Goal: Transaction & Acquisition: Purchase product/service

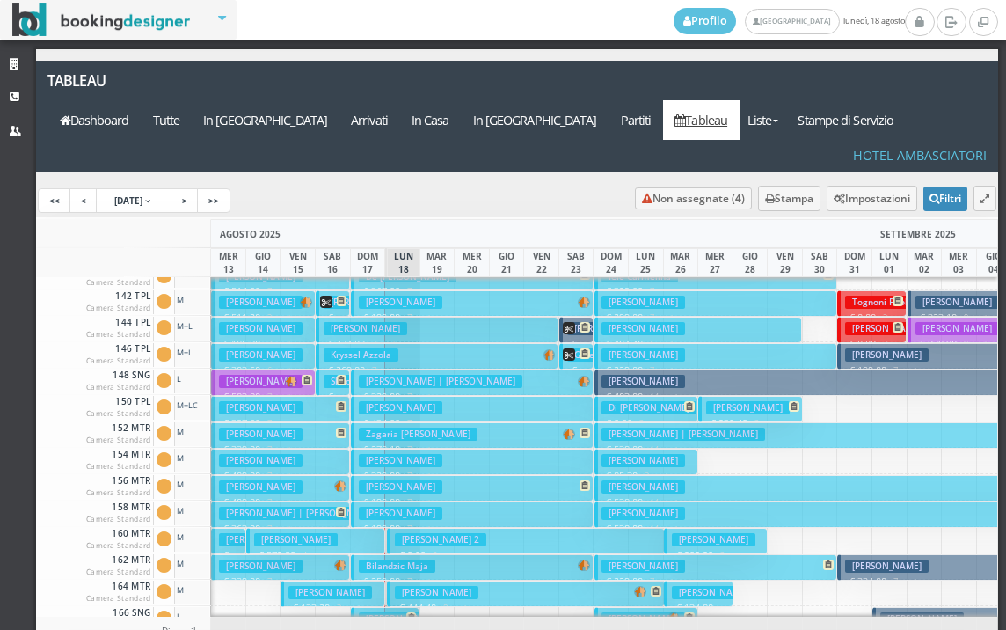
scroll to position [528, 0]
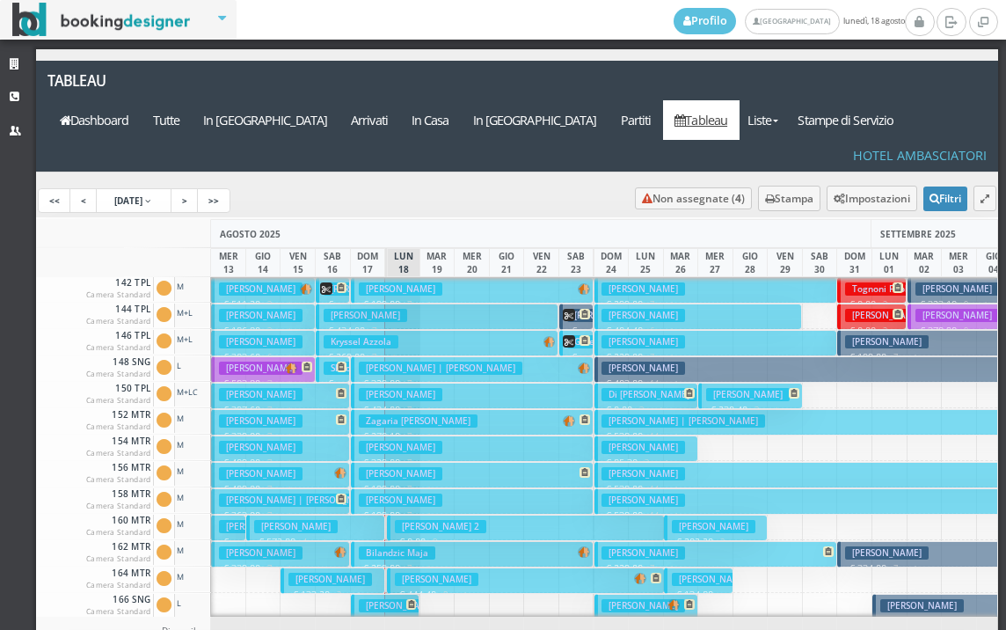
click at [361, 514] on button "Zouhair Meryem € 572.80 4 notti 2 Adulti" at bounding box center [315, 527] width 139 height 26
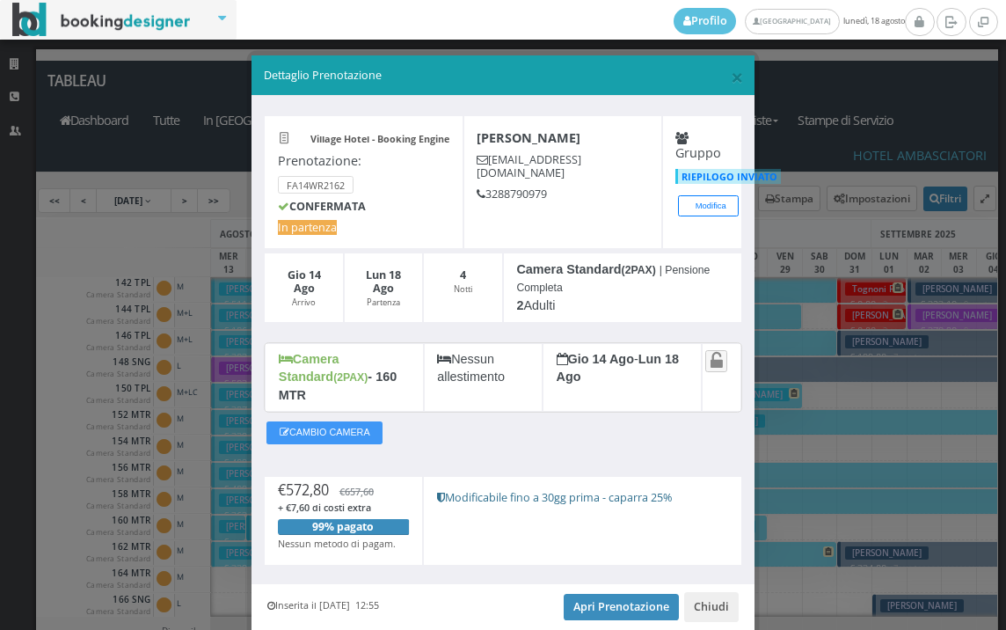
scroll to position [50, 0]
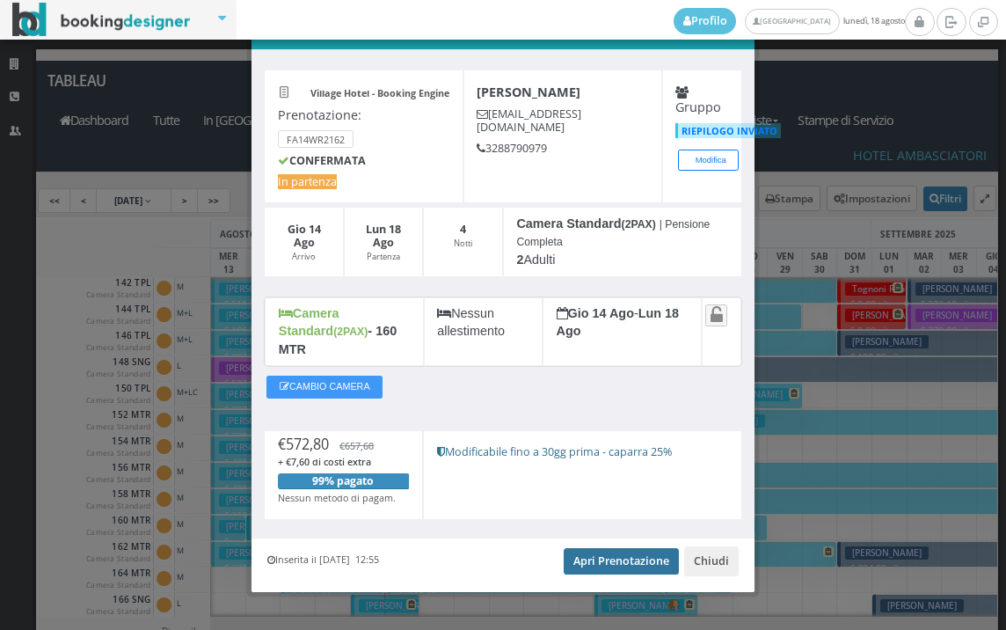
click at [592, 548] on link "Apri Prenotazione" at bounding box center [621, 561] width 115 height 26
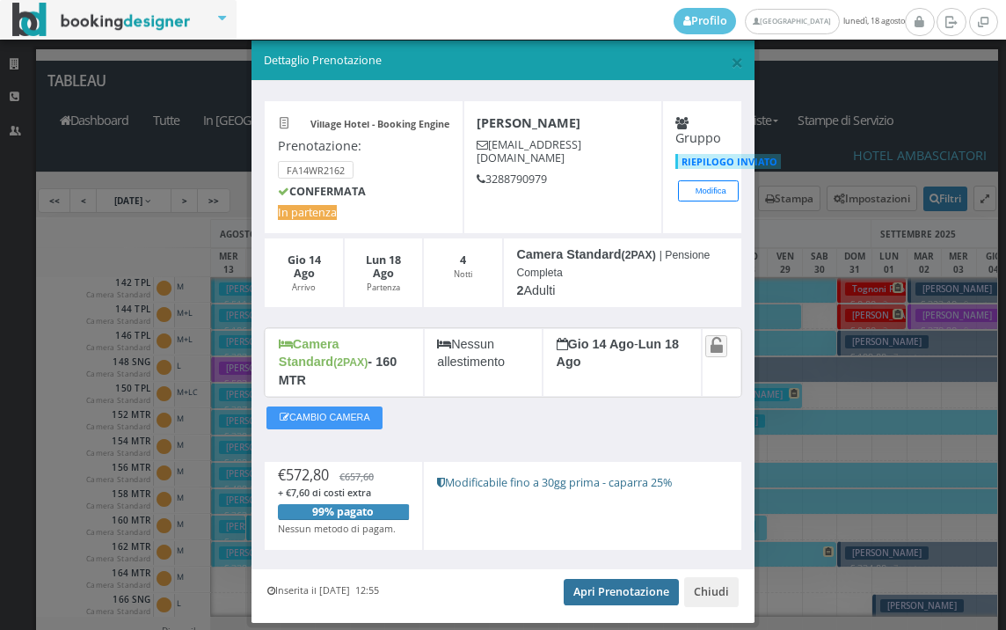
scroll to position [0, 0]
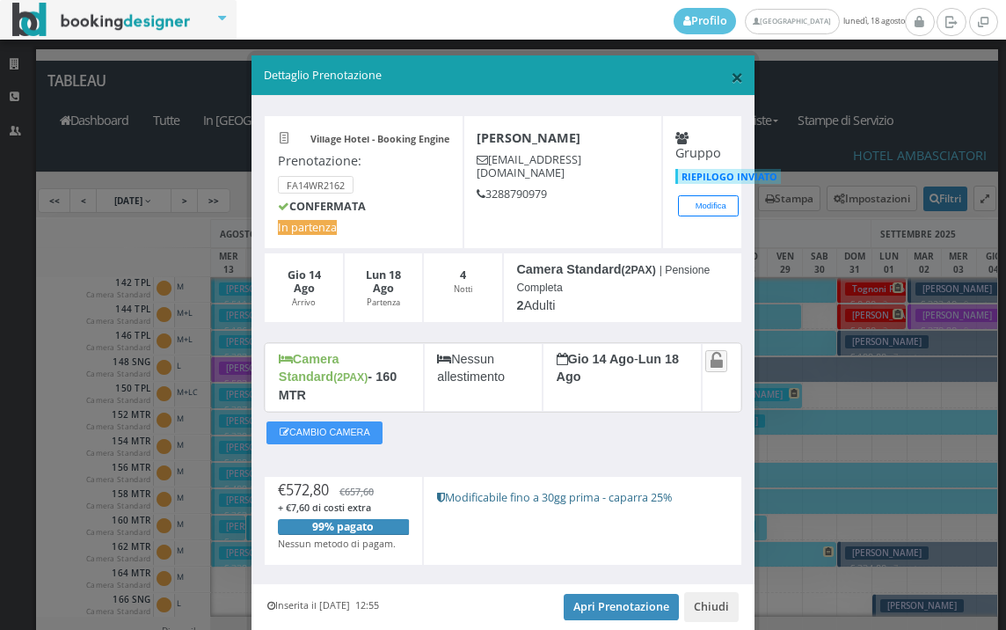
click at [731, 72] on span "×" at bounding box center [737, 77] width 12 height 30
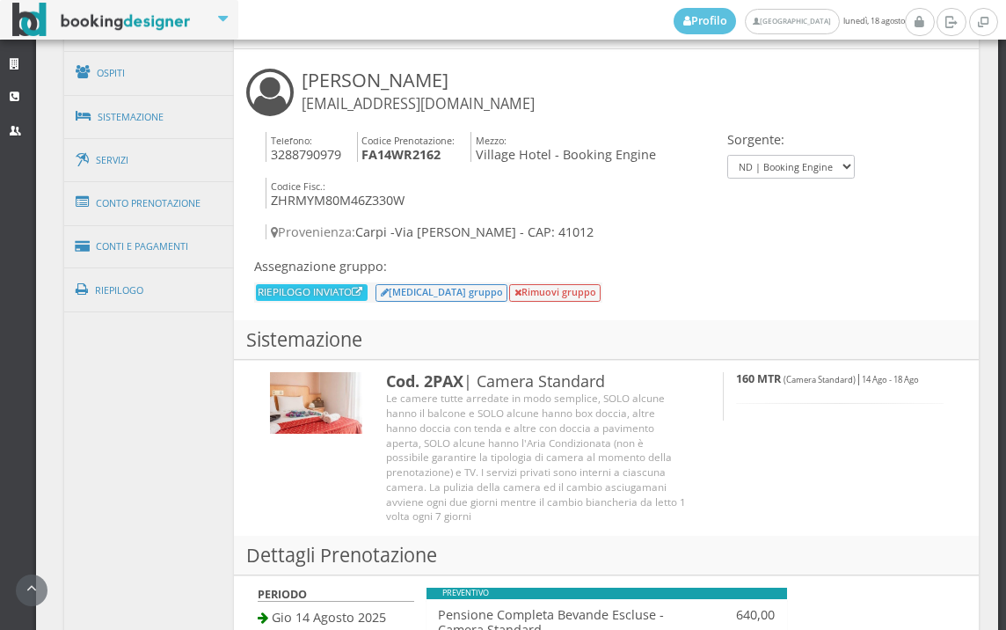
scroll to position [1270, 0]
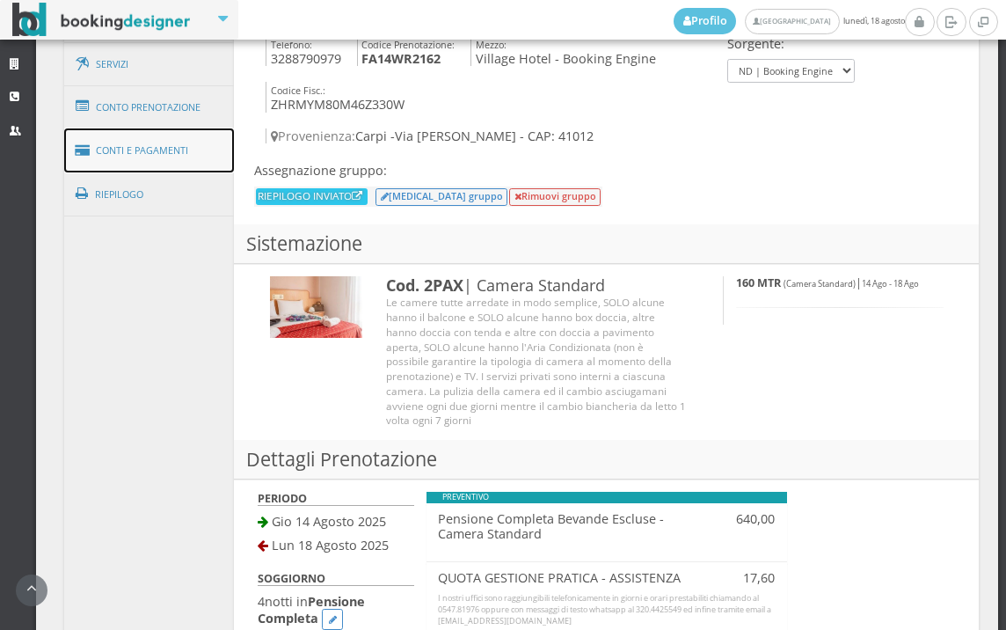
click at [155, 150] on link "Conti e Pagamenti" at bounding box center [149, 150] width 171 height 45
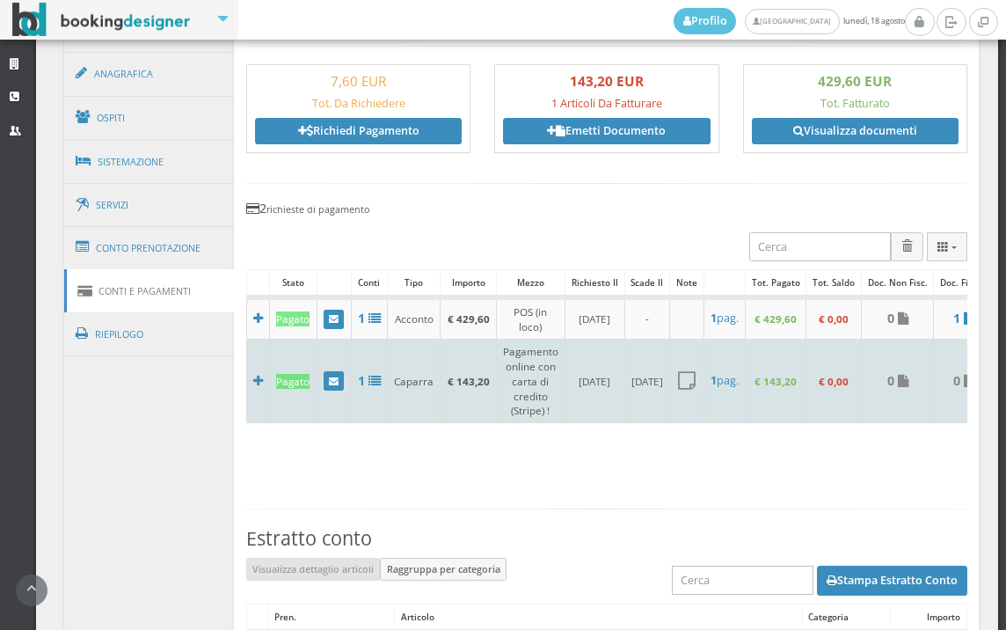
scroll to position [937, 0]
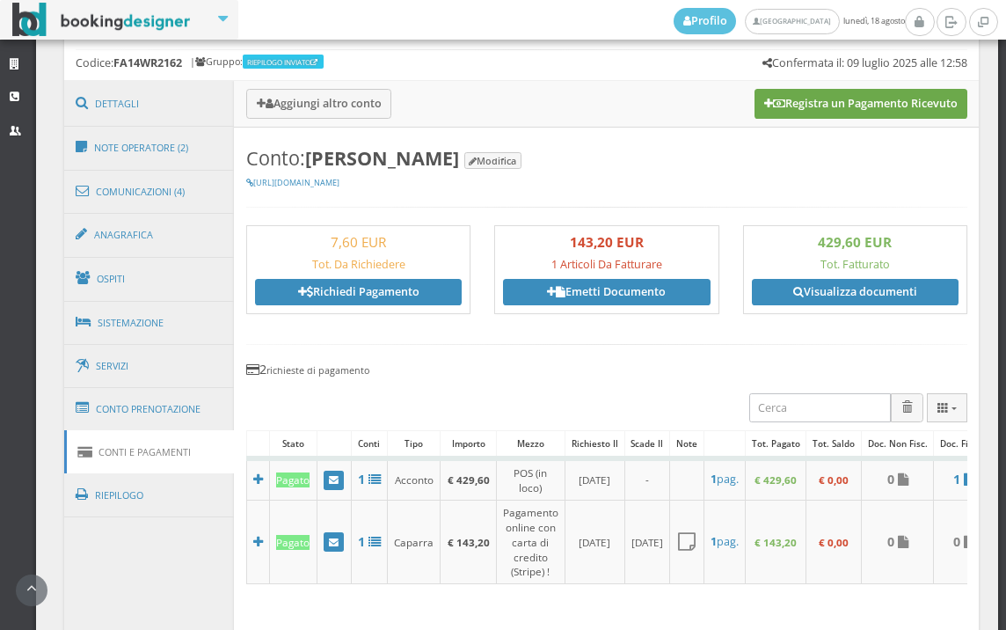
click at [835, 107] on button "Registra un Pagamento Ricevuto" at bounding box center [861, 104] width 213 height 30
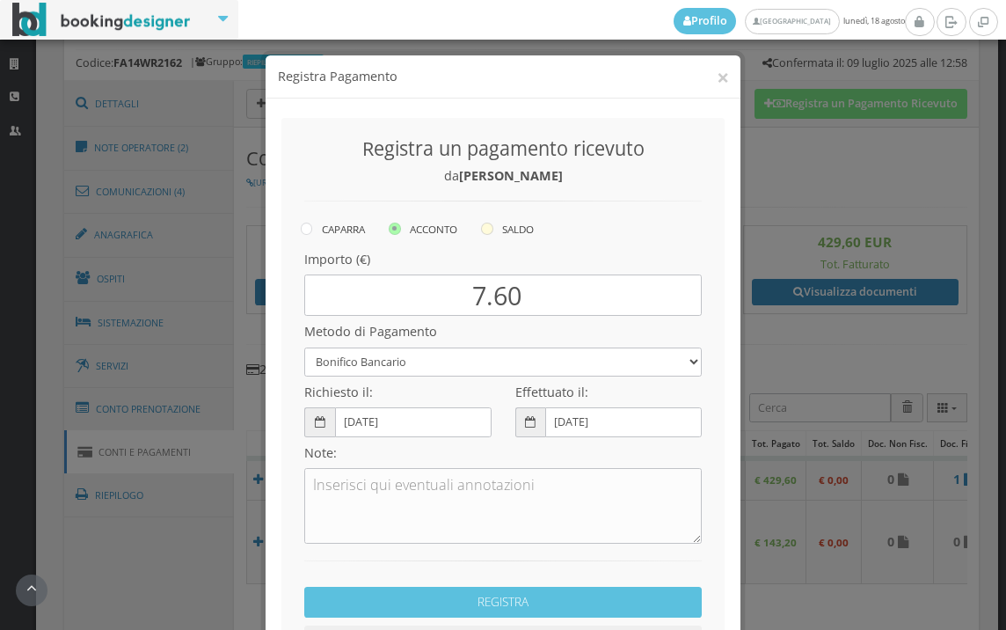
click at [489, 226] on icon at bounding box center [487, 228] width 12 height 12
radio input "true"
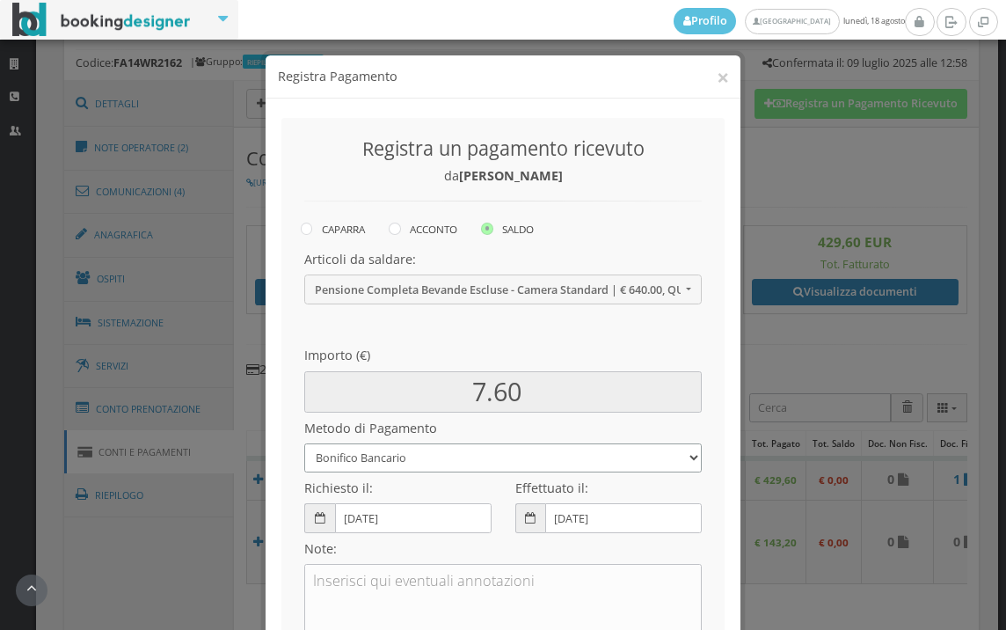
click at [394, 463] on select "Bonifico Bancario BONIFICO SUM UP Contanti Assegno Bancario Assegno Circolare V…" at bounding box center [503, 457] width 398 height 29
select select
click at [304, 443] on select "Bonifico Bancario BONIFICO SUM UP Contanti Assegno Bancario Assegno Circolare V…" at bounding box center [503, 457] width 398 height 29
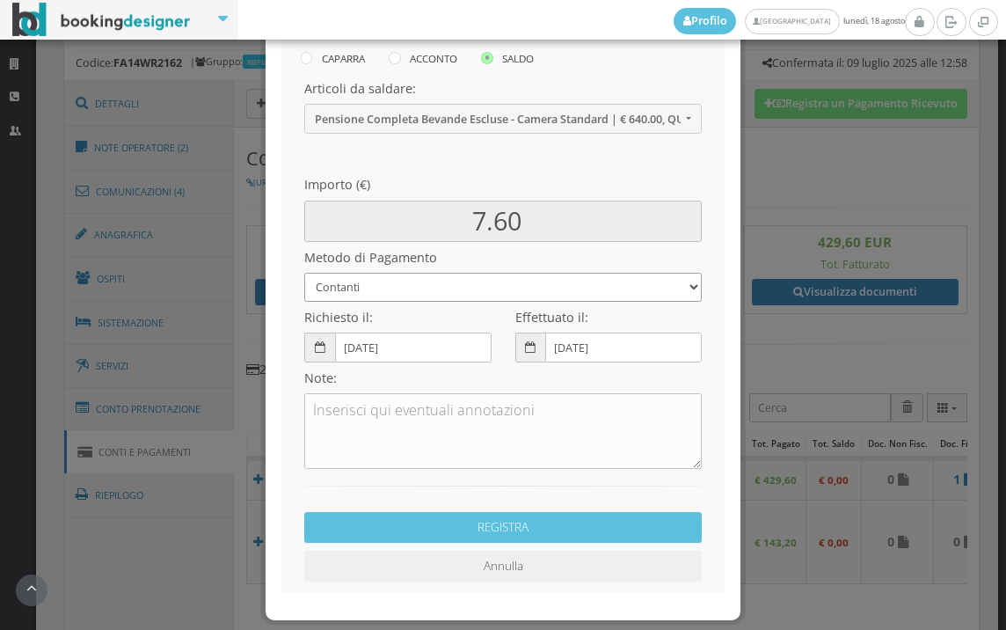
scroll to position [195, 0]
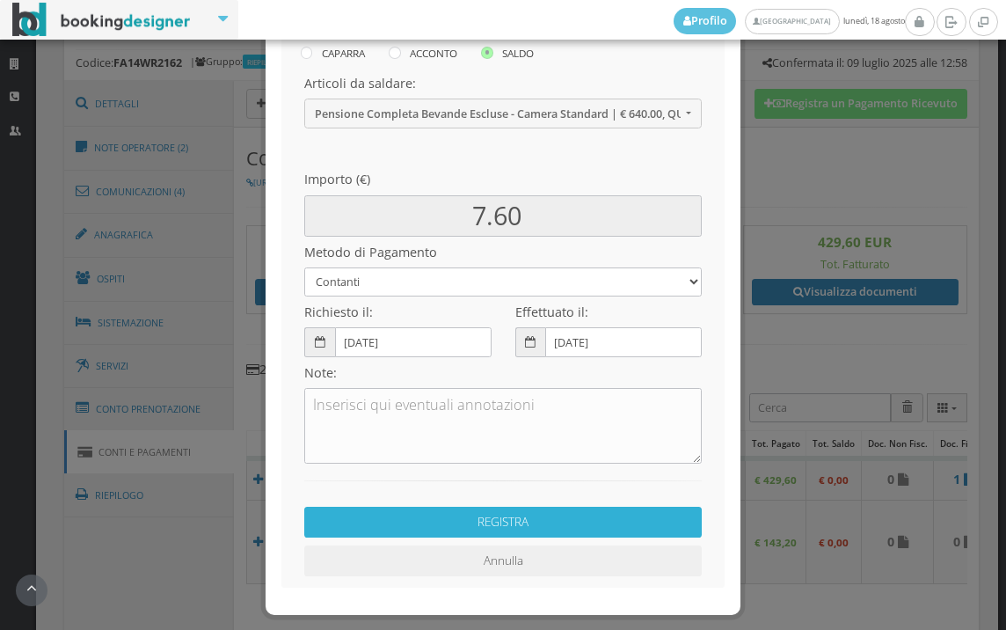
click at [463, 527] on button "REGISTRA" at bounding box center [503, 522] width 398 height 31
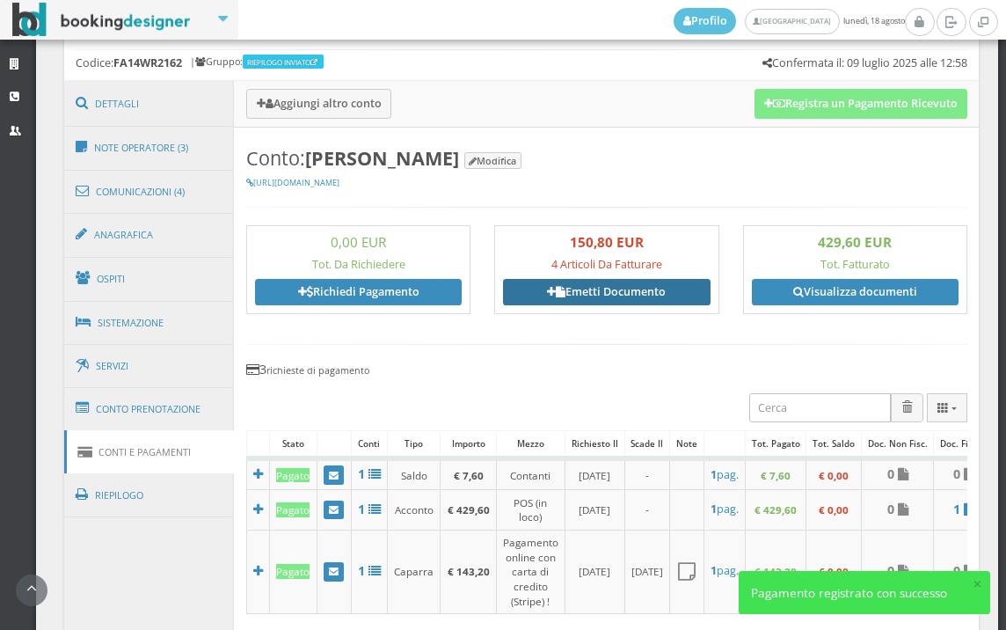
click at [646, 288] on link "Emetti Documento" at bounding box center [606, 292] width 207 height 26
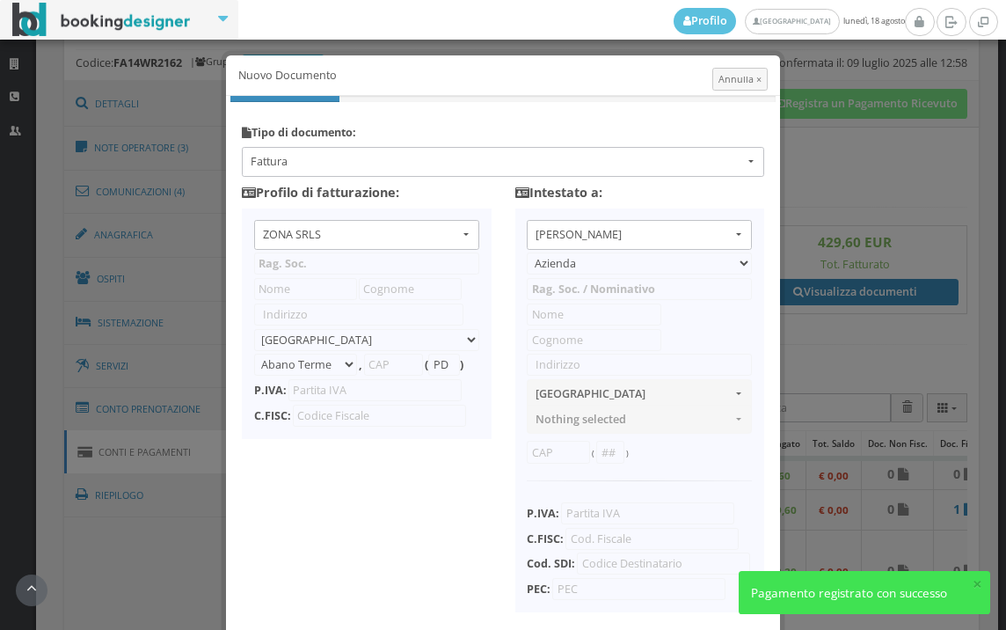
type input "ZONA SRLS"
type input "Vico V Durante, 8"
select select "Frattamaggiore"
type input "80027"
type input "NA"
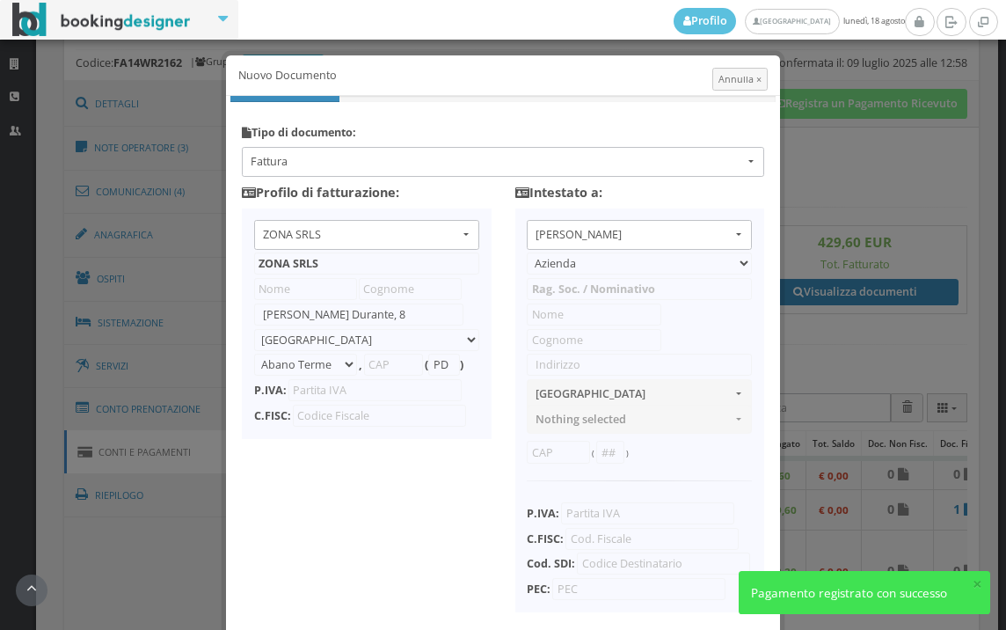
type input "10356321215"
select select "PF"
type input "Meryem"
type input "Zouhair"
type input "Via Galasso Alghisi"
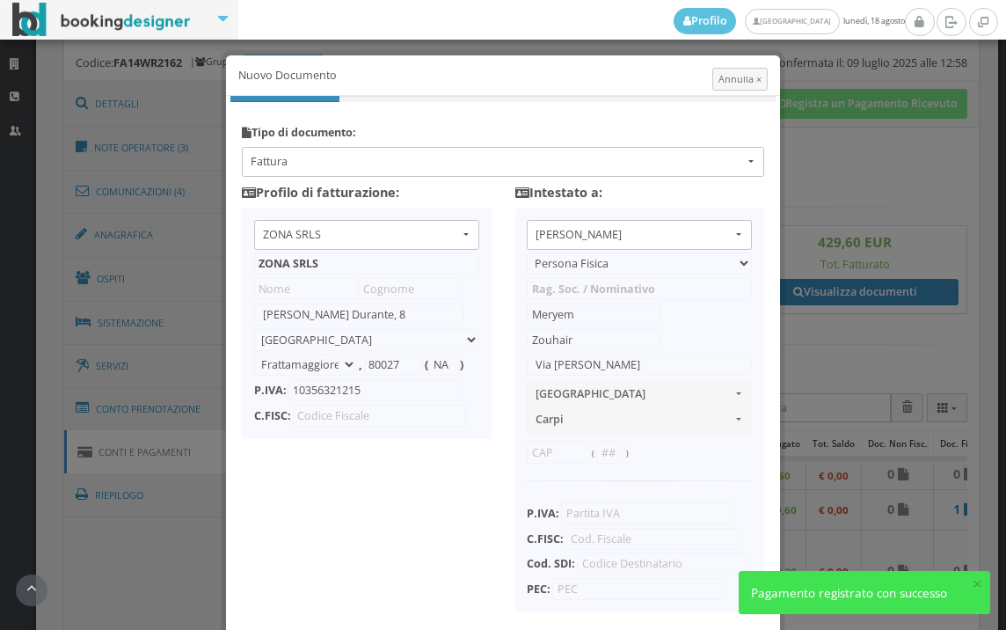
select select "CARPI"
type input "41012"
type input "MO"
type input "ZHRMYM80M46Z330W"
type input "0000000"
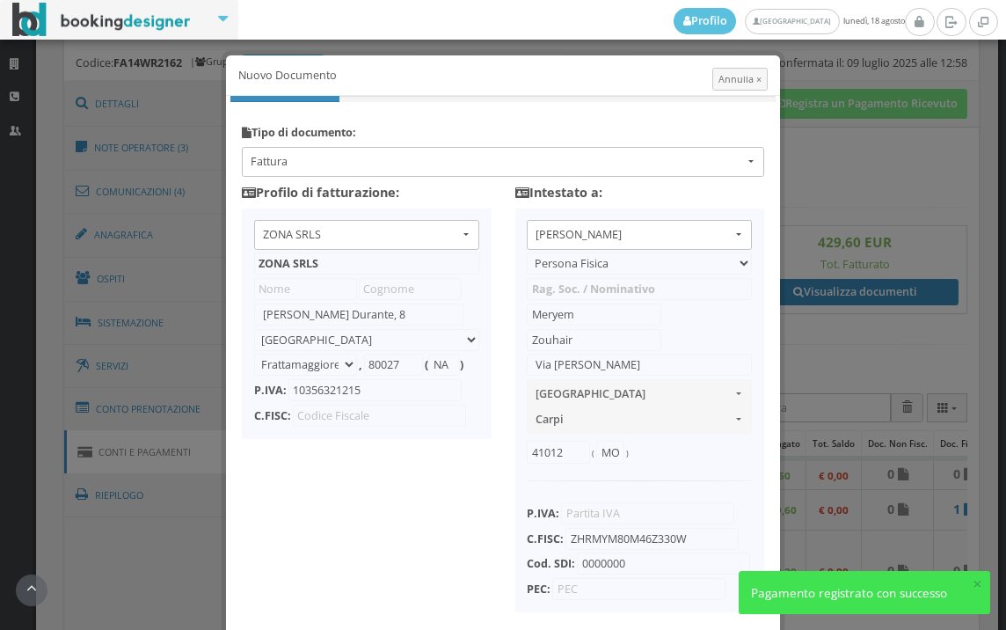
scroll to position [139, 0]
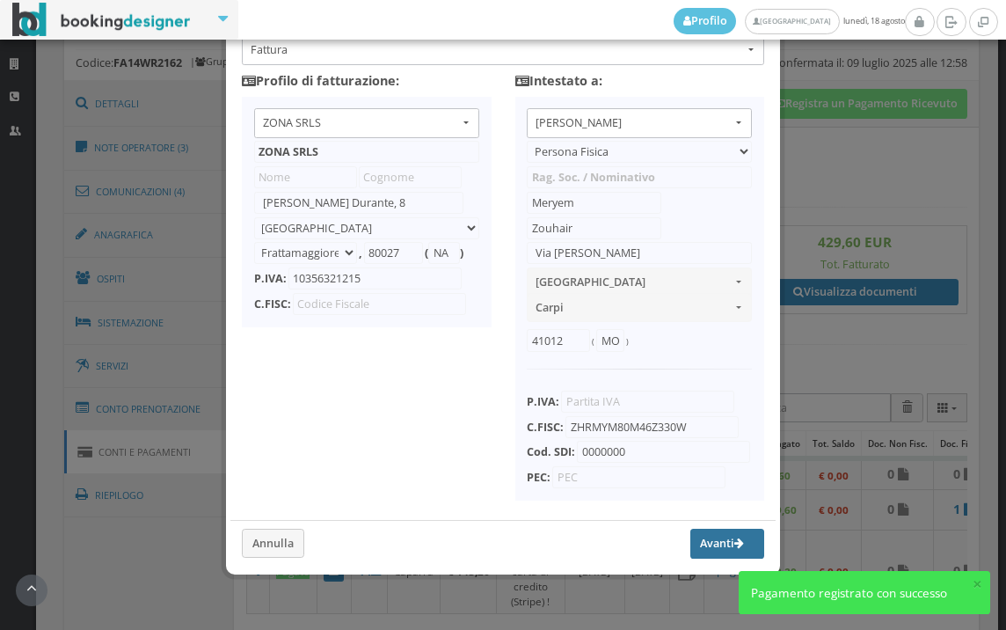
click at [693, 551] on button "Avanti" at bounding box center [727, 544] width 74 height 30
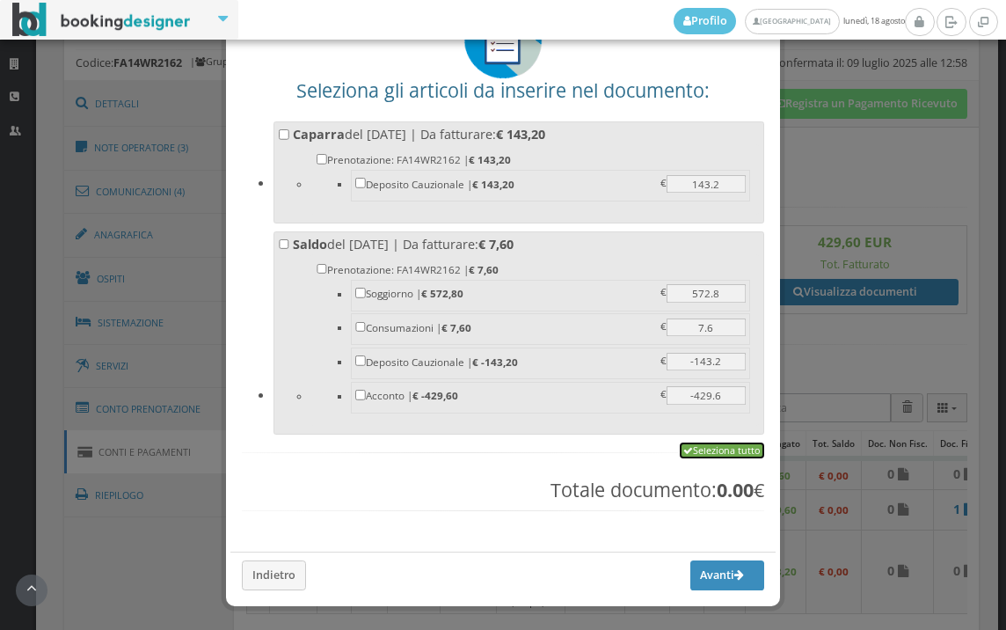
click at [698, 449] on link "Seleziona tutto" at bounding box center [722, 450] width 84 height 16
checkbox input "true"
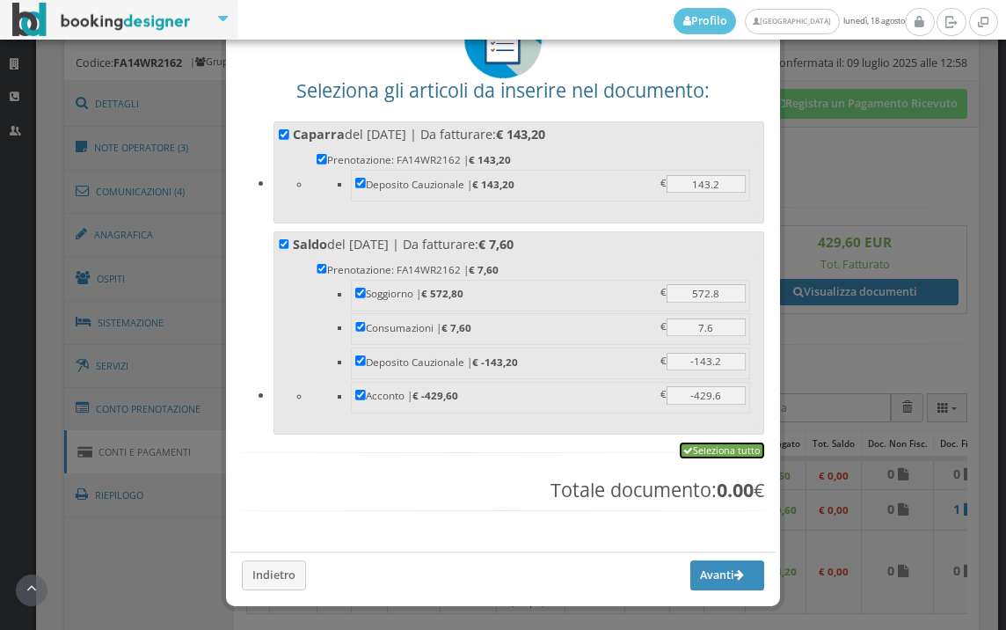
checkbox input "true"
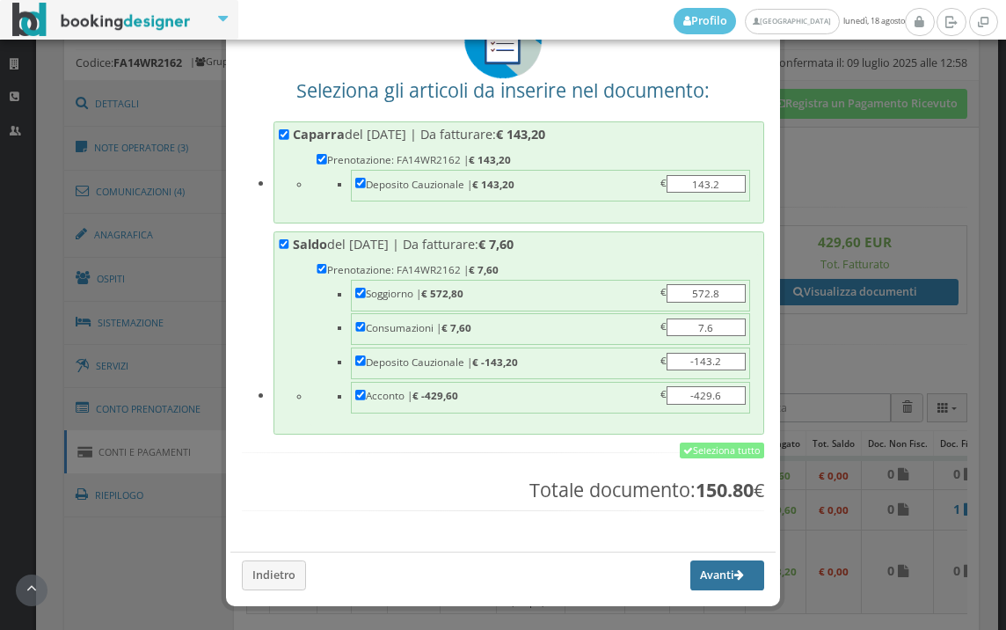
click at [695, 577] on button "Avanti" at bounding box center [727, 575] width 74 height 30
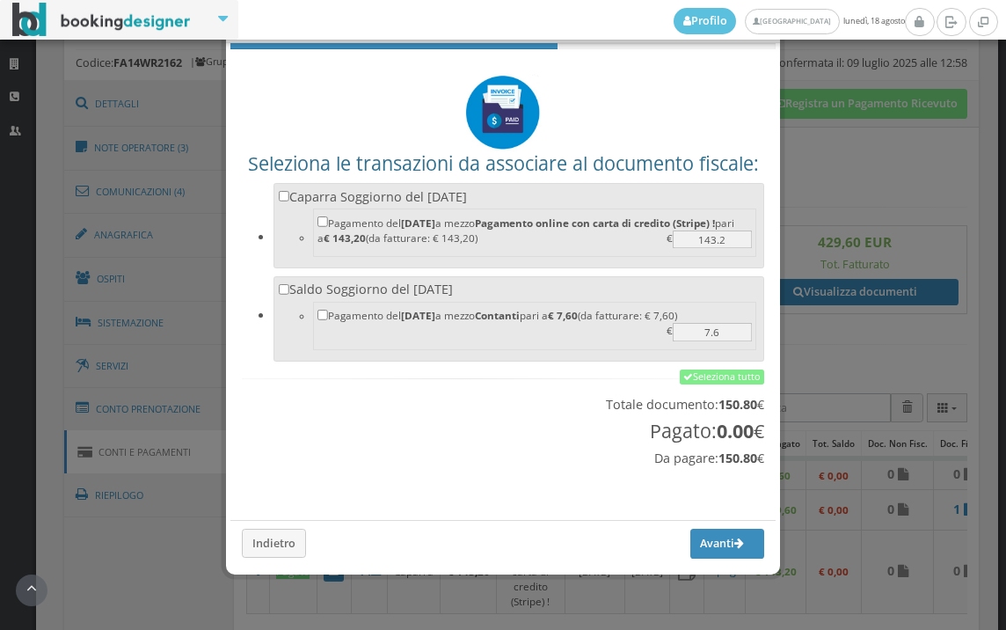
scroll to position [58, 0]
click at [711, 376] on link "Seleziona tutto" at bounding box center [722, 377] width 84 height 16
checkbox input "true"
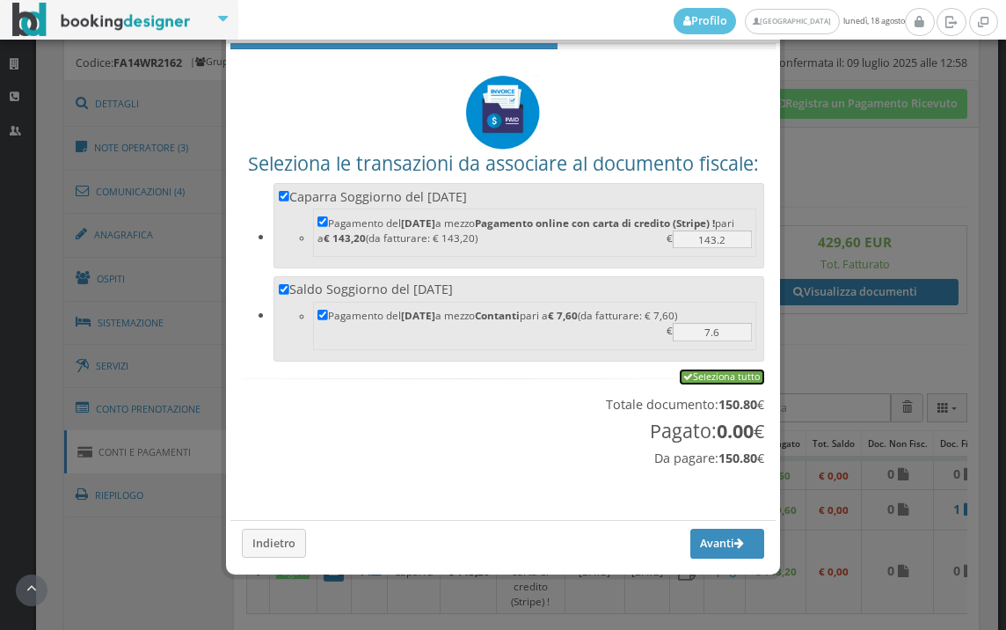
checkbox input "true"
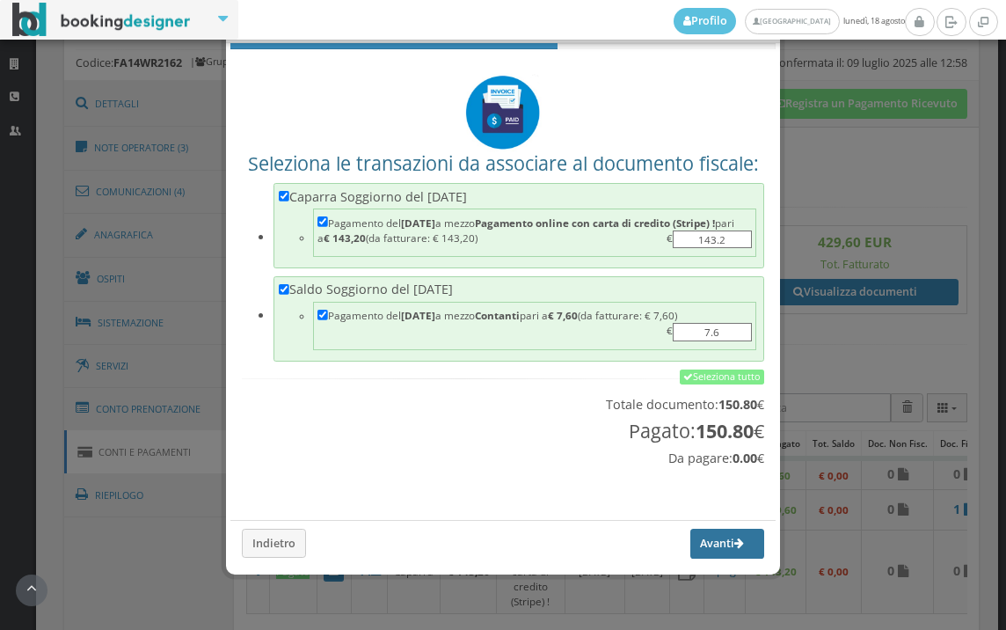
click at [690, 545] on button "Avanti" at bounding box center [727, 544] width 74 height 30
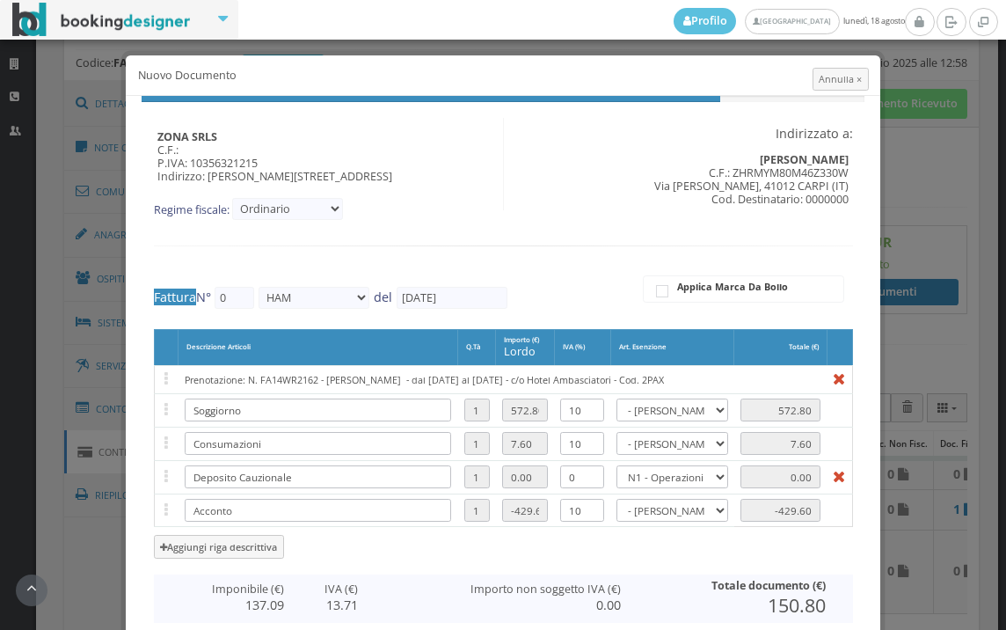
type input "494"
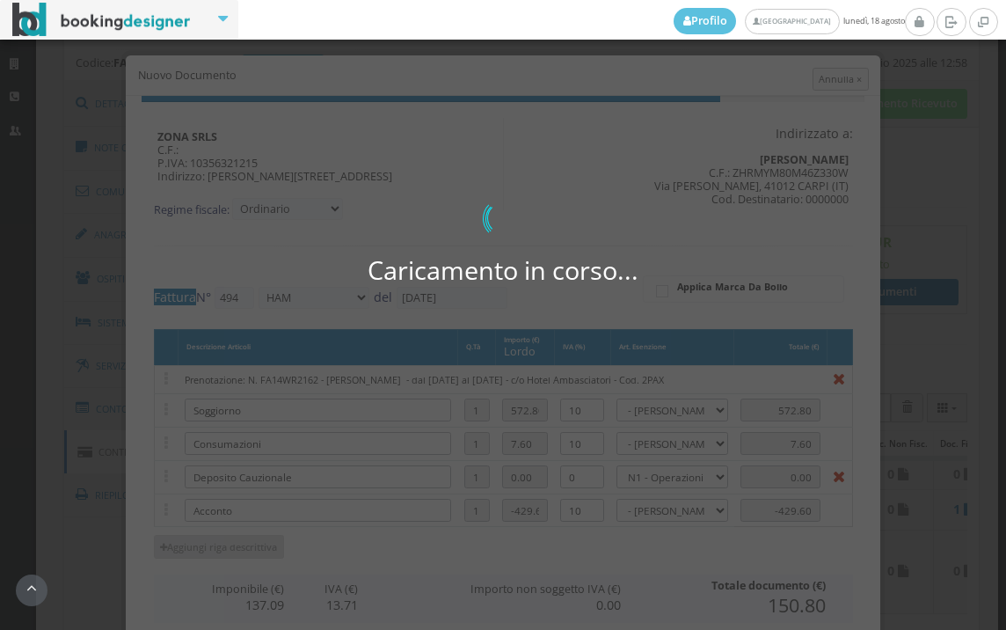
scroll to position [390, 0]
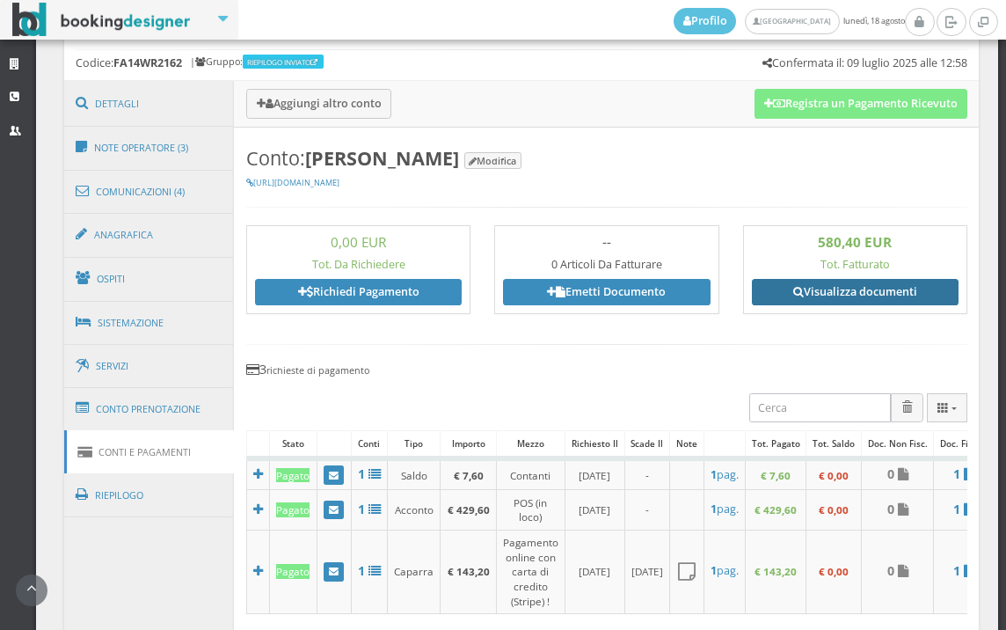
click at [852, 287] on link "Visualizza documenti" at bounding box center [855, 292] width 207 height 26
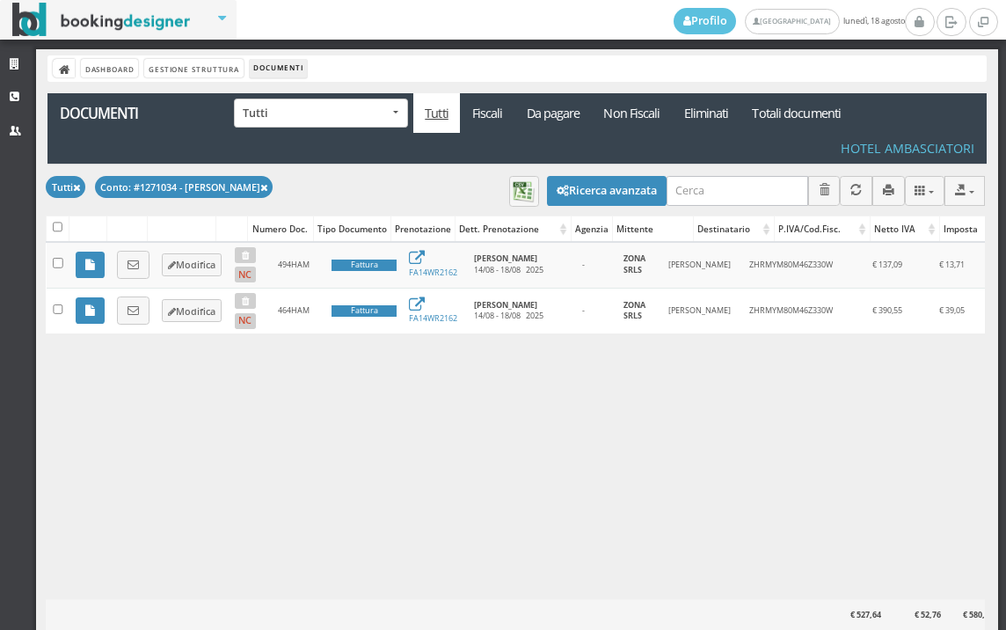
drag, startPoint x: 129, startPoint y: 266, endPoint x: 230, endPoint y: 401, distance: 168.3
click at [129, 266] on icon at bounding box center [133, 264] width 11 height 11
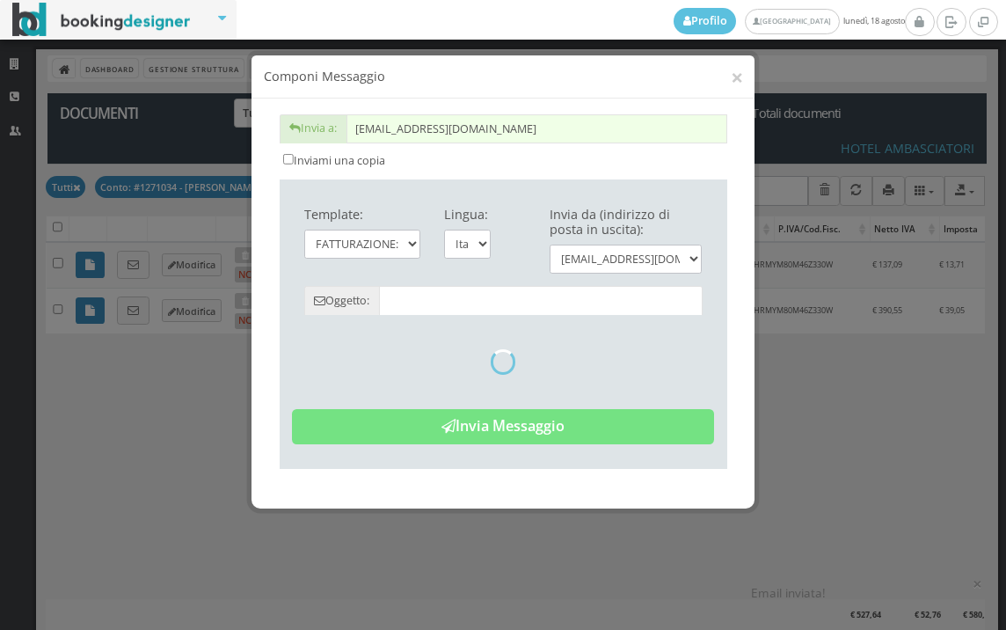
type input "Copia di cortesia: Fattura da ZONA SRLS - n. 494HAM del 18/08/2025"
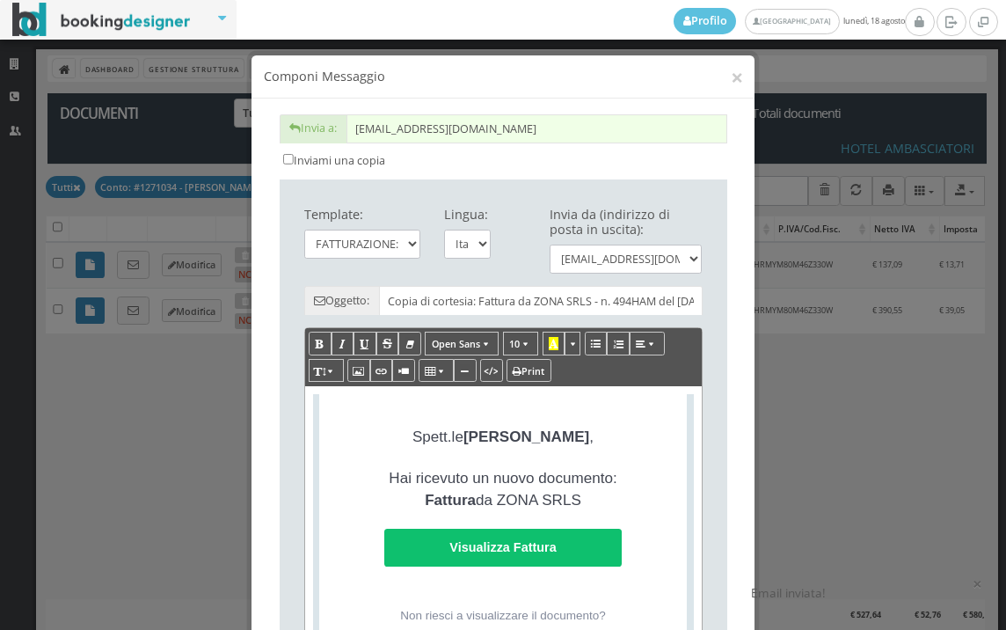
scroll to position [390, 0]
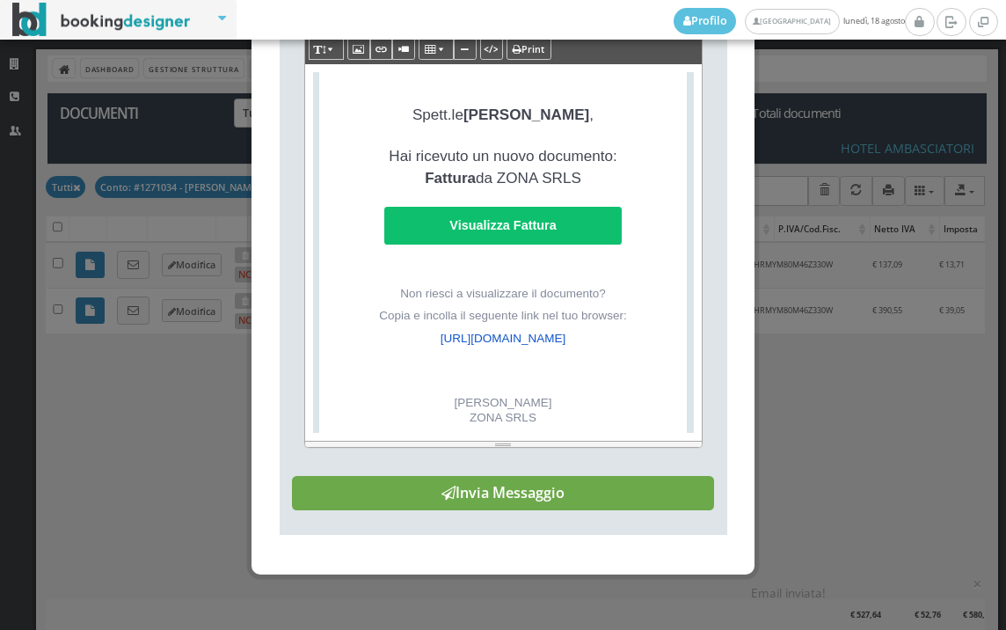
click at [585, 511] on button "Invia Messaggio" at bounding box center [503, 493] width 422 height 35
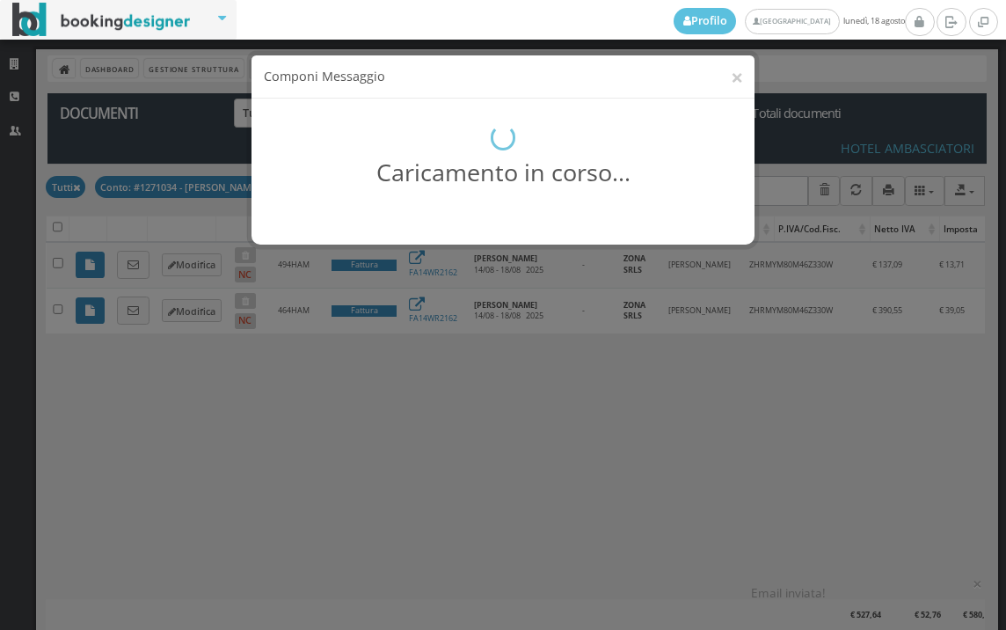
scroll to position [0, 0]
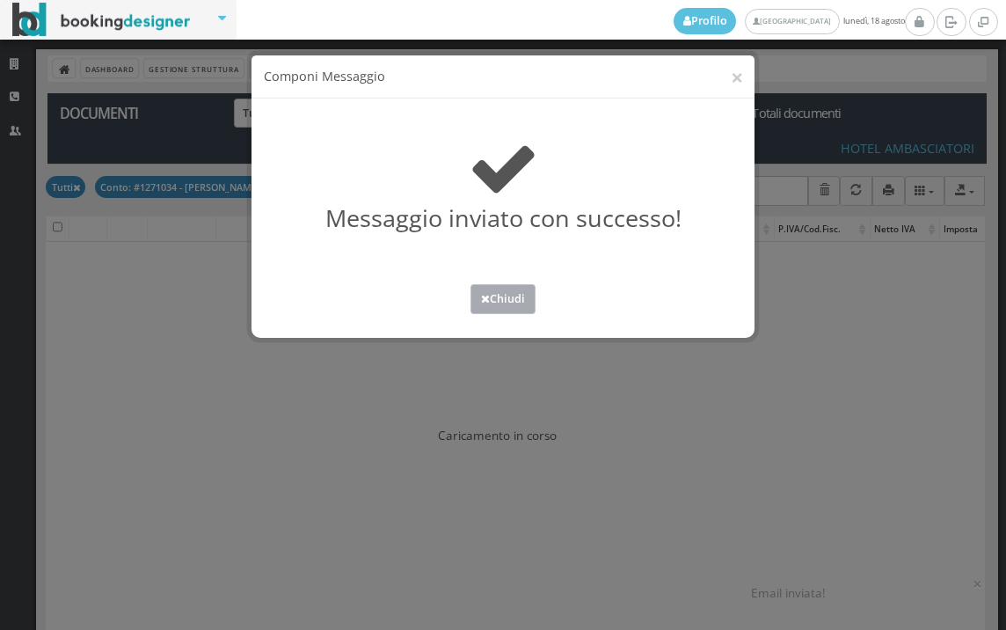
click at [502, 295] on button "Chiudi" at bounding box center [503, 298] width 65 height 29
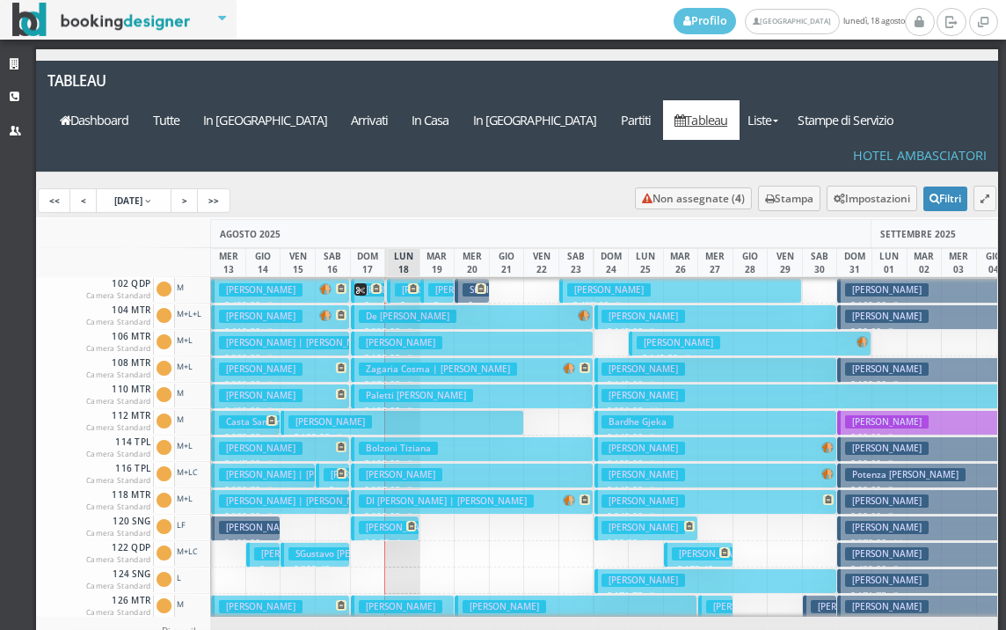
click at [404, 283] on span at bounding box center [411, 288] width 15 height 11
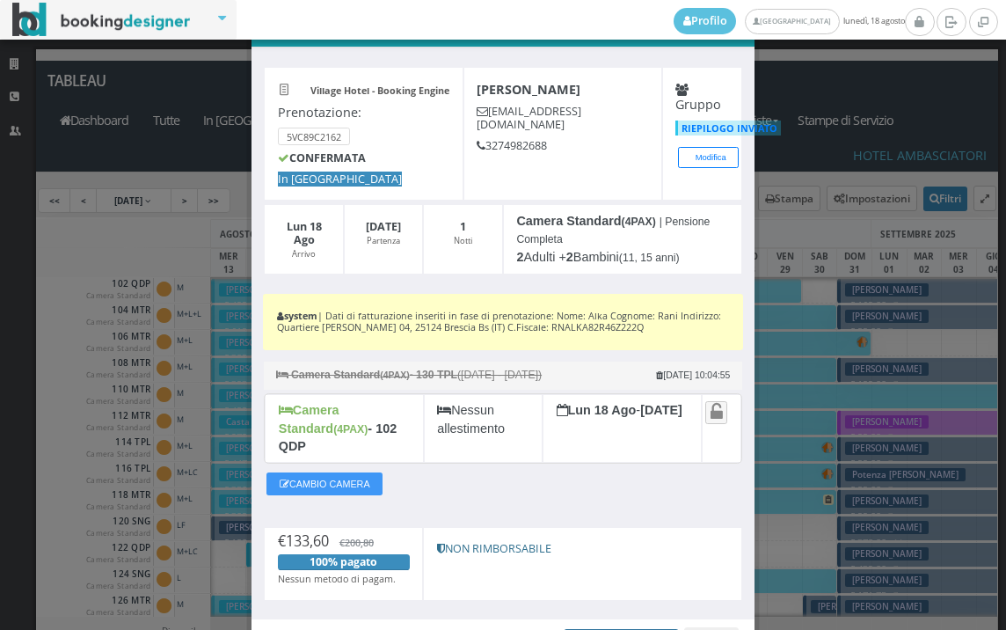
scroll to position [143, 0]
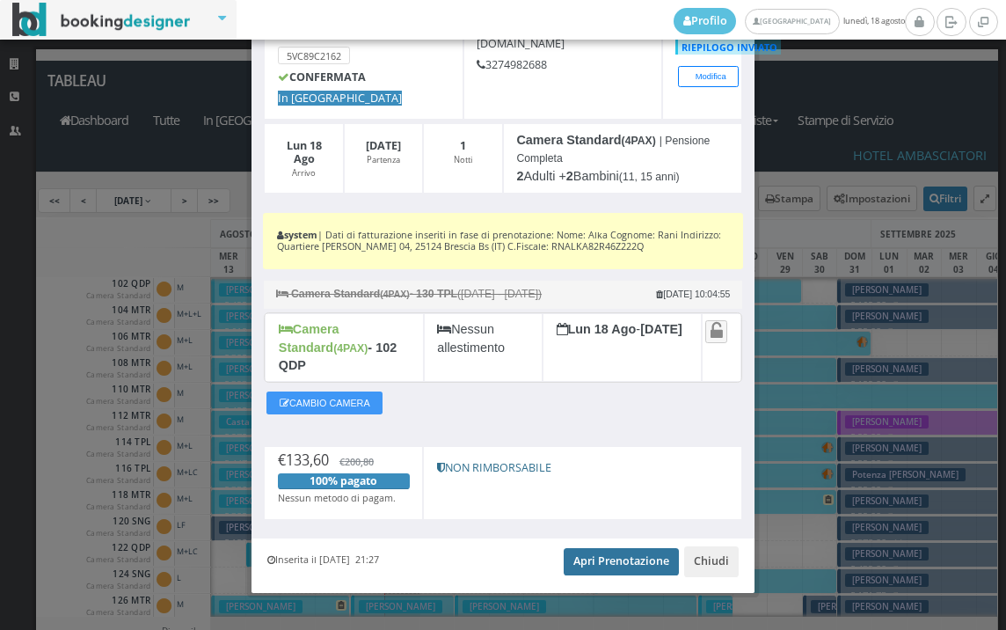
click at [638, 548] on link "Apri Prenotazione" at bounding box center [621, 561] width 115 height 26
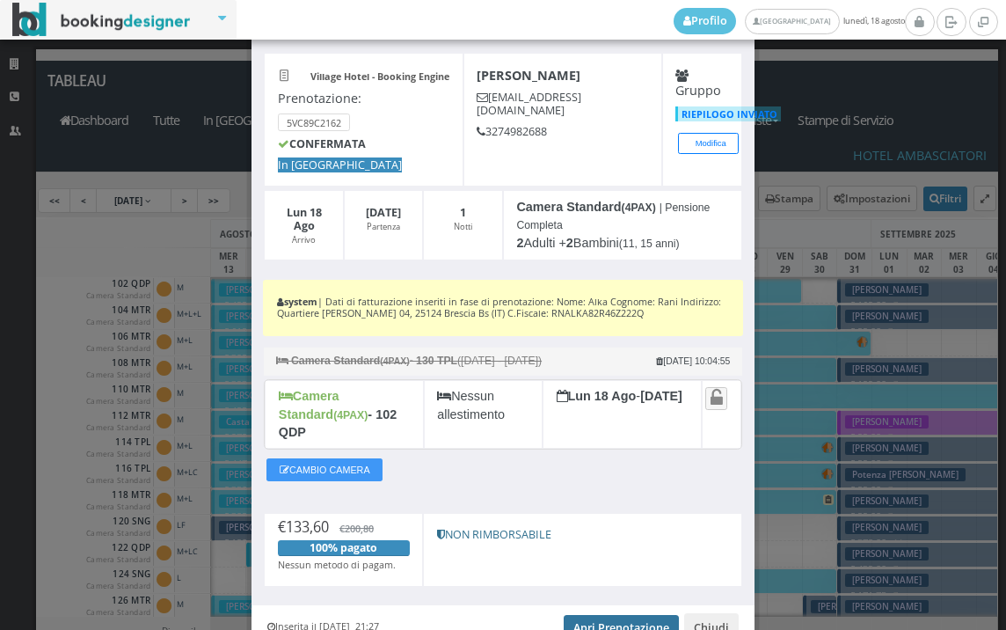
scroll to position [0, 0]
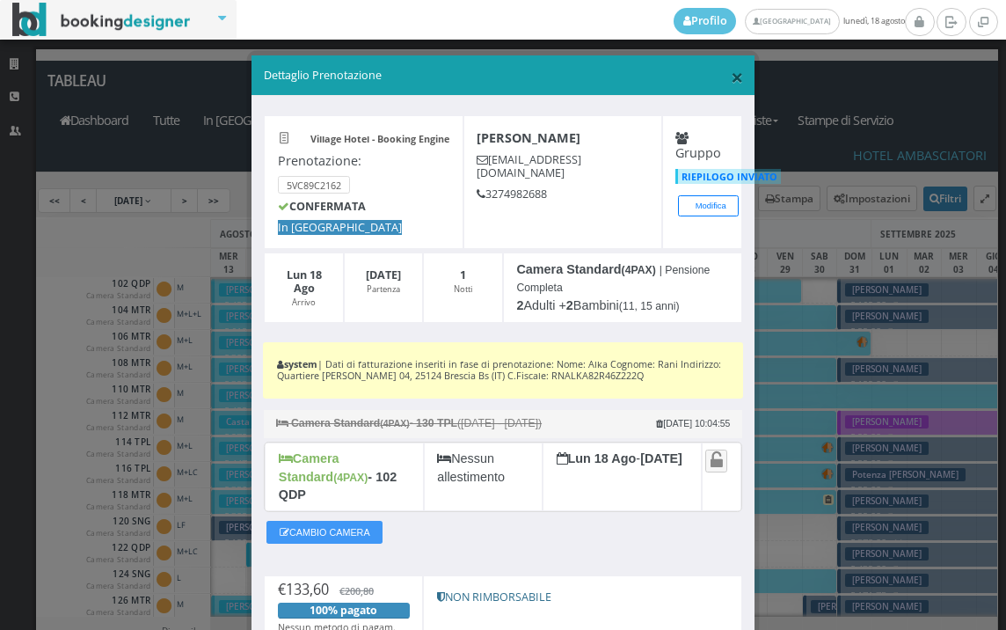
click at [731, 80] on span "×" at bounding box center [737, 77] width 12 height 30
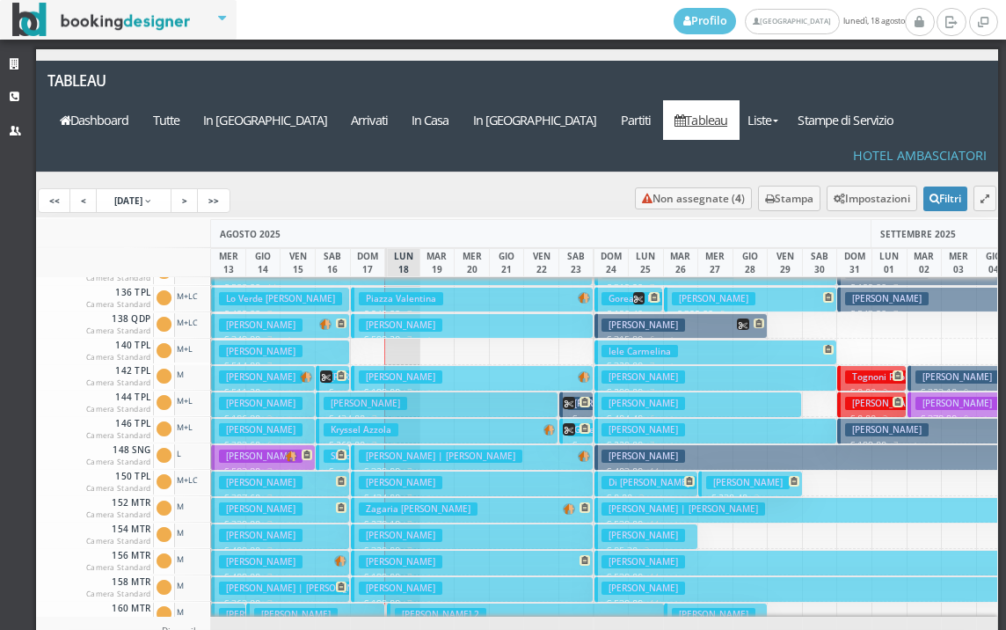
scroll to position [704, 0]
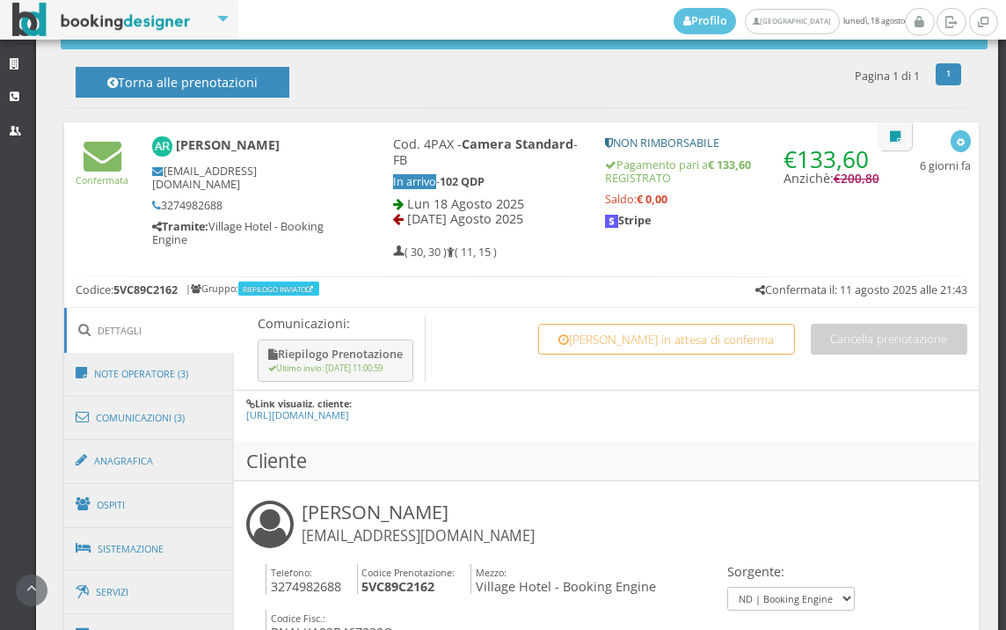
scroll to position [1172, 0]
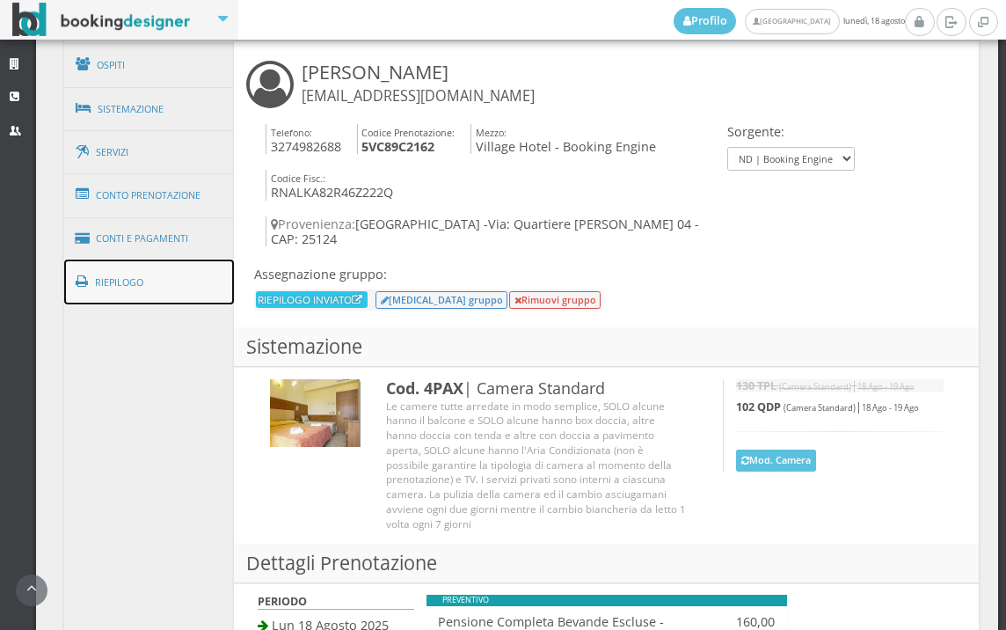
click at [157, 290] on link "Riepilogo" at bounding box center [149, 282] width 171 height 46
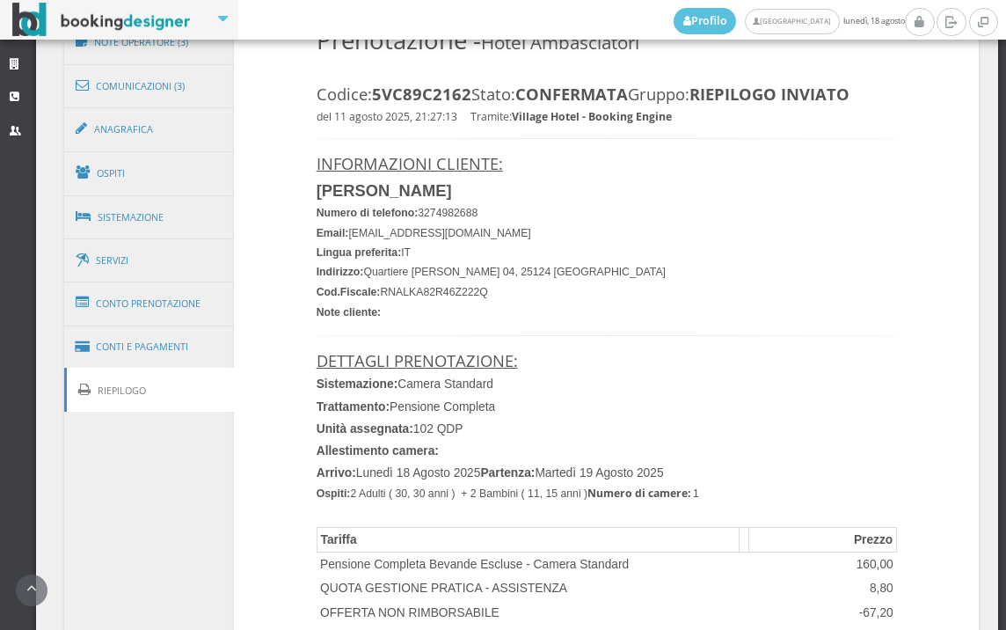
scroll to position [978, 0]
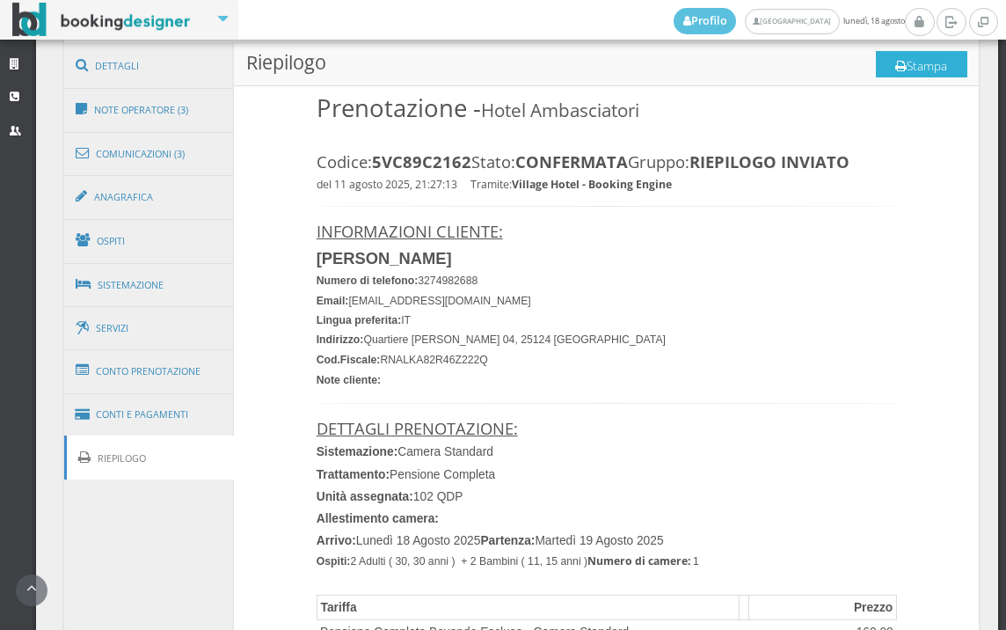
click at [901, 72] on button "Stampa" at bounding box center [921, 64] width 91 height 26
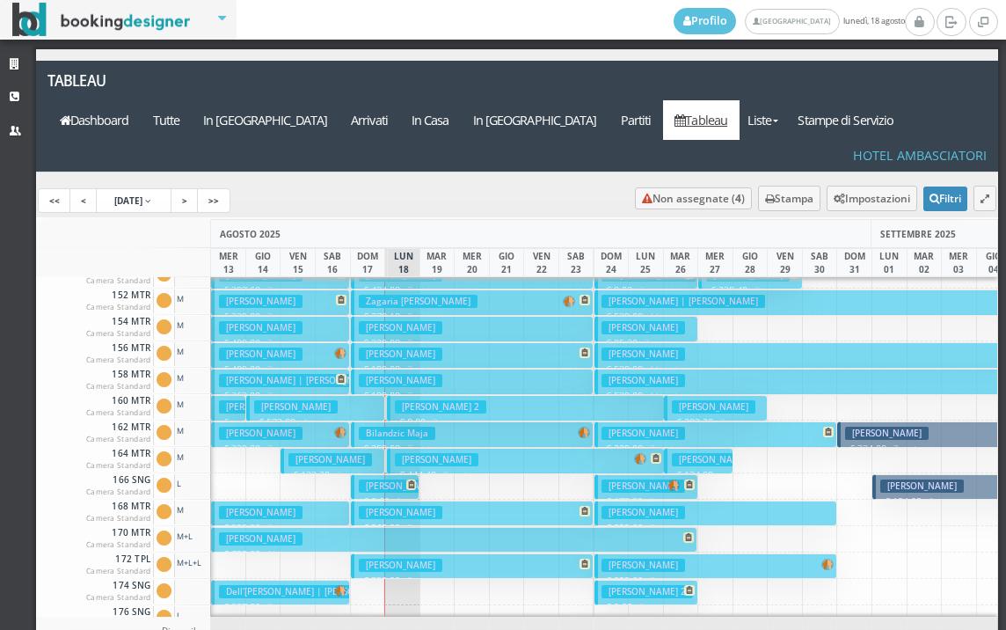
scroll to position [616, 0]
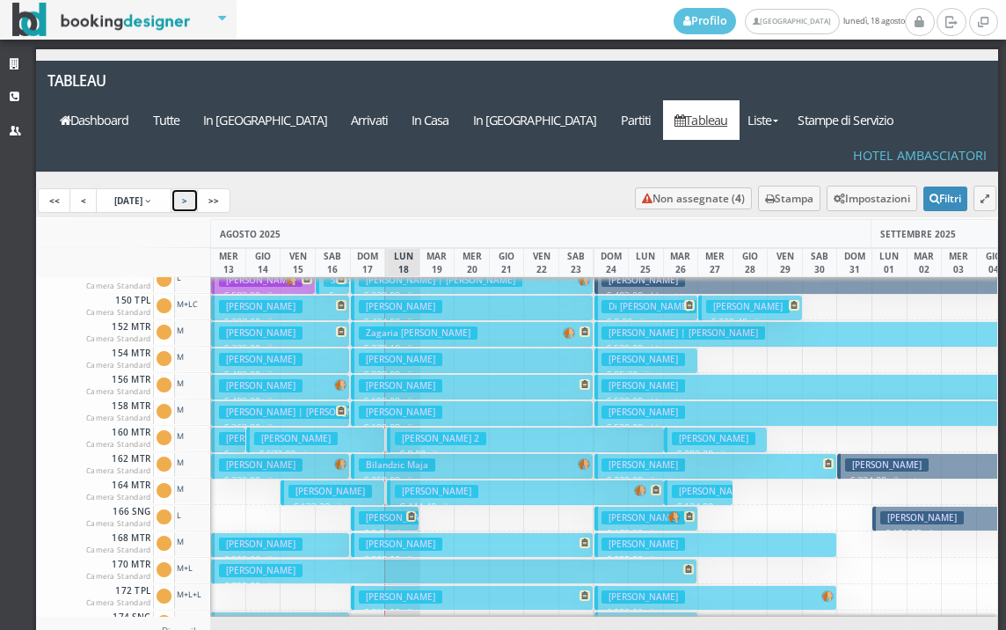
click at [199, 188] on link ">" at bounding box center [185, 200] width 28 height 25
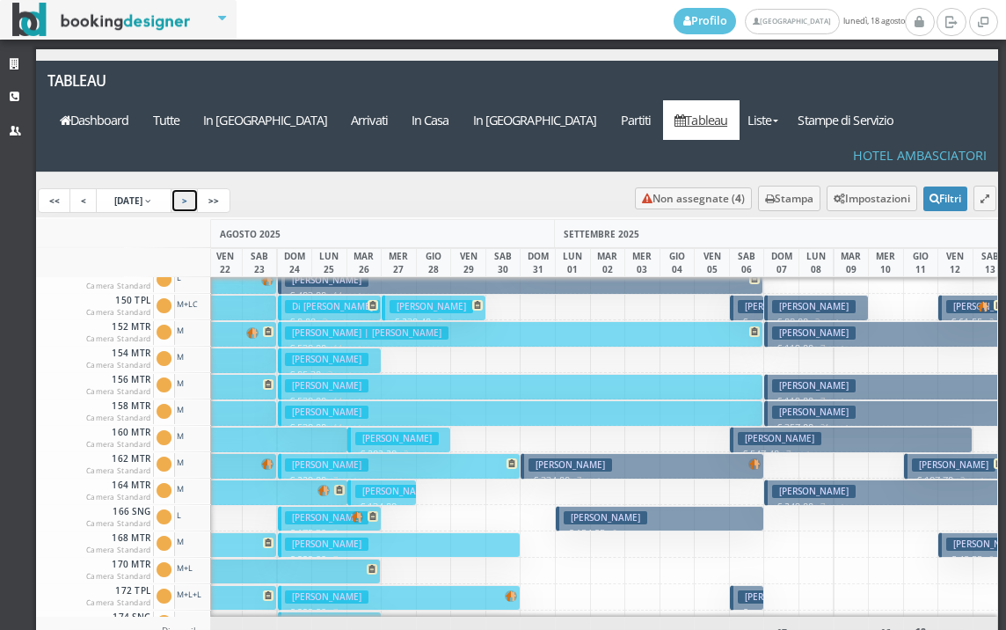
click at [199, 188] on link ">" at bounding box center [185, 200] width 28 height 25
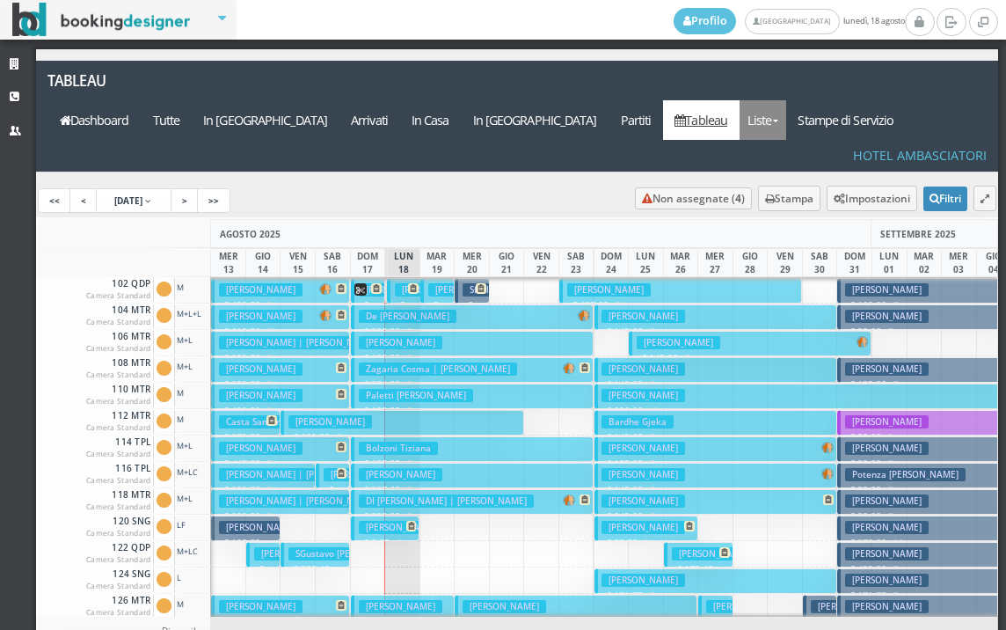
click at [781, 100] on link "Liste" at bounding box center [763, 120] width 47 height 40
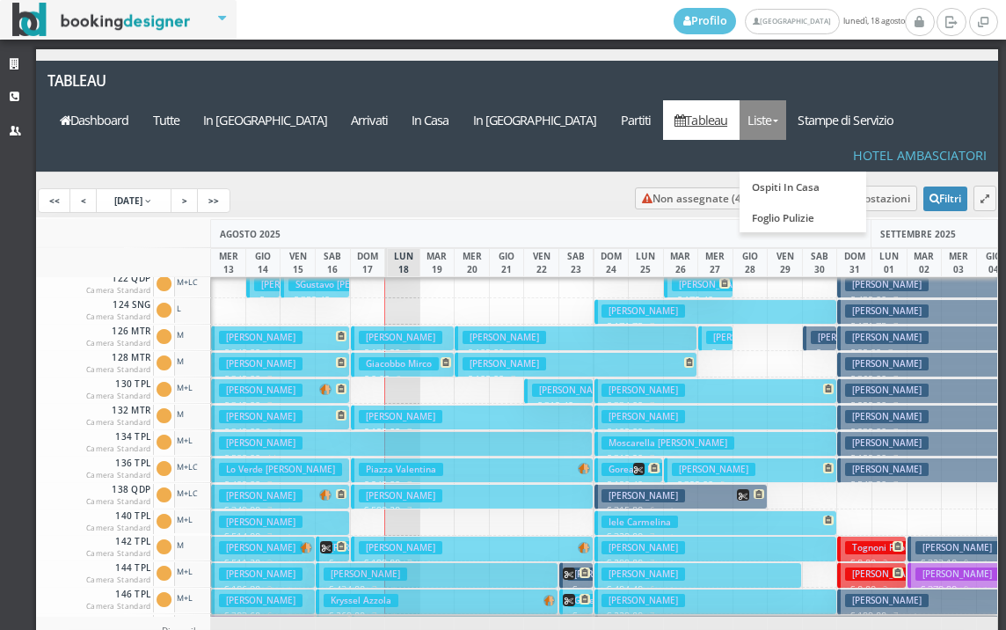
scroll to position [352, 0]
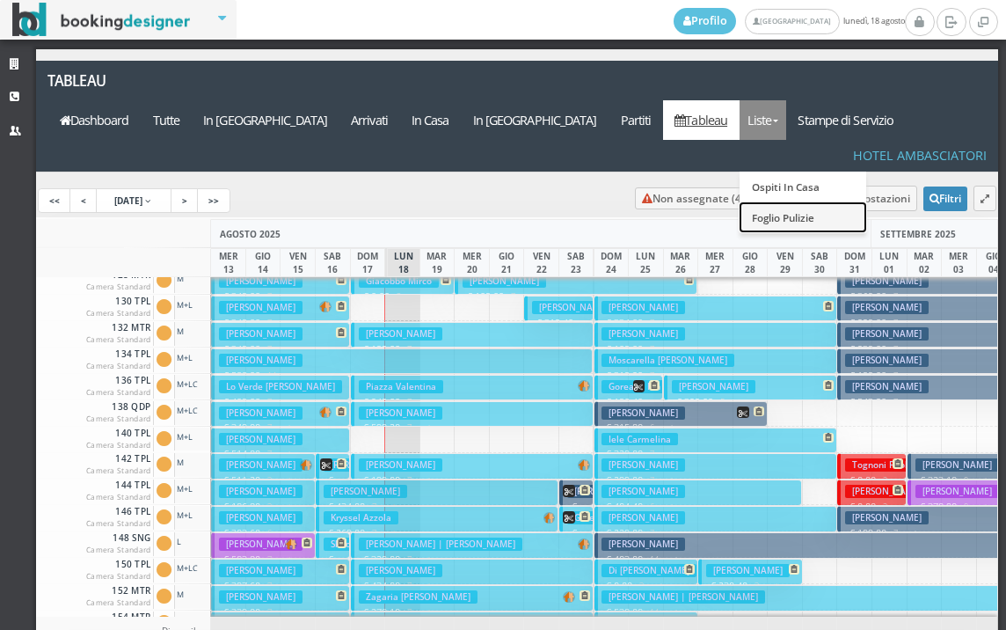
click at [800, 201] on link "Foglio Pulizie" at bounding box center [803, 216] width 127 height 31
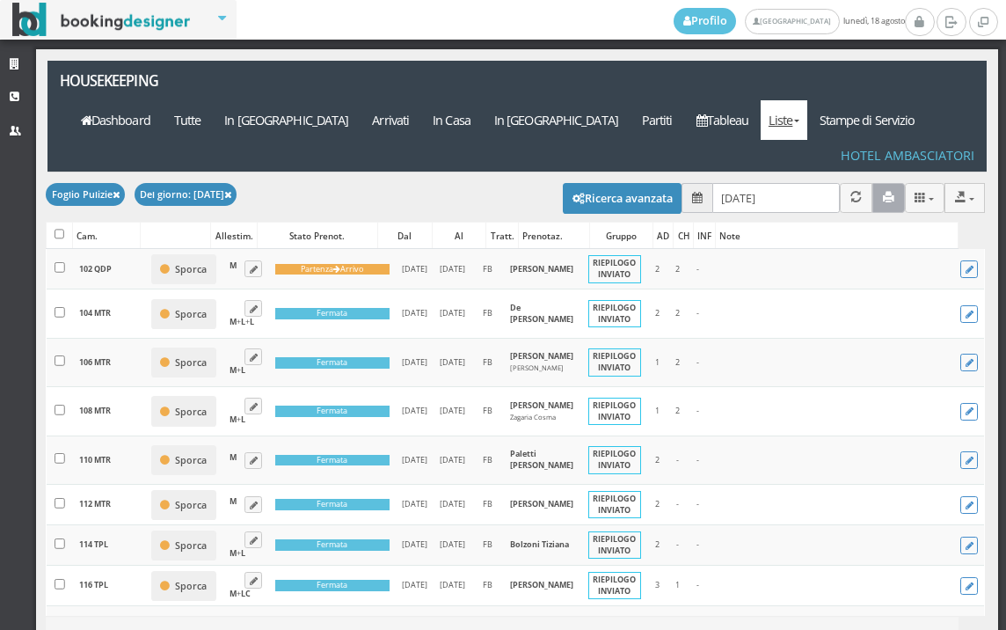
click at [876, 183] on button "button" at bounding box center [888, 197] width 33 height 29
click at [483, 100] on a=pms-instay-reservations"] "In Casa" at bounding box center [452, 120] width 62 height 40
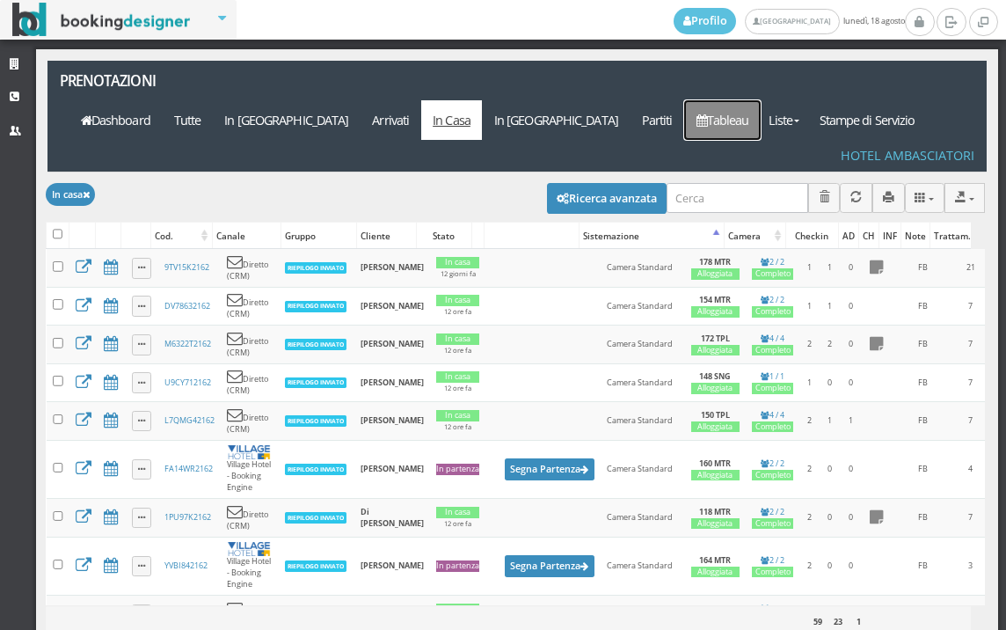
click at [734, 100] on link "Tableau" at bounding box center [722, 120] width 77 height 40
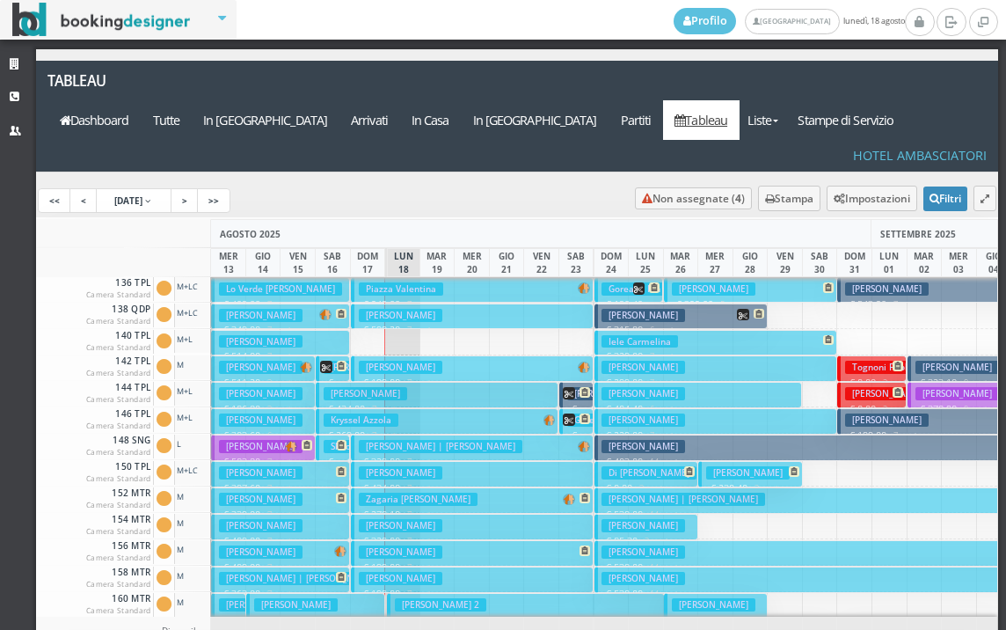
scroll to position [268, 0]
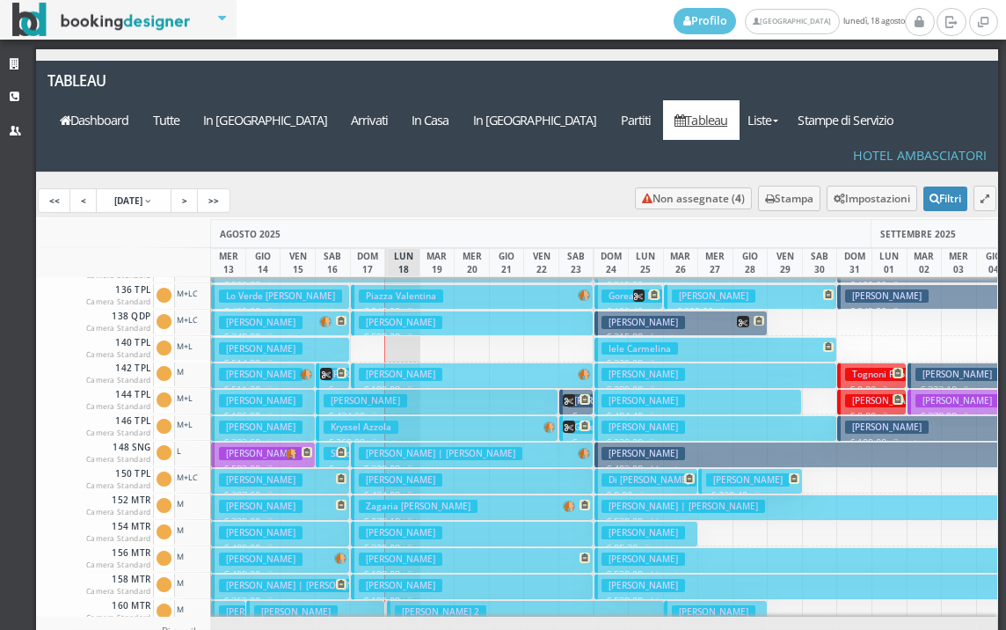
scroll to position [528, 0]
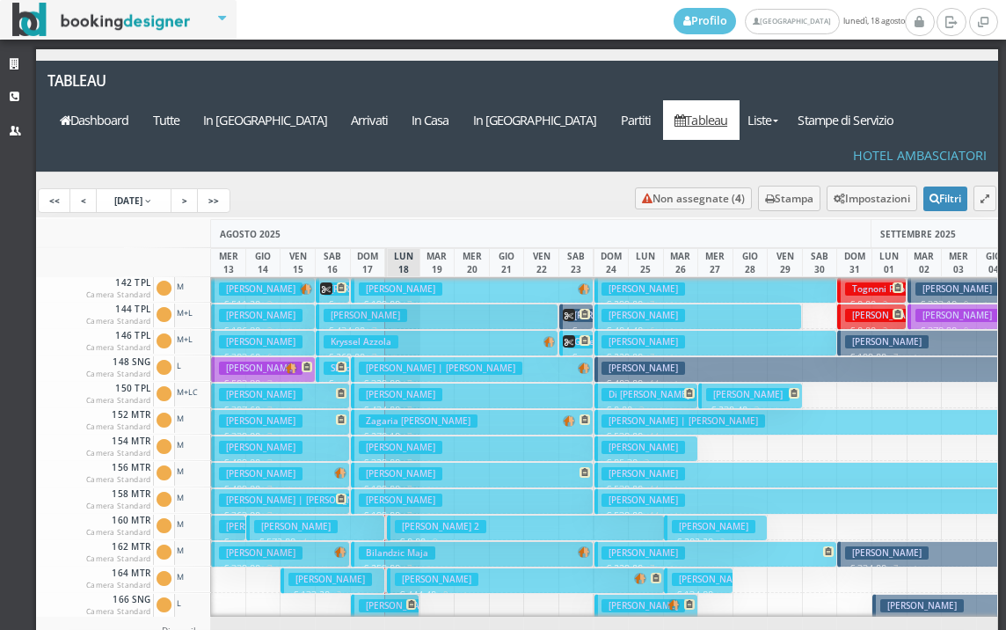
click at [410, 414] on h3 "Zagaria [PERSON_NAME]" at bounding box center [418, 420] width 119 height 13
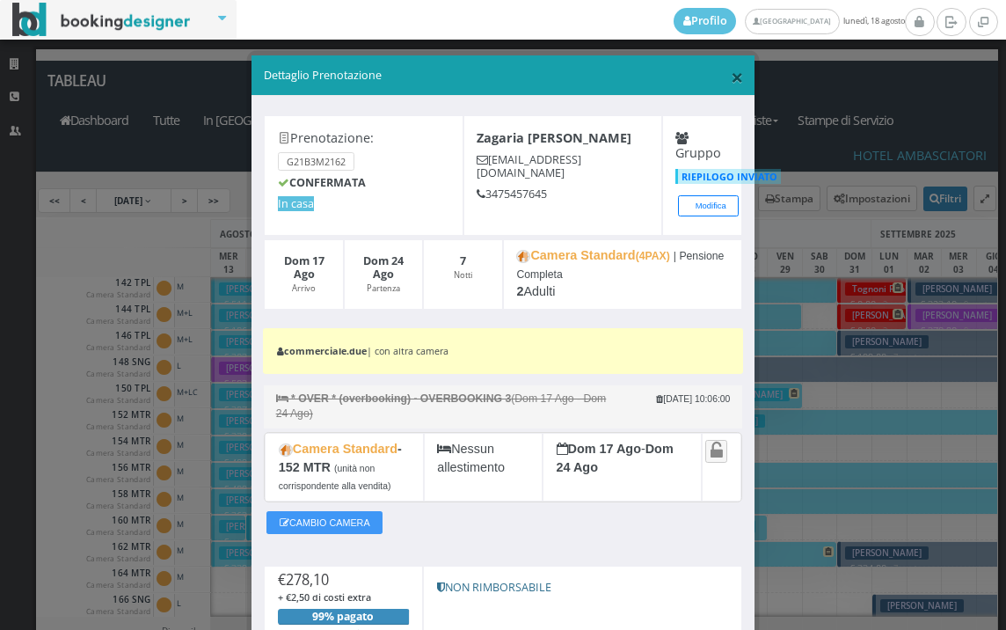
click at [731, 79] on span "×" at bounding box center [737, 77] width 12 height 30
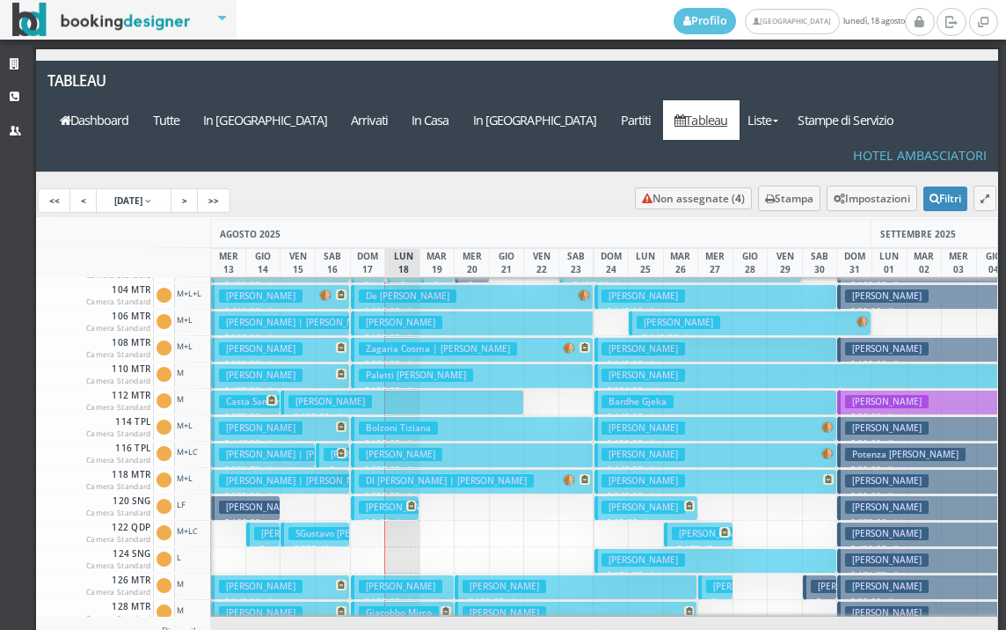
scroll to position [0, 0]
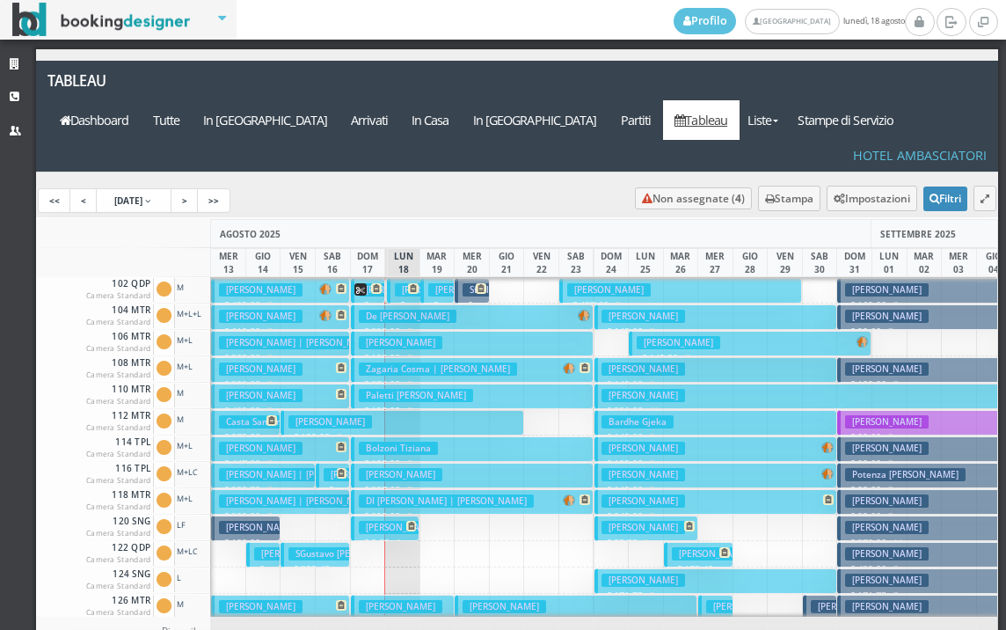
click at [399, 336] on h3 "[PERSON_NAME]" at bounding box center [401, 342] width 84 height 13
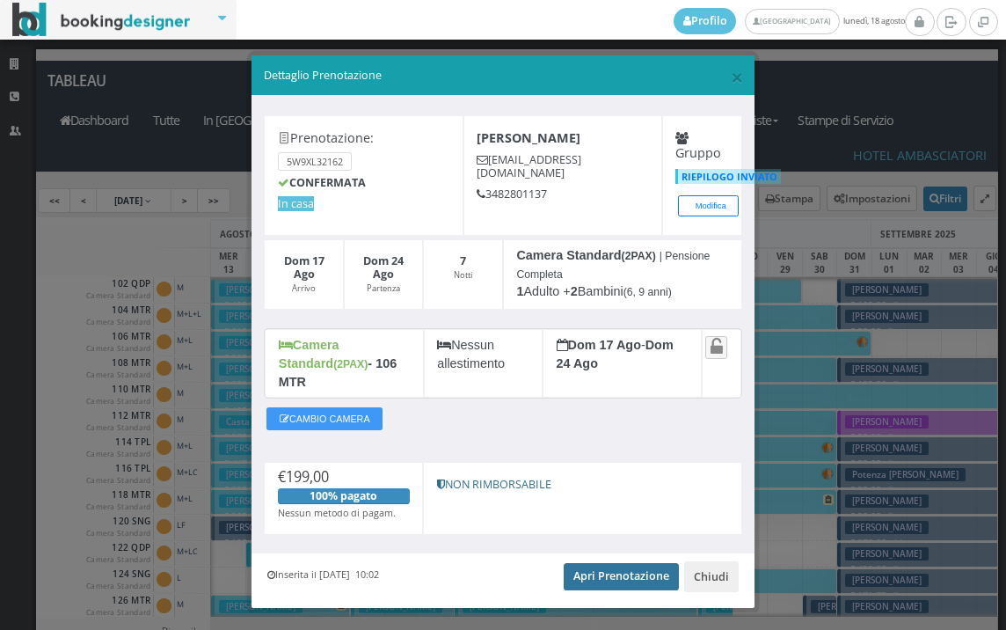
click at [599, 564] on link "Apri Prenotazione" at bounding box center [621, 576] width 115 height 26
click at [731, 77] on span "×" at bounding box center [737, 77] width 12 height 30
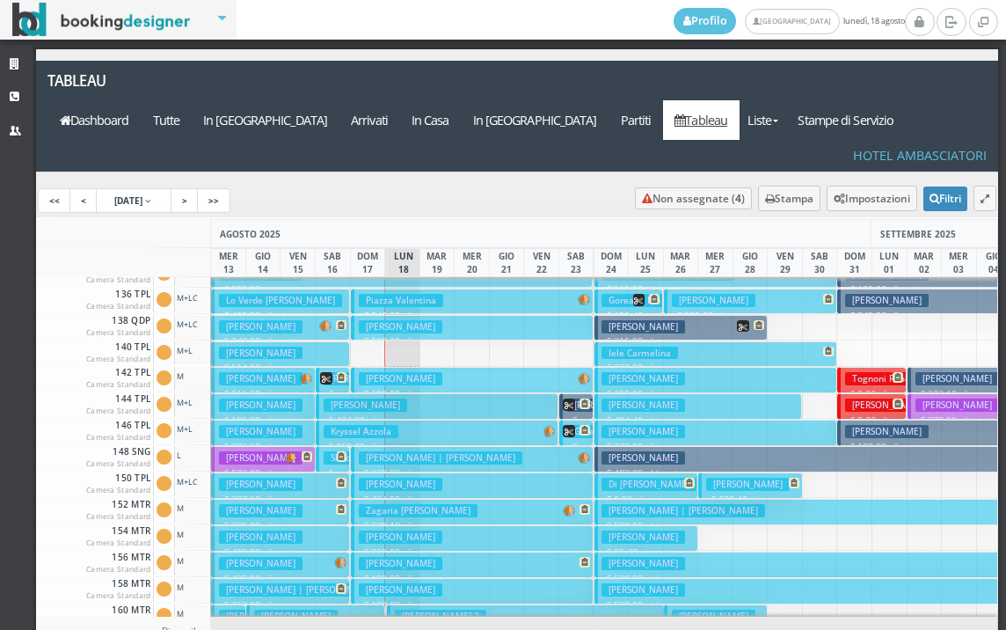
scroll to position [352, 0]
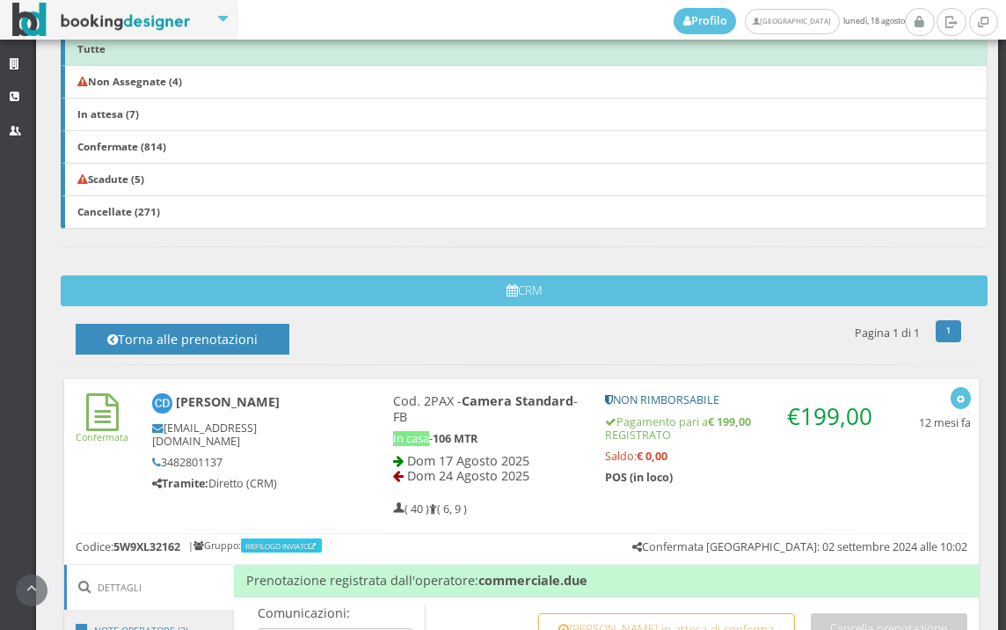
scroll to position [789, 0]
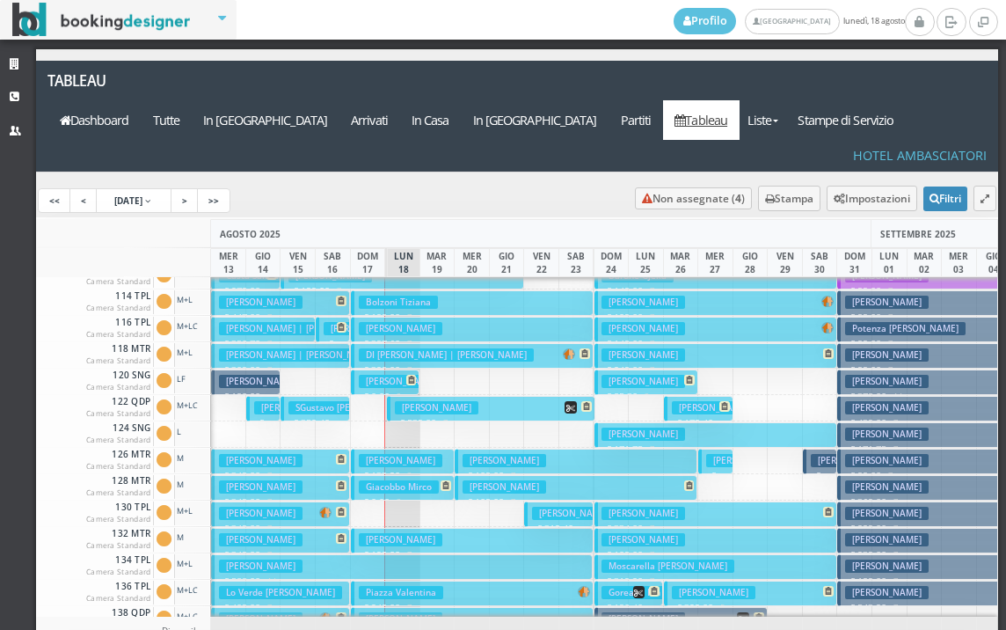
scroll to position [264, 0]
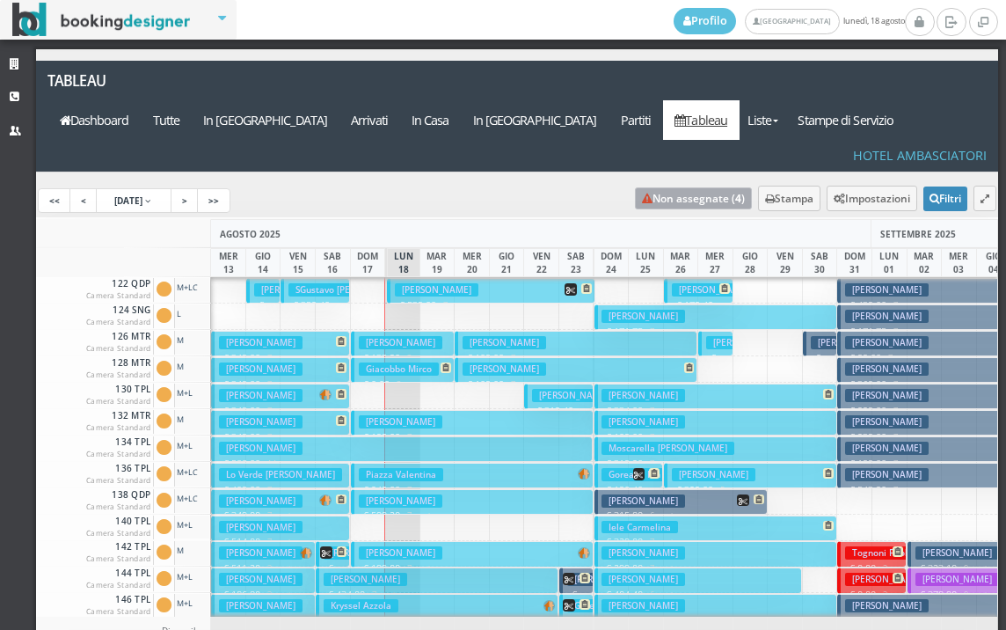
click at [683, 187] on link "Non assegnate ( 4 )" at bounding box center [693, 198] width 117 height 22
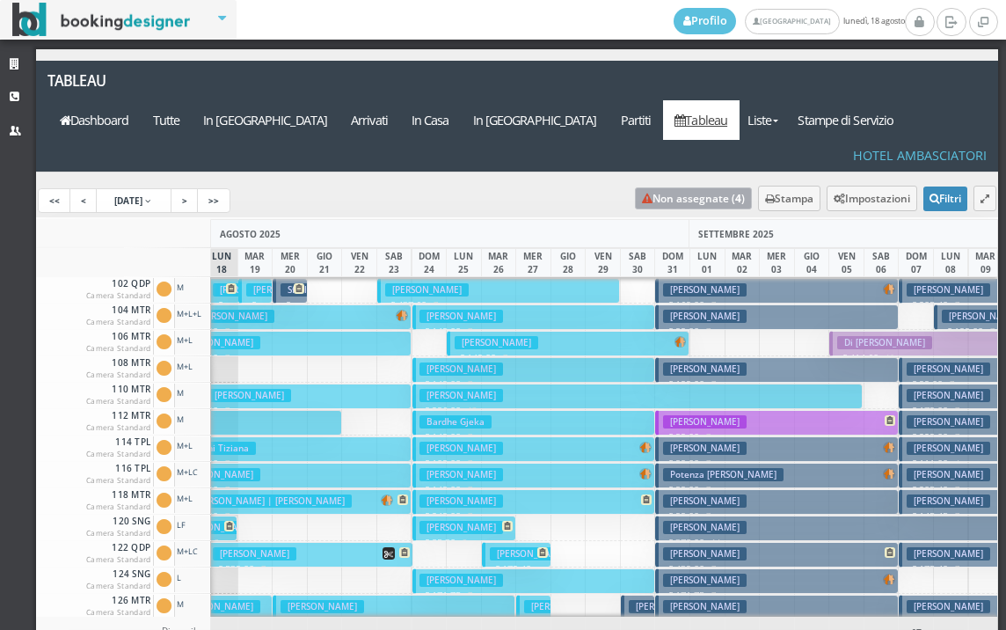
scroll to position [0, 106]
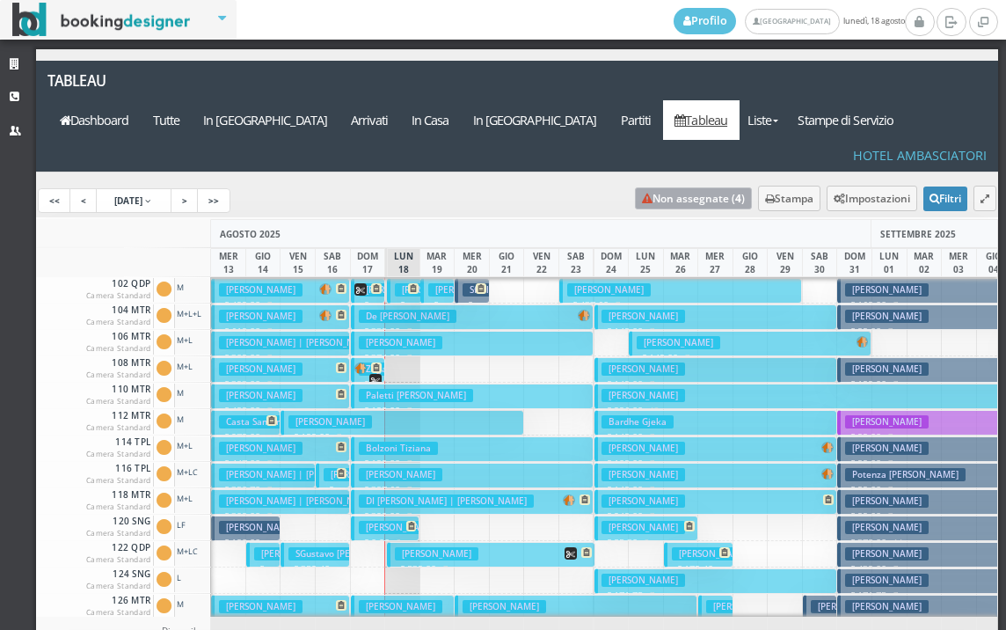
click at [373, 283] on icon at bounding box center [376, 288] width 11 height 11
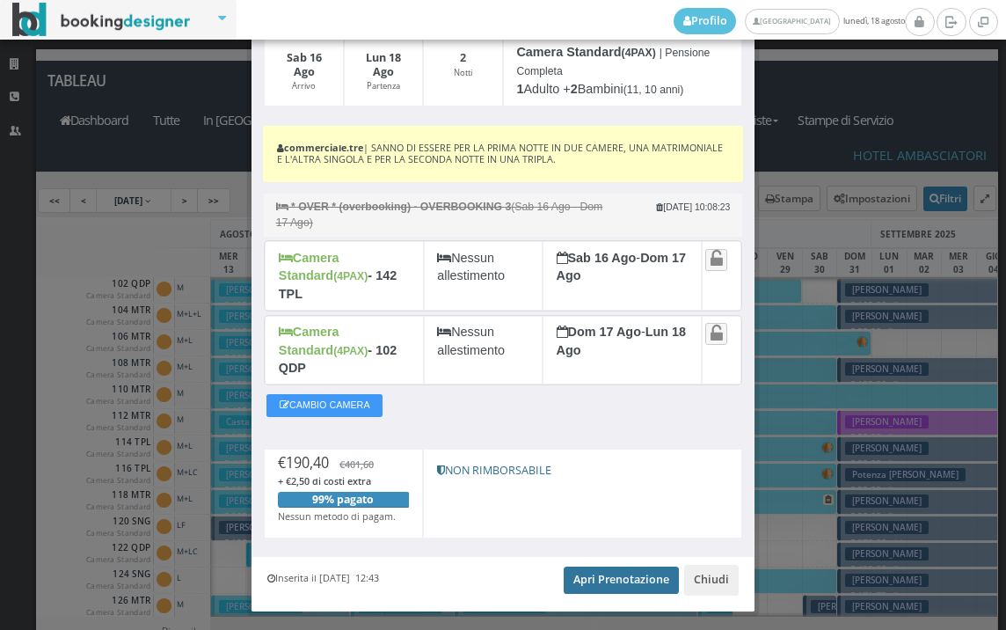
click at [644, 566] on link "Apri Prenotazione" at bounding box center [621, 579] width 115 height 26
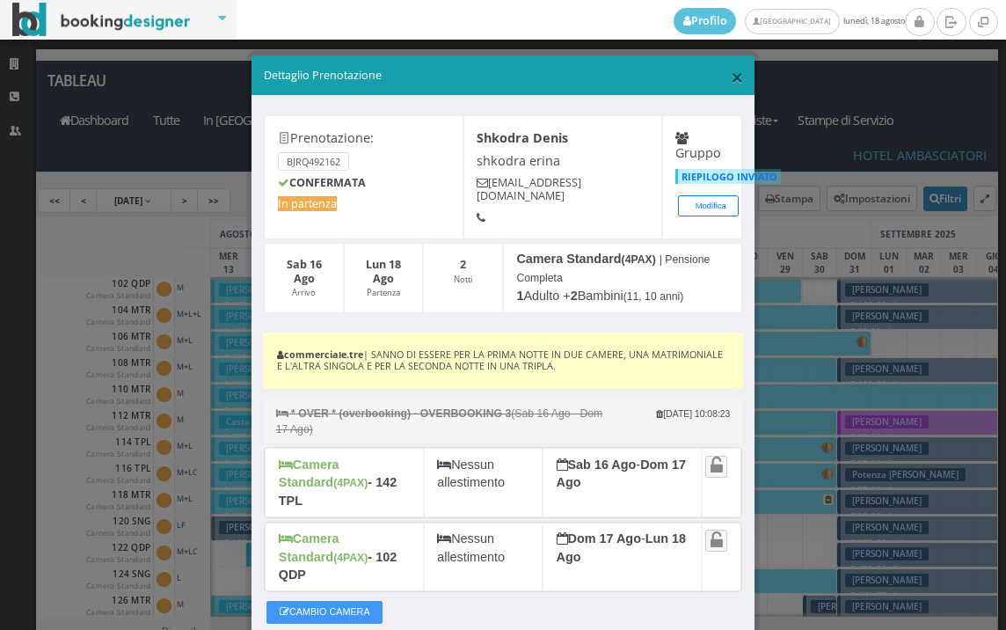
click at [731, 74] on span "×" at bounding box center [737, 77] width 12 height 30
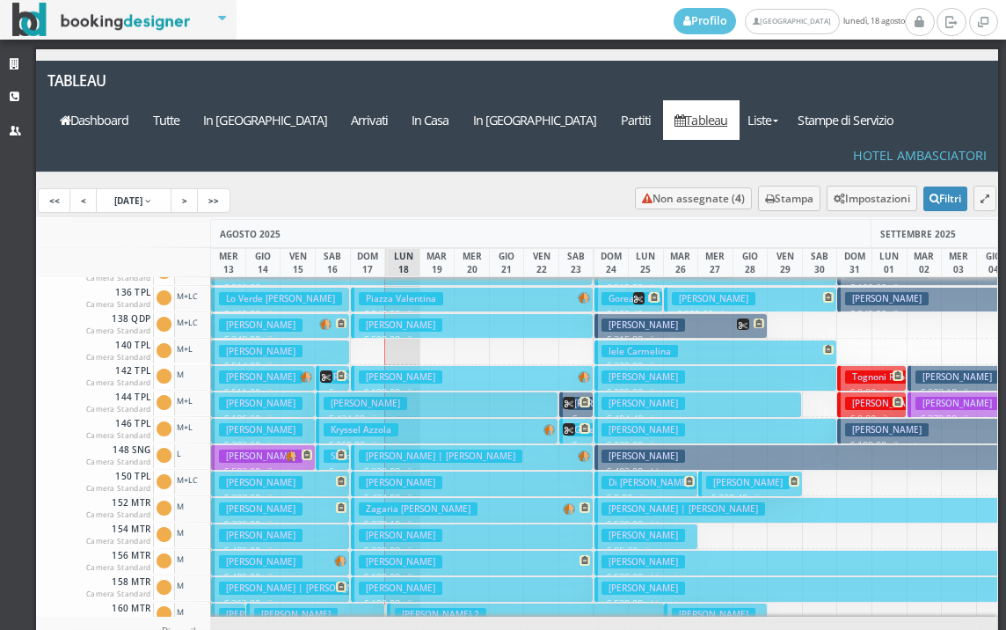
click at [330, 370] on icon at bounding box center [326, 376] width 12 height 12
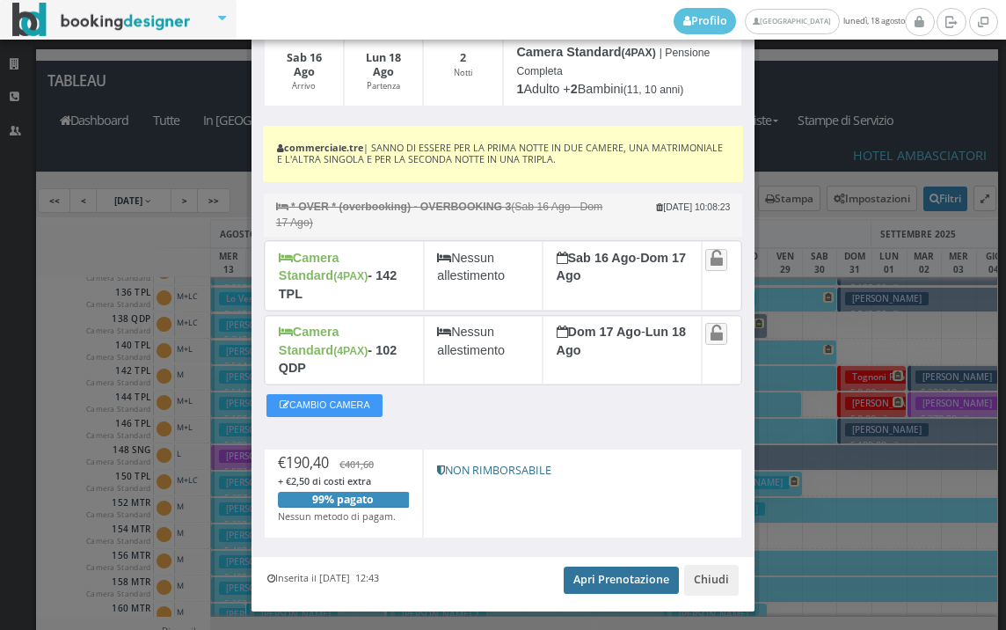
click at [600, 566] on link "Apri Prenotazione" at bounding box center [621, 579] width 115 height 26
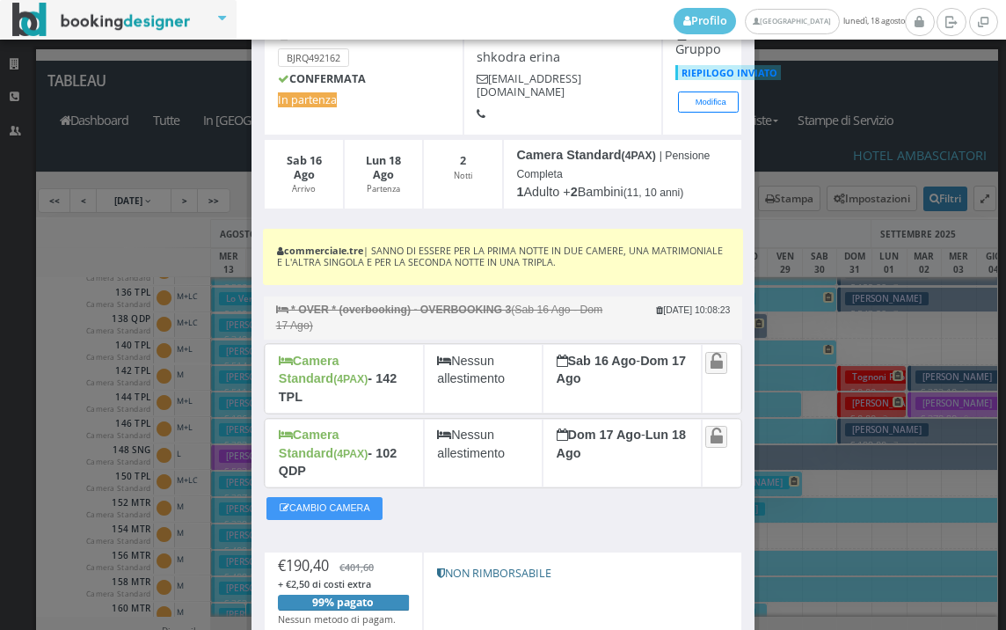
scroll to position [0, 0]
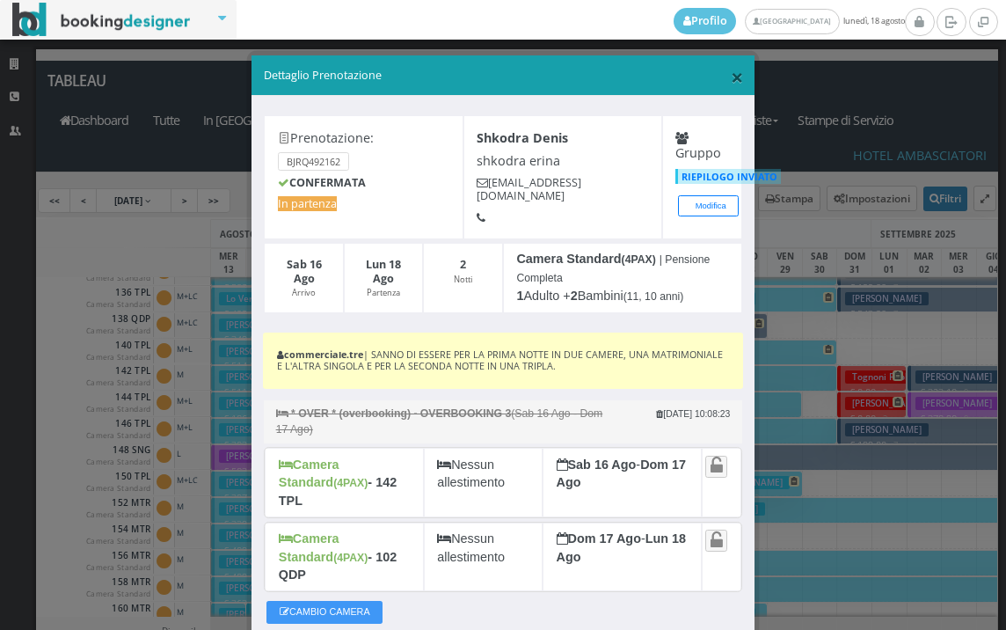
click at [731, 77] on span "×" at bounding box center [737, 77] width 12 height 30
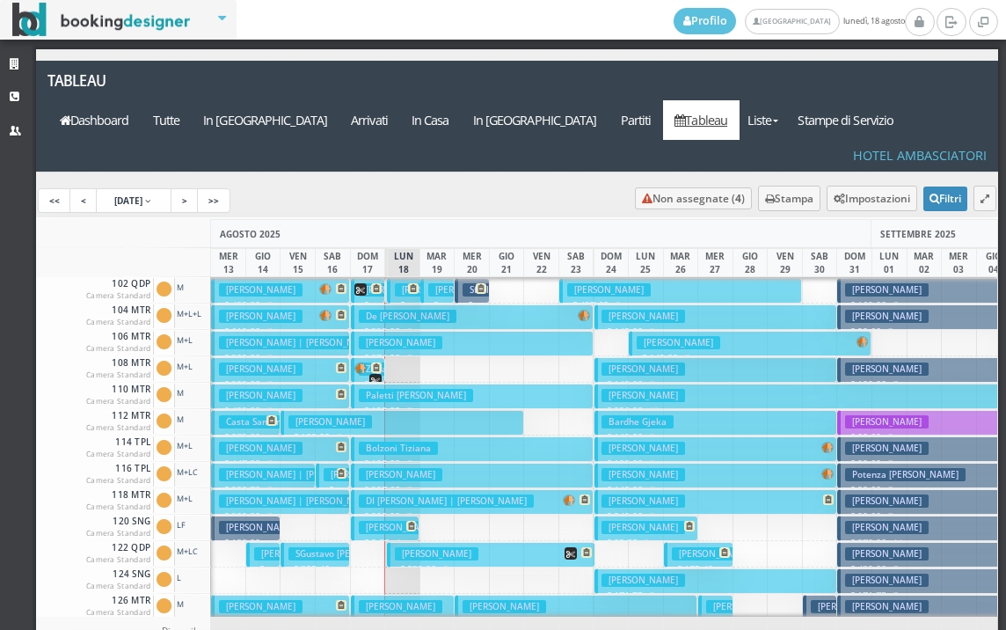
click at [367, 278] on button "shkodra erina | Shkodra Denis € 190.40 2 notti 1 Adulto + 2 Bambini (11, 10 ann…" at bounding box center [368, 291] width 34 height 26
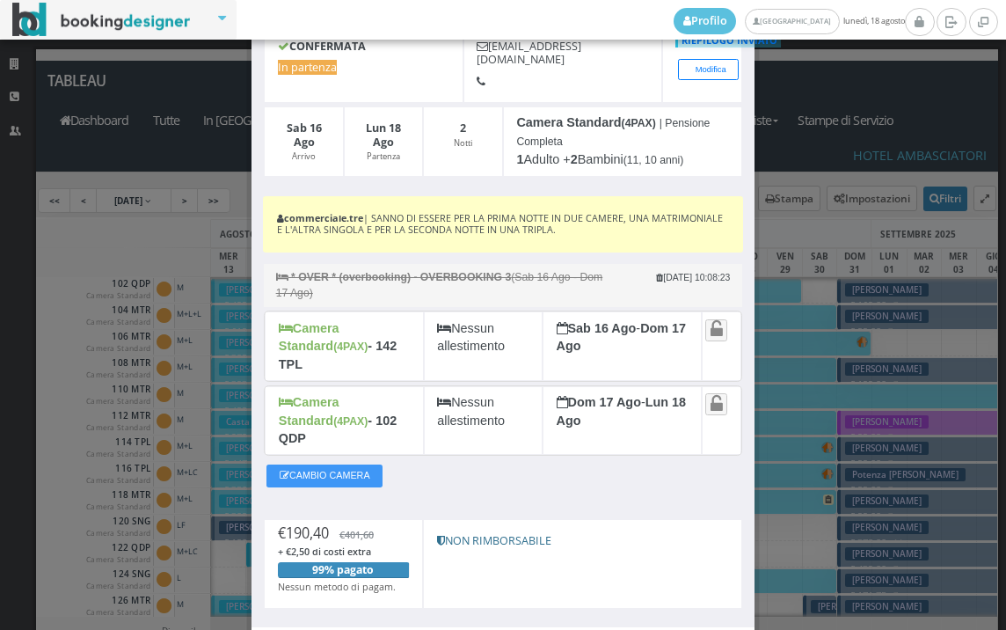
scroll to position [230, 0]
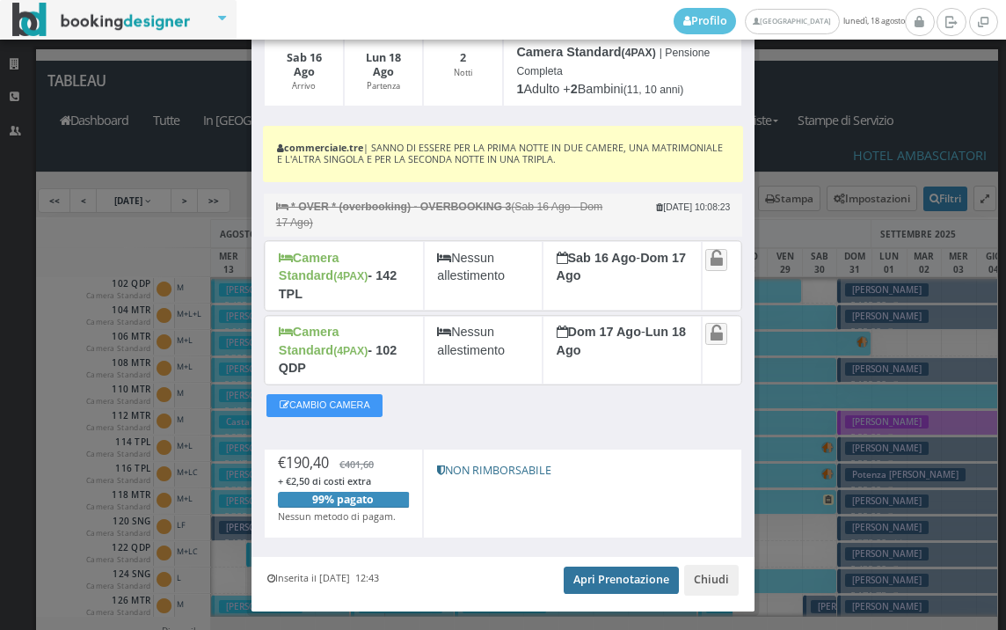
click at [609, 566] on link "Apri Prenotazione" at bounding box center [621, 579] width 115 height 26
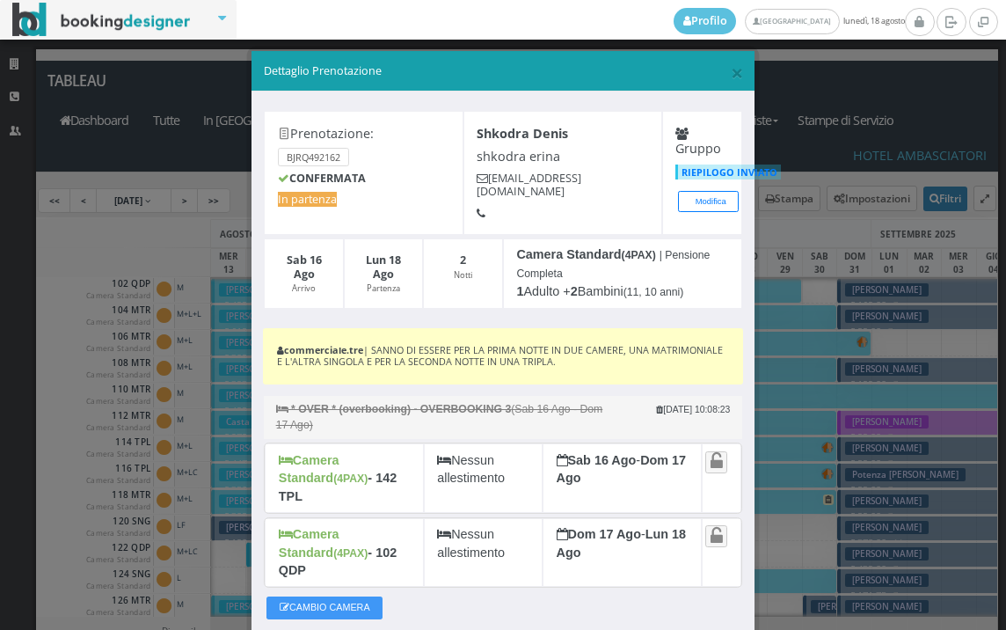
scroll to position [0, 0]
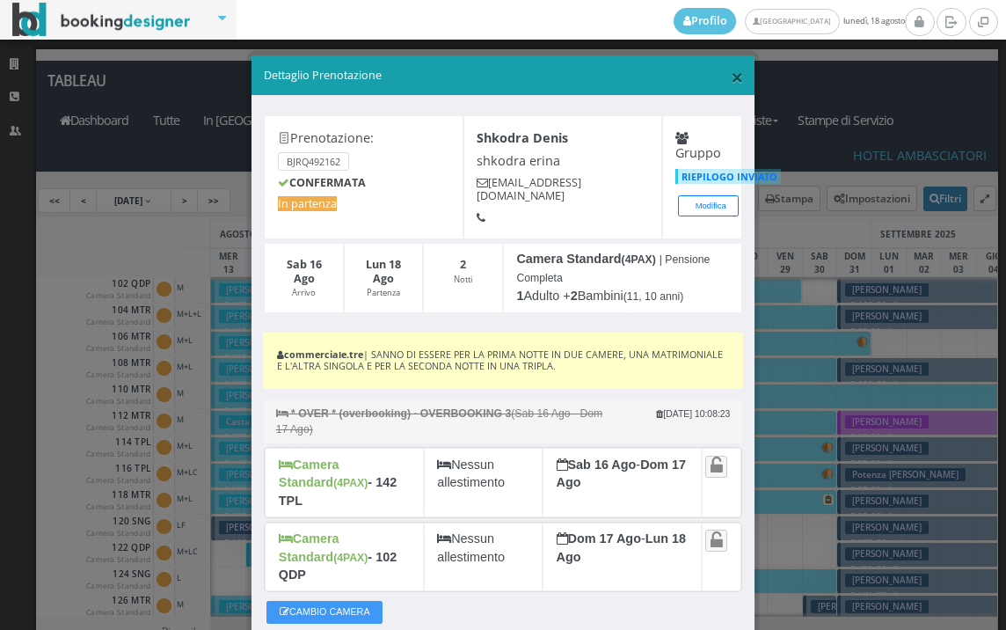
click at [731, 77] on span "×" at bounding box center [737, 77] width 12 height 30
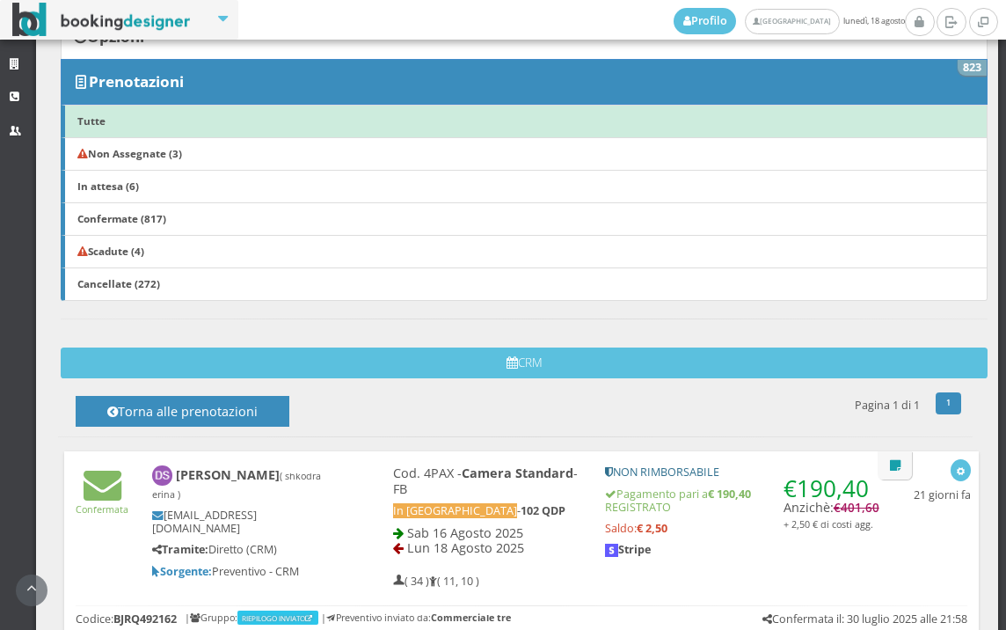
scroll to position [195, 0]
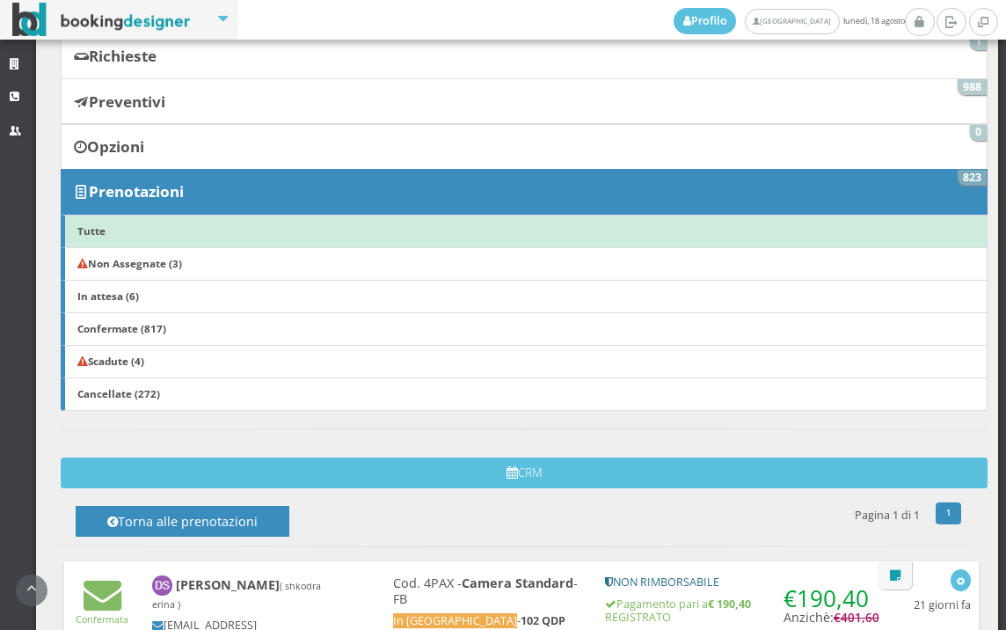
scroll to position [195, 0]
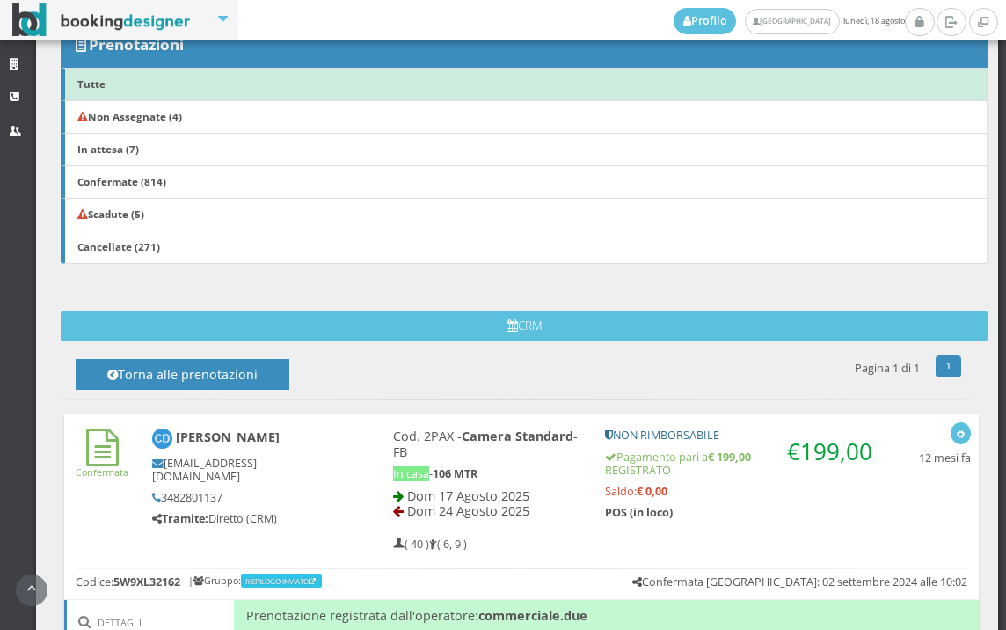
scroll to position [301, 0]
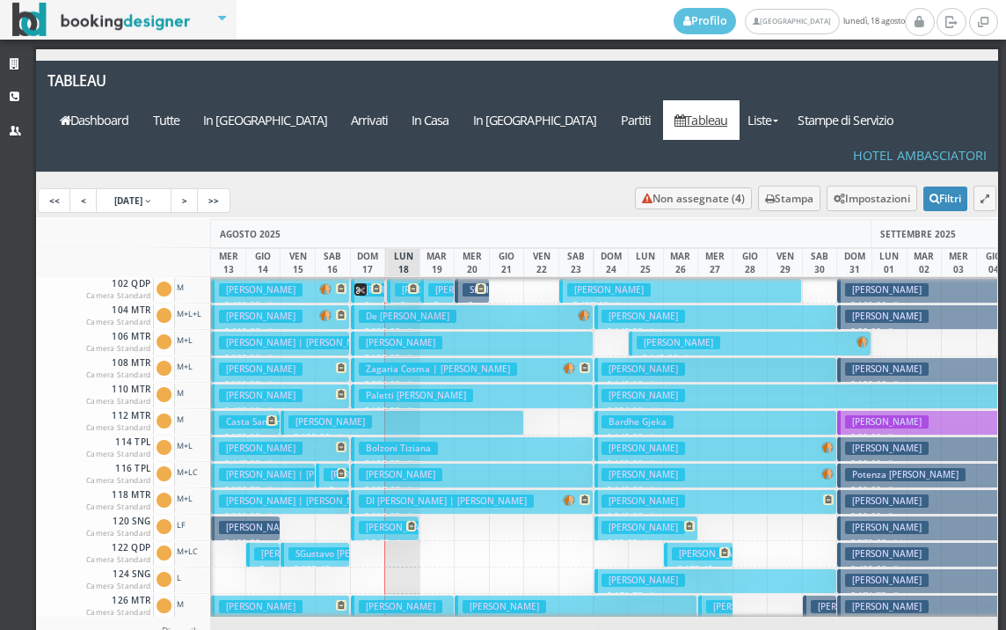
drag, startPoint x: 363, startPoint y: 253, endPoint x: 354, endPoint y: 258, distance: 9.8
click at [362, 283] on icon at bounding box center [360, 289] width 12 height 12
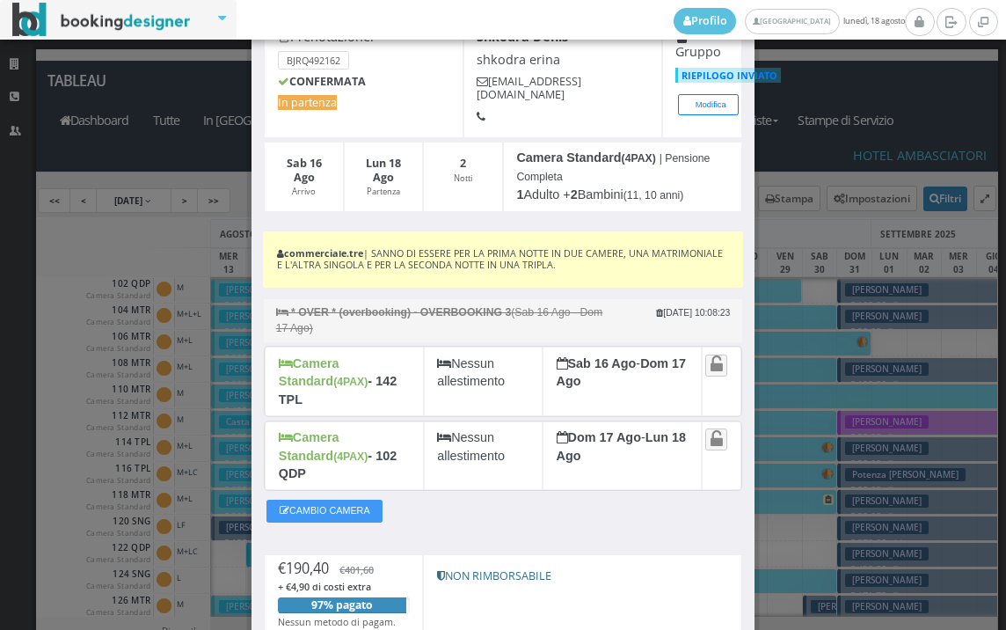
scroll to position [230, 0]
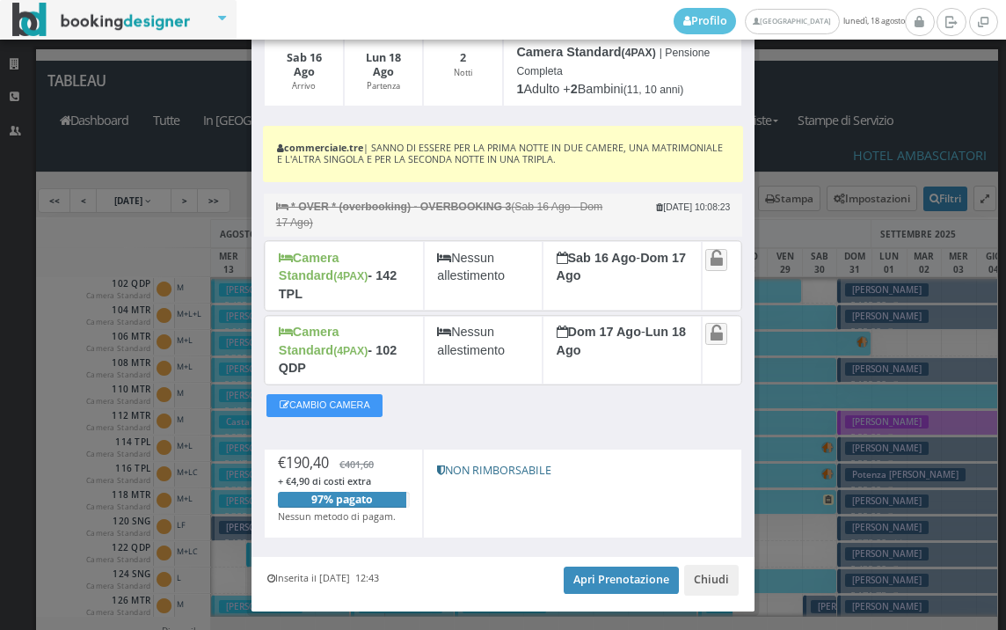
click at [623, 557] on div "Inserita il 28 Lug 2025 12:43 Apri Prenotazione Chiudi" at bounding box center [503, 584] width 503 height 54
click at [625, 566] on link "Apri Prenotazione" at bounding box center [621, 579] width 115 height 26
click at [595, 566] on link "Apri Prenotazione" at bounding box center [621, 579] width 115 height 26
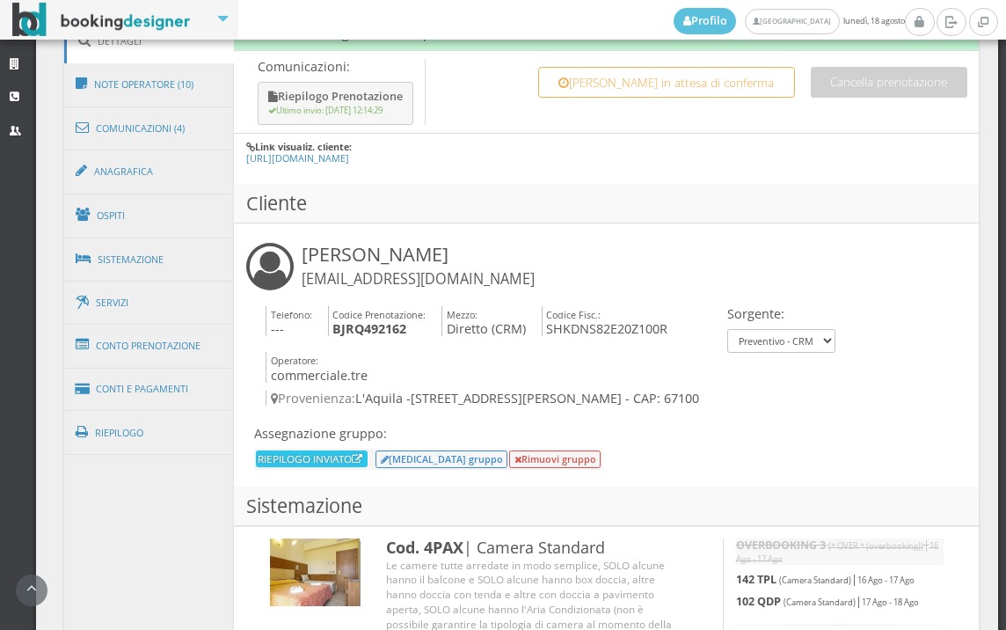
scroll to position [1172, 0]
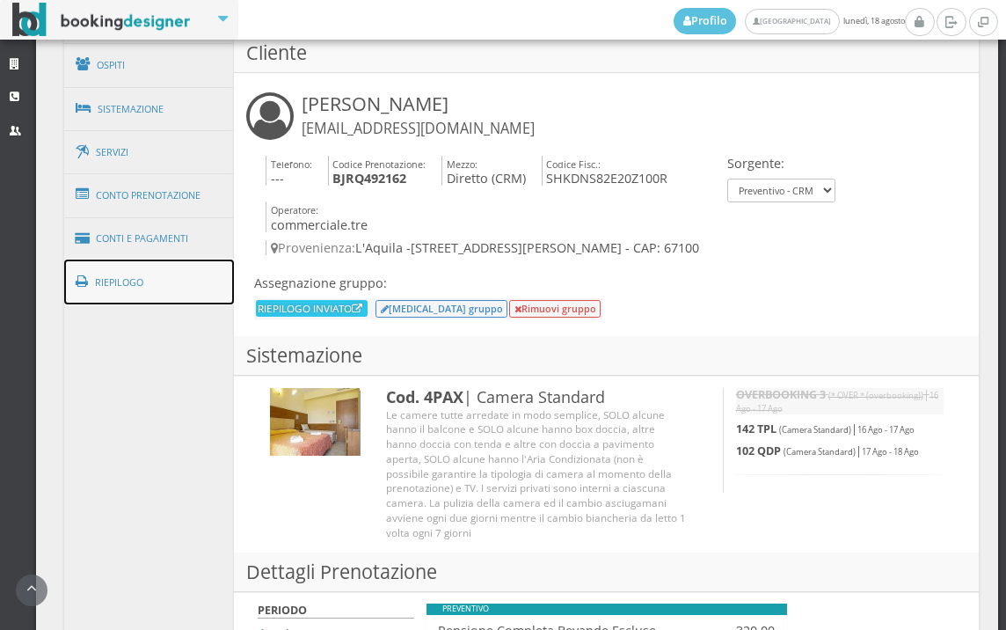
click at [184, 303] on link "Riepilogo" at bounding box center [149, 282] width 171 height 46
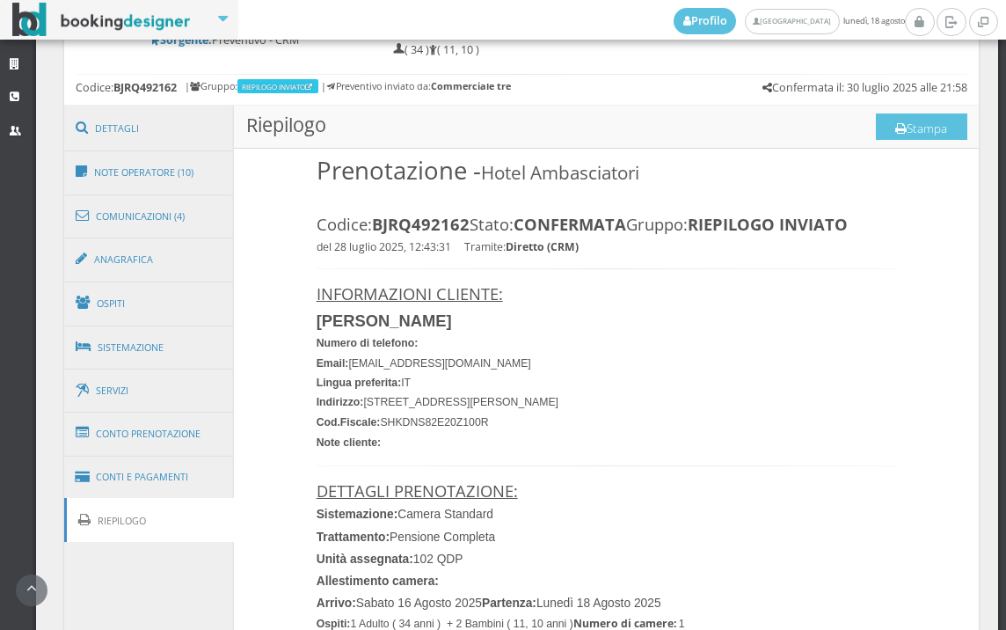
scroll to position [880, 0]
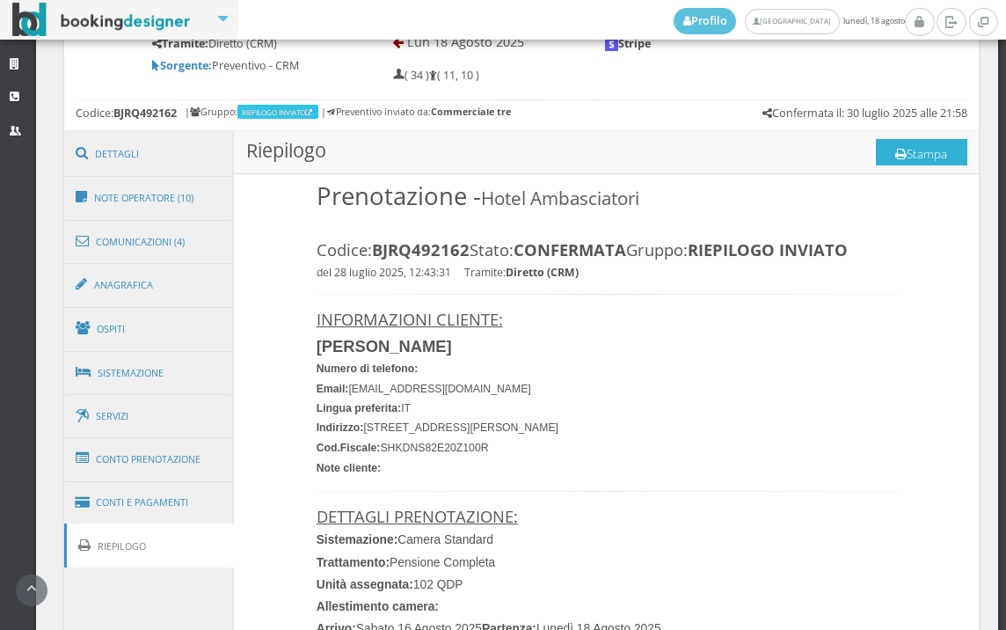
click at [913, 157] on button "Stampa" at bounding box center [921, 152] width 91 height 26
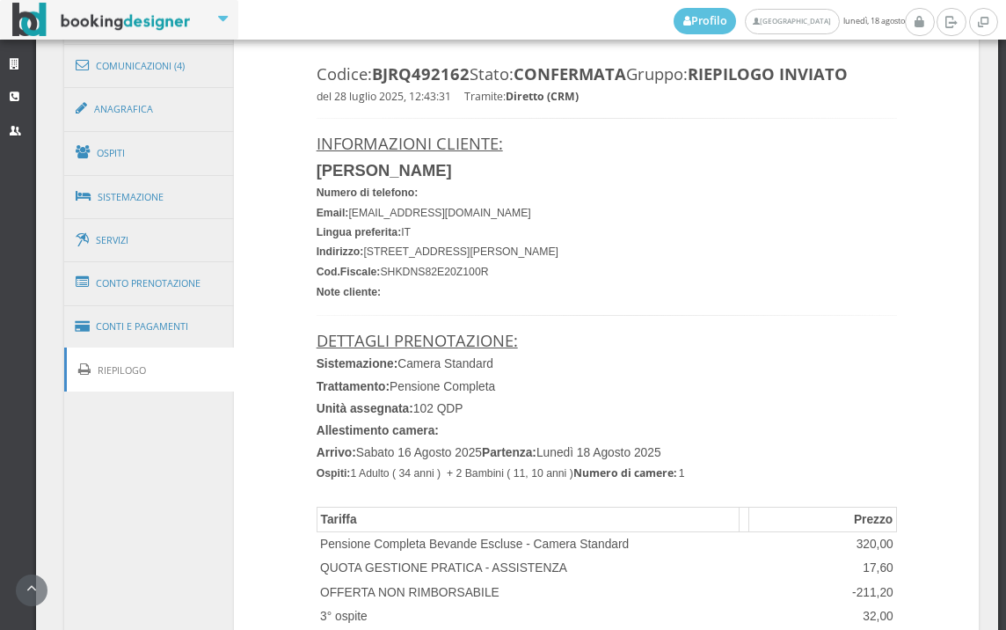
scroll to position [895, 0]
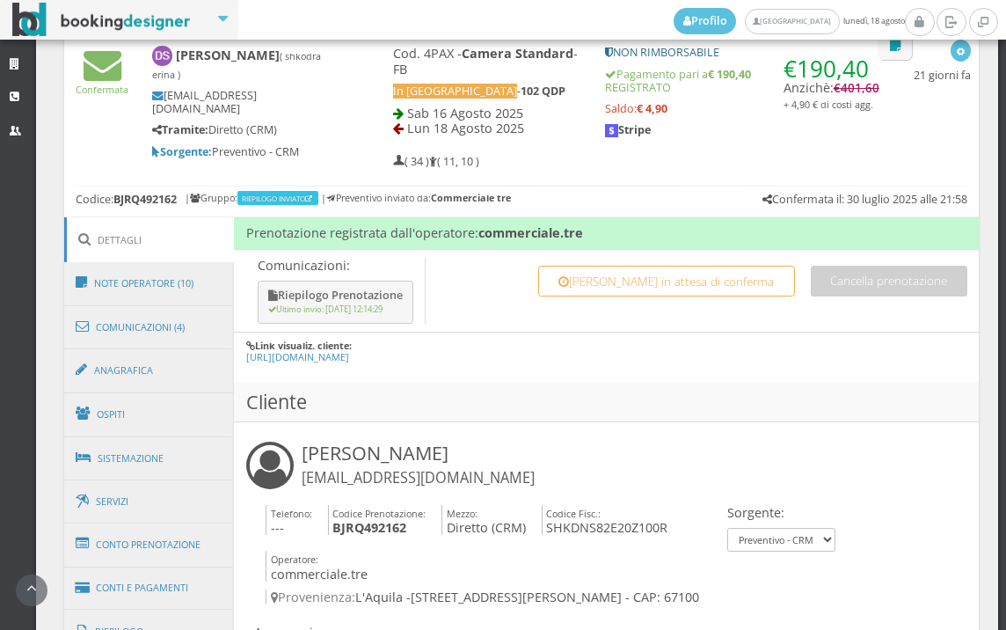
scroll to position [977, 0]
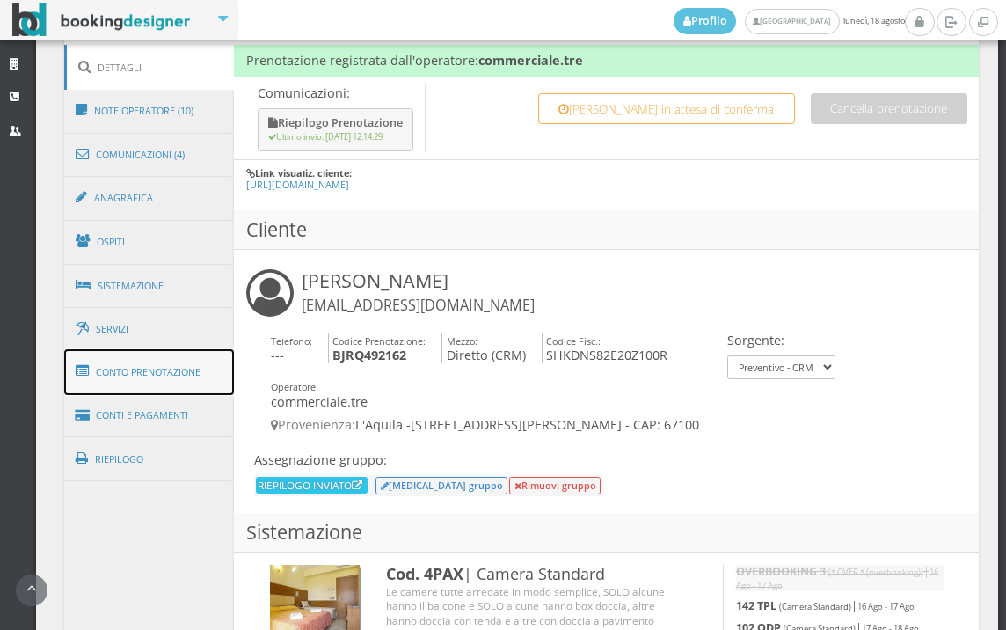
click at [179, 355] on link "Conto Prenotazione" at bounding box center [149, 372] width 171 height 46
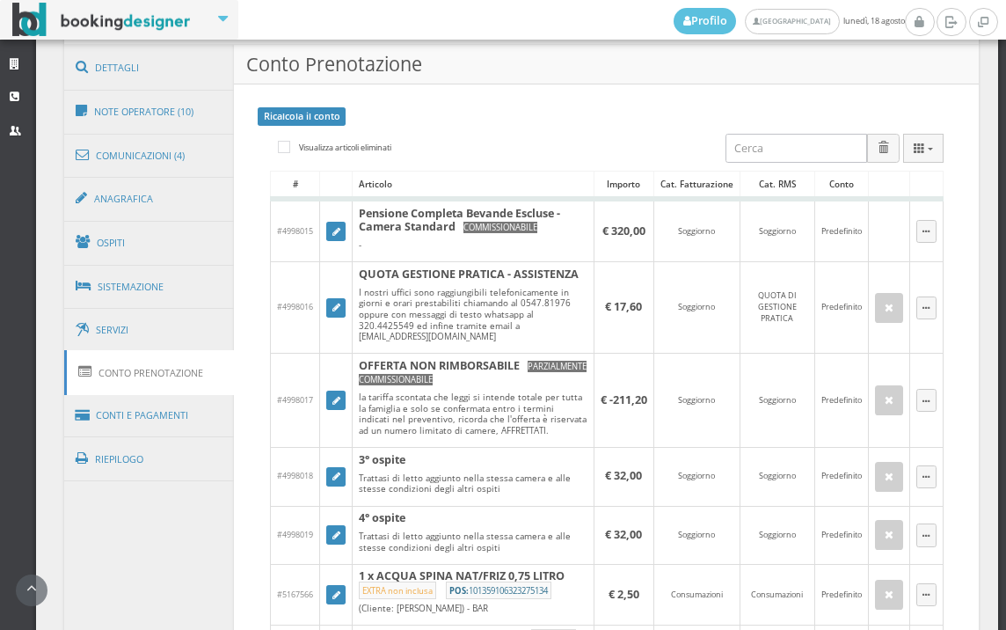
click at [180, 367] on link "Conto Prenotazione" at bounding box center [149, 372] width 171 height 45
click at [171, 411] on link "Conti e Pagamenti" at bounding box center [149, 415] width 171 height 45
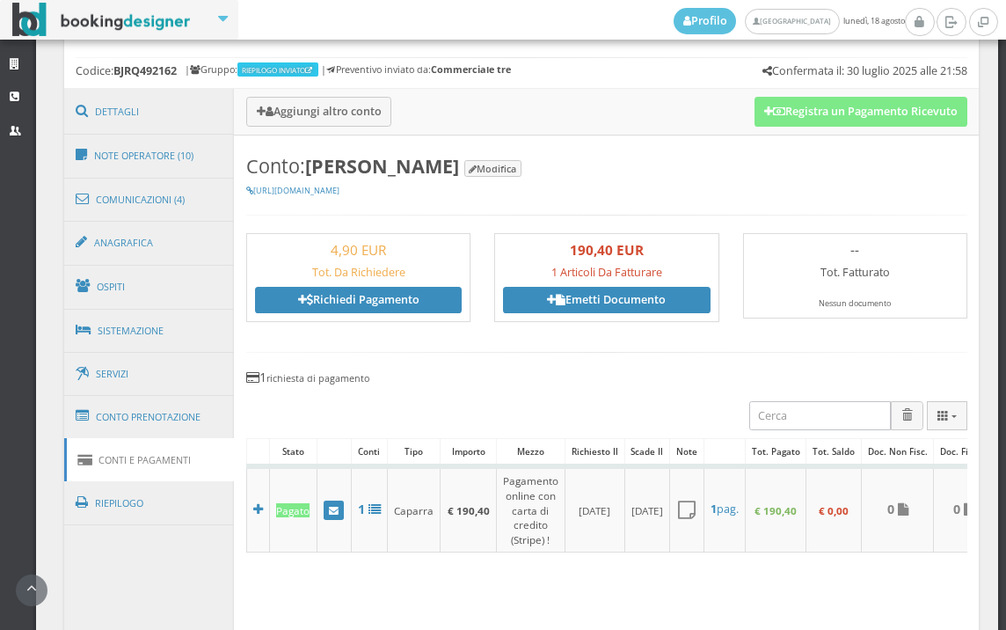
scroll to position [879, 0]
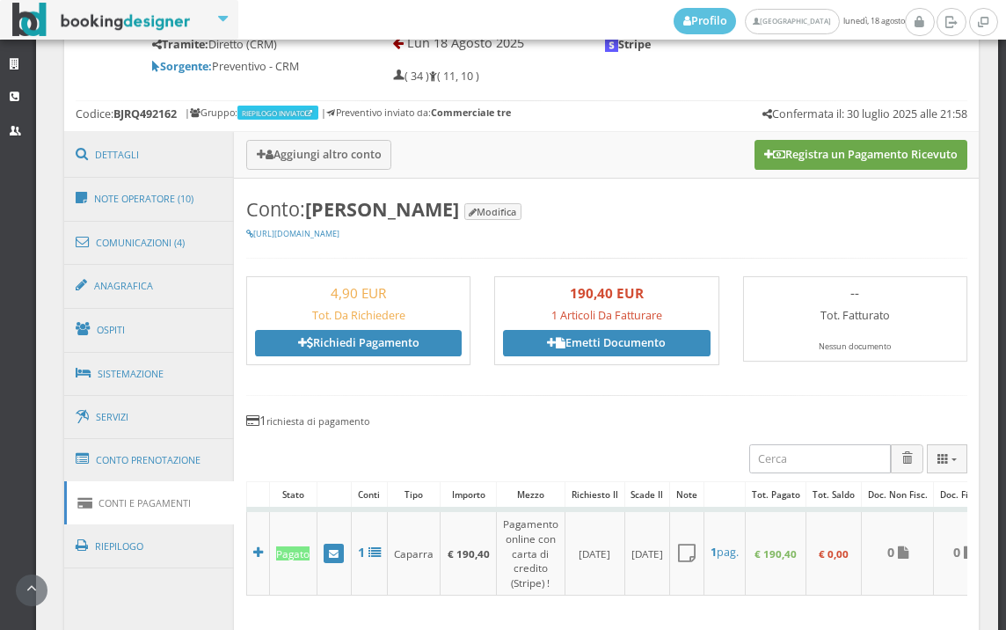
click at [845, 150] on button "Registra un Pagamento Ricevuto" at bounding box center [861, 155] width 213 height 30
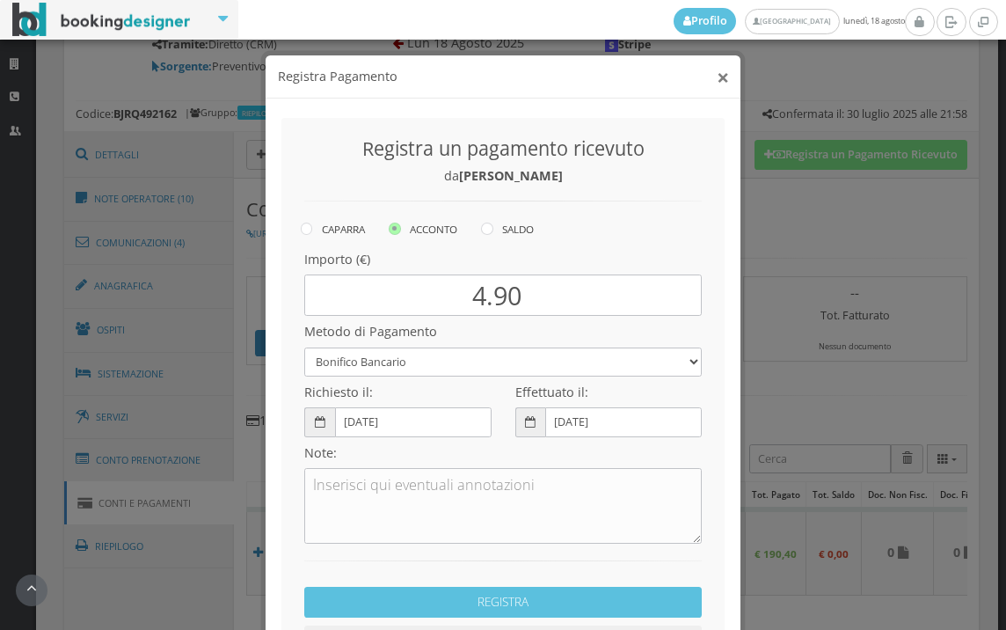
click at [717, 78] on button "×" at bounding box center [723, 77] width 12 height 22
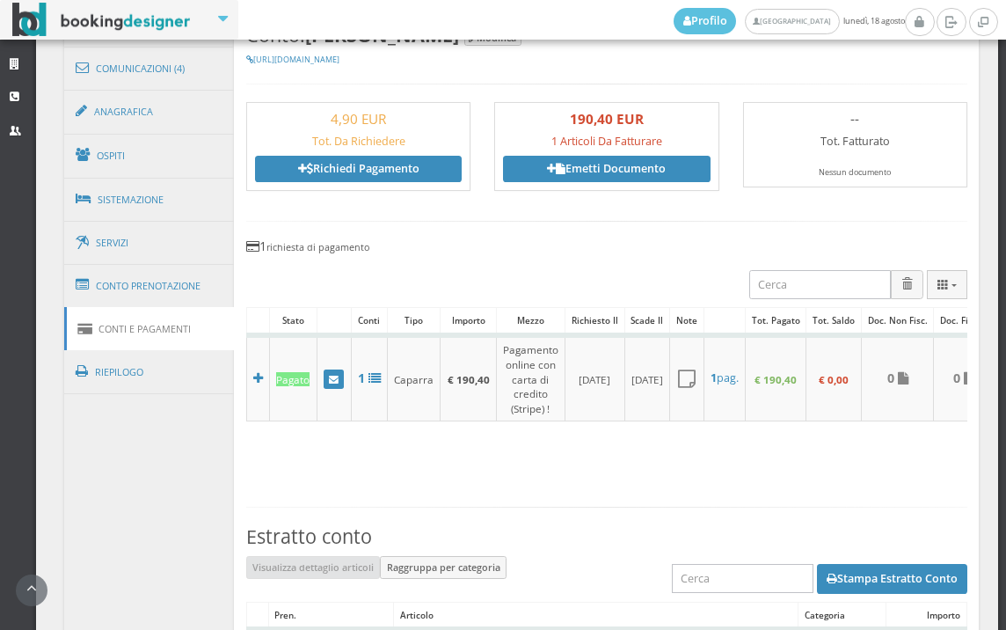
scroll to position [1075, 0]
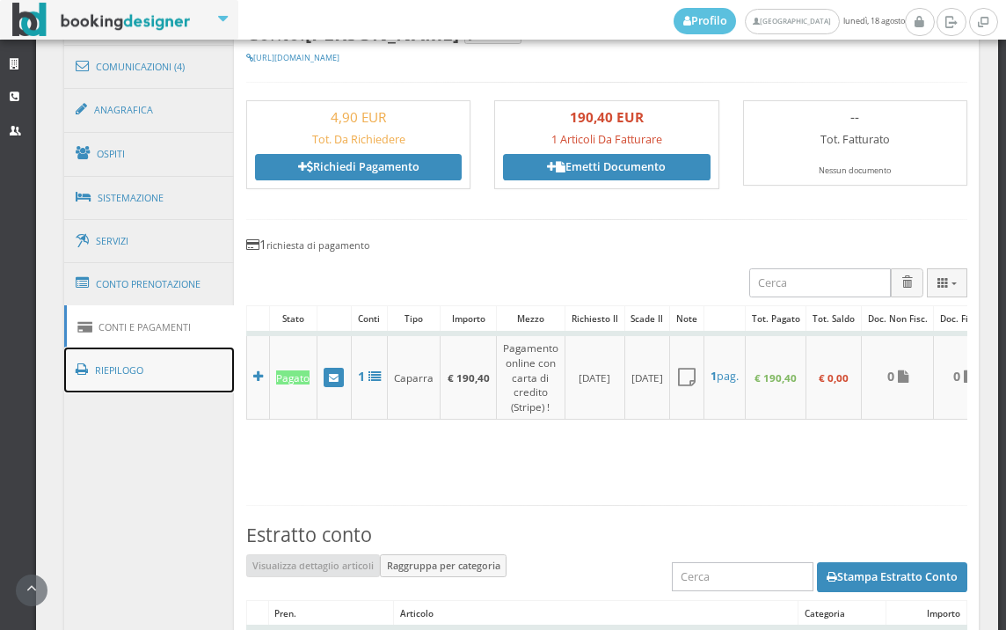
click at [158, 376] on link "Riepilogo" at bounding box center [149, 370] width 171 height 46
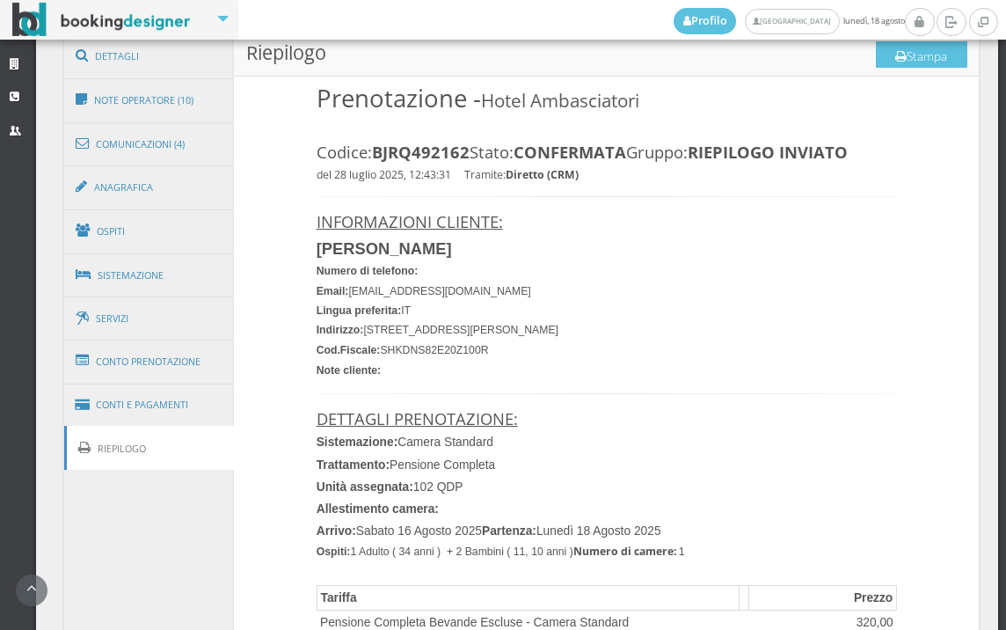
scroll to position [781, 0]
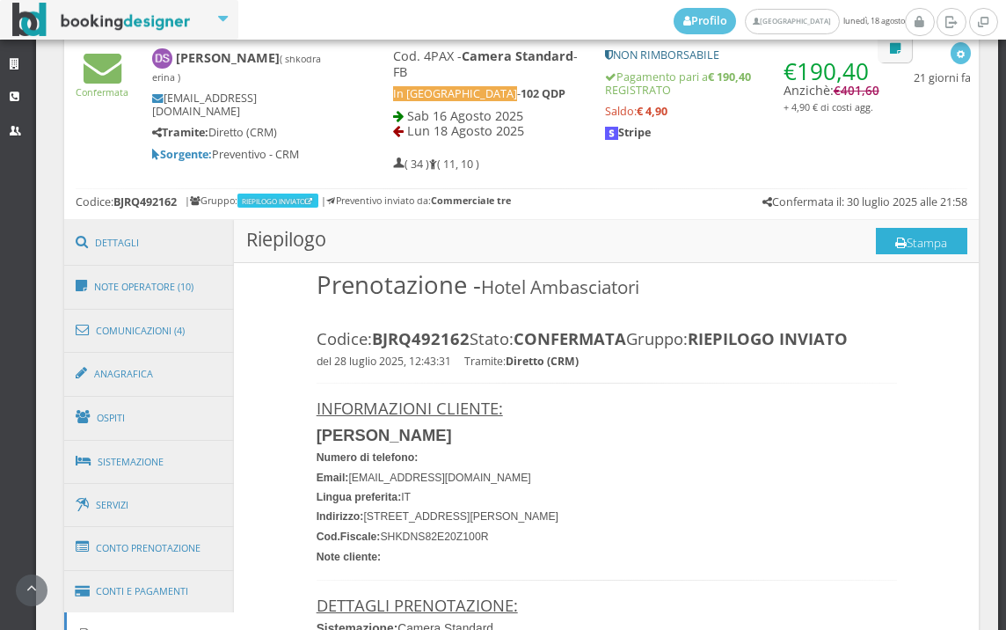
click at [904, 248] on button "Stampa" at bounding box center [921, 241] width 91 height 26
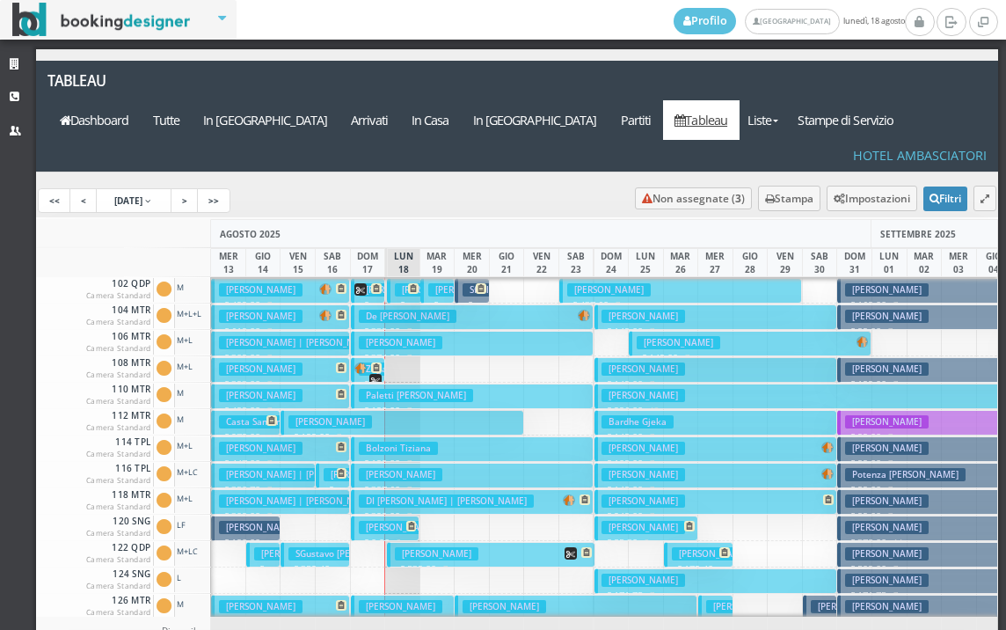
click at [361, 283] on h3 "shkodra erina | Shkodra Denis" at bounding box center [441, 289] width 164 height 13
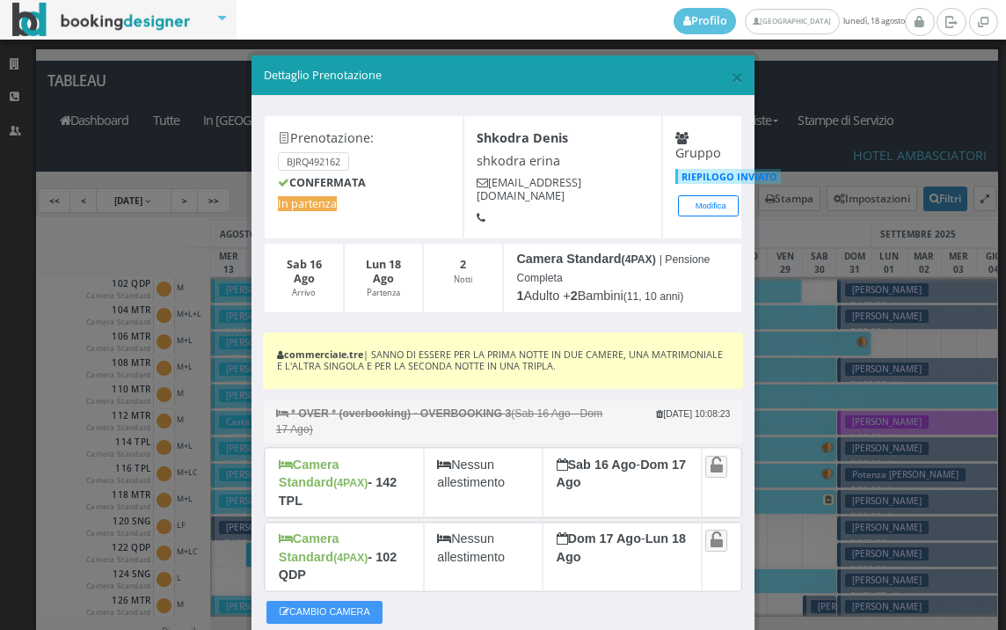
scroll to position [230, 0]
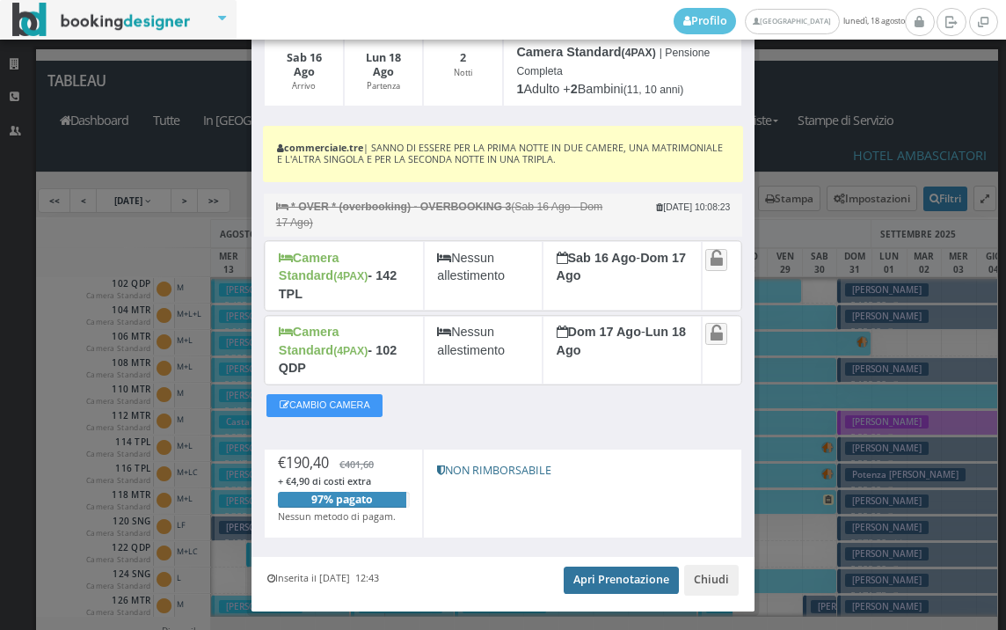
click at [602, 566] on link "Apri Prenotazione" at bounding box center [621, 579] width 115 height 26
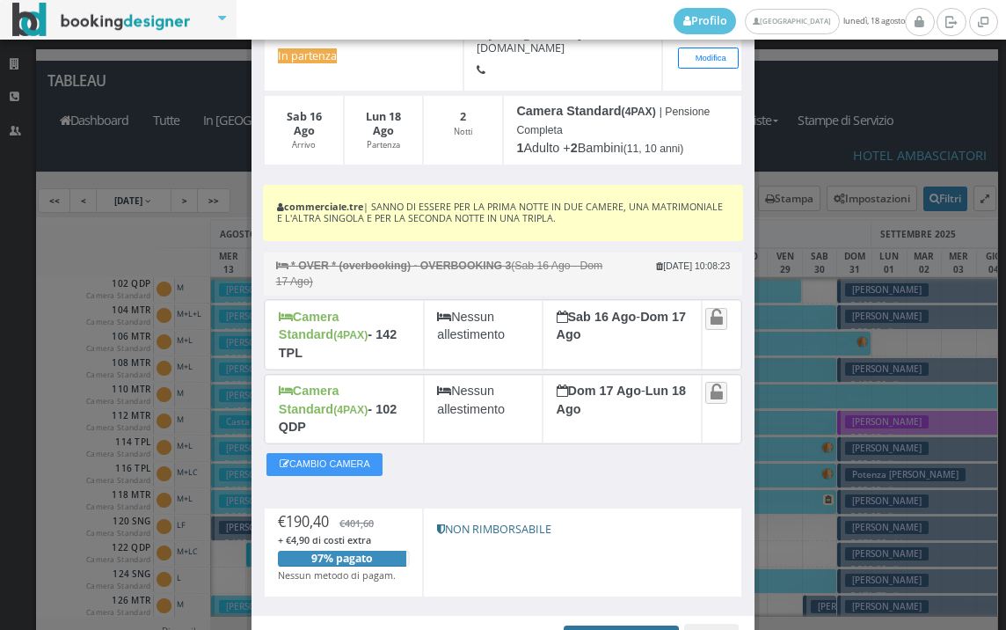
scroll to position [0, 0]
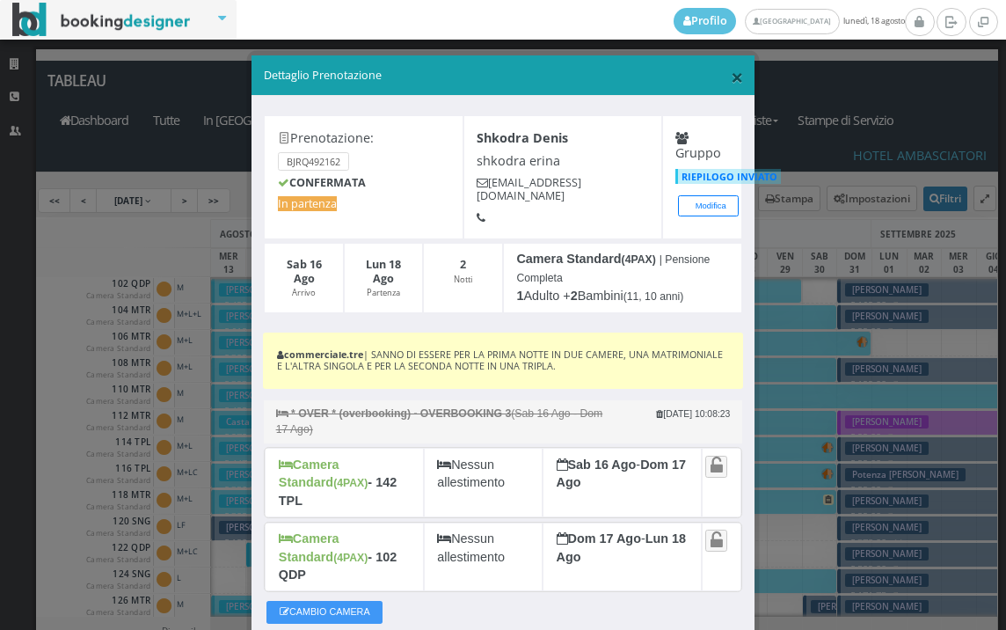
click at [731, 77] on span "×" at bounding box center [737, 77] width 12 height 30
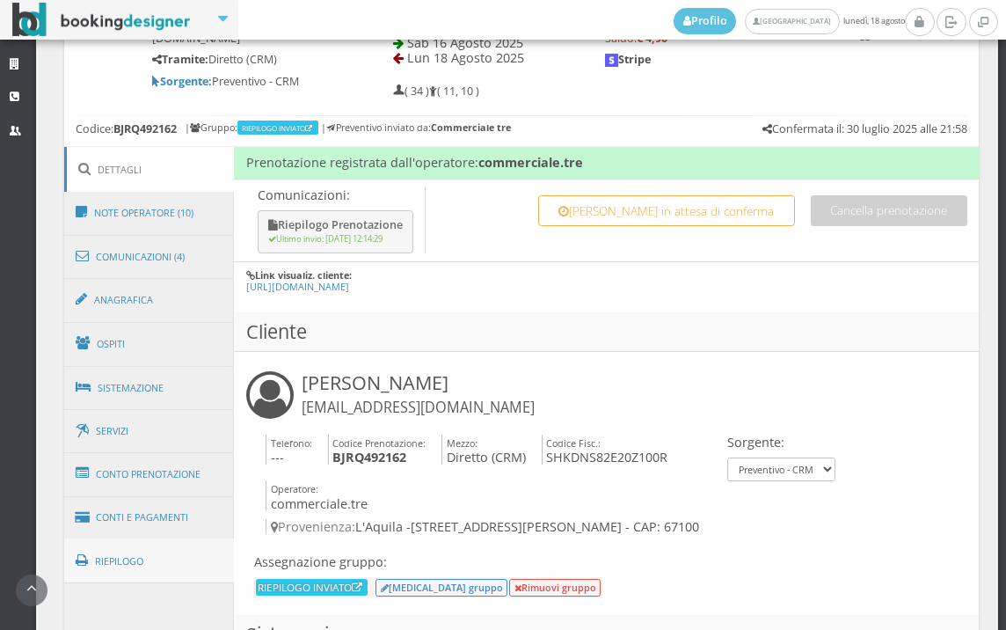
scroll to position [977, 0]
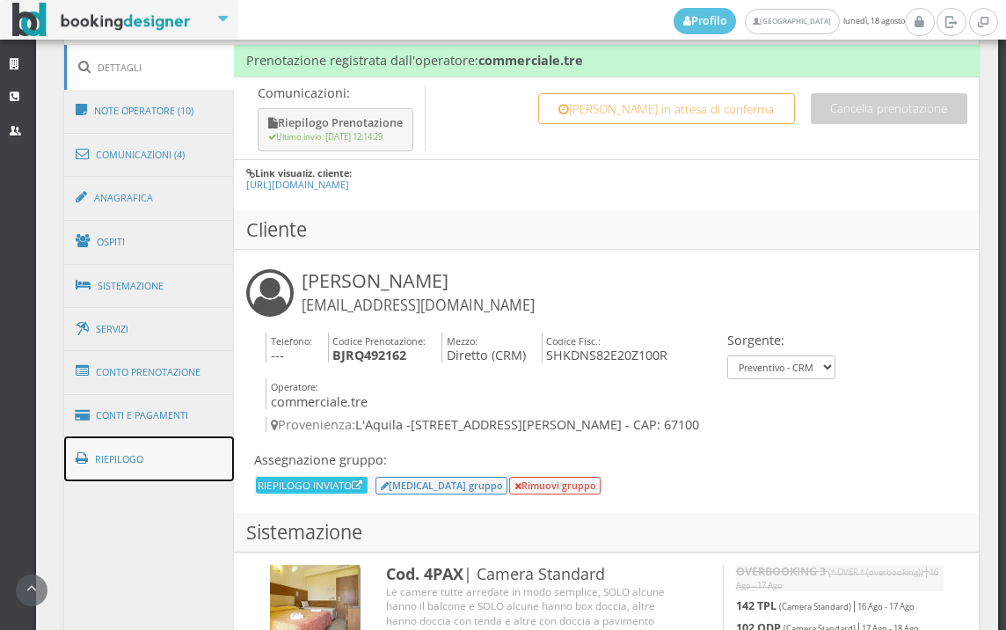
click at [139, 454] on link "Riepilogo" at bounding box center [149, 459] width 171 height 46
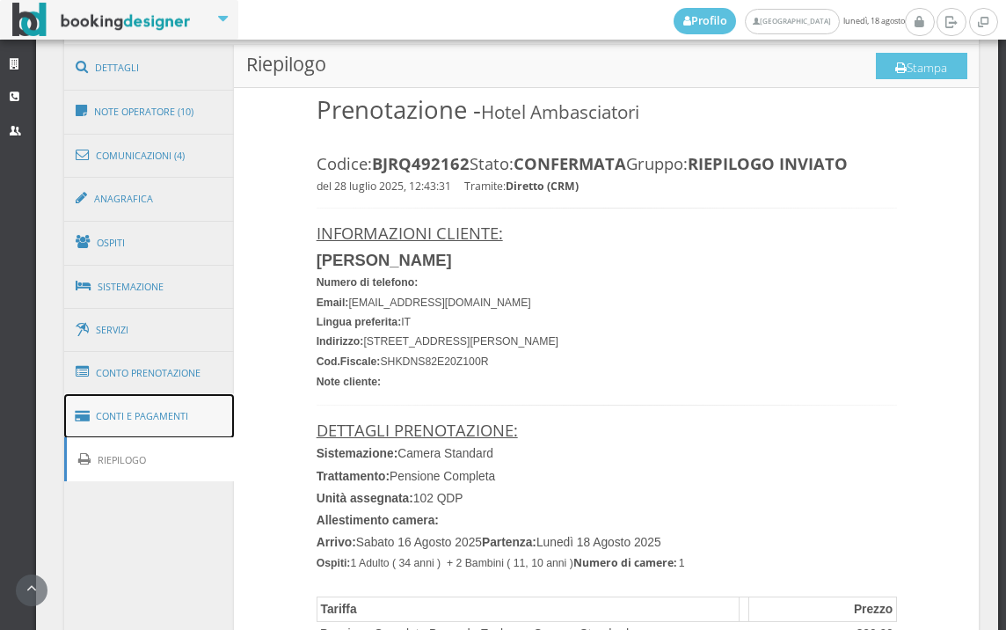
click at [159, 409] on link "Conti e Pagamenti" at bounding box center [149, 416] width 171 height 45
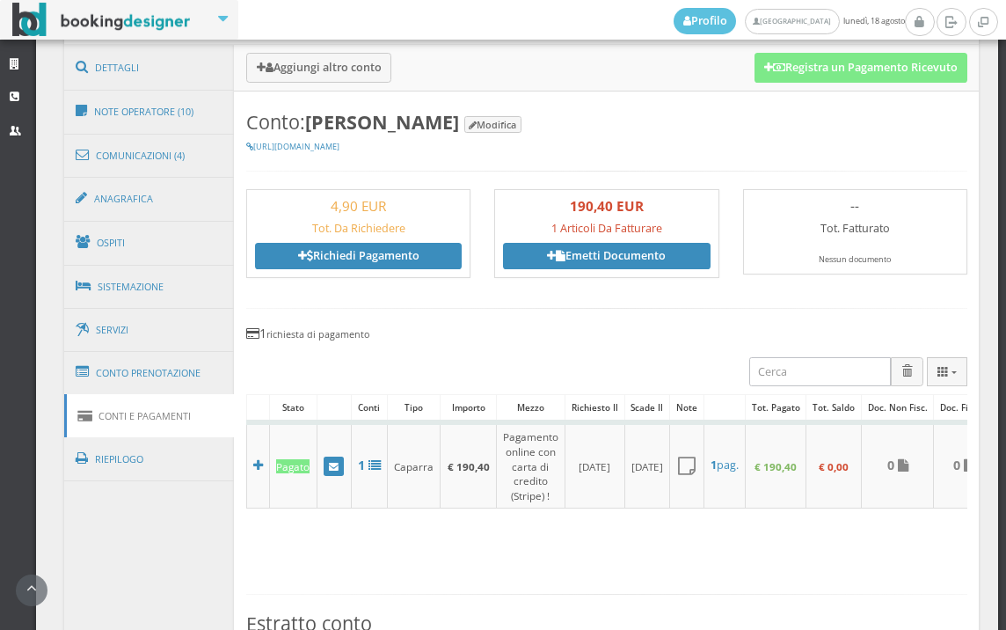
scroll to position [781, 0]
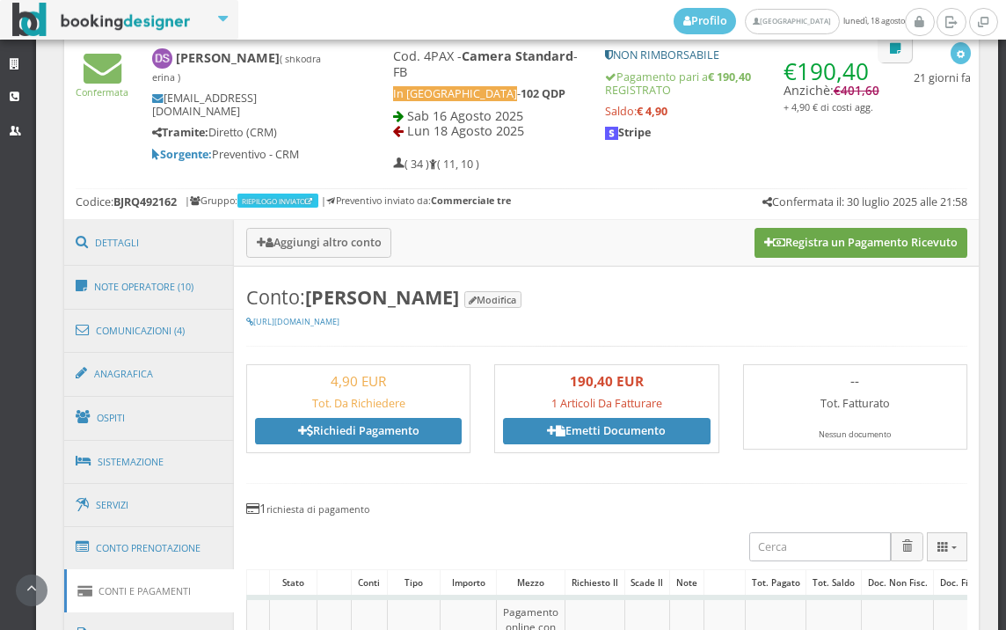
click at [857, 239] on button "Registra un Pagamento Ricevuto" at bounding box center [861, 243] width 213 height 30
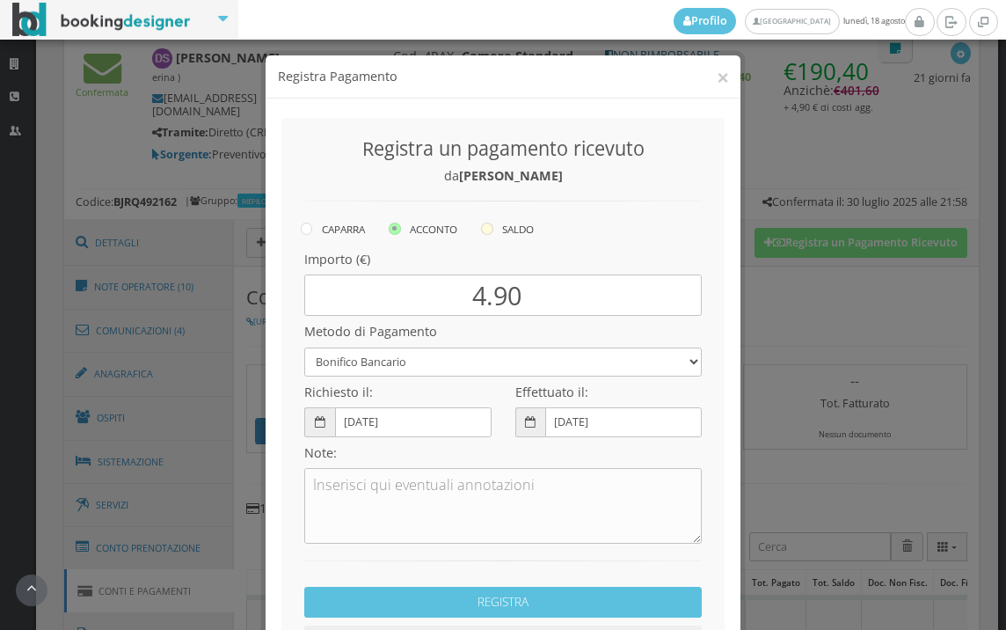
click at [485, 225] on icon at bounding box center [487, 228] width 12 height 12
radio input "true"
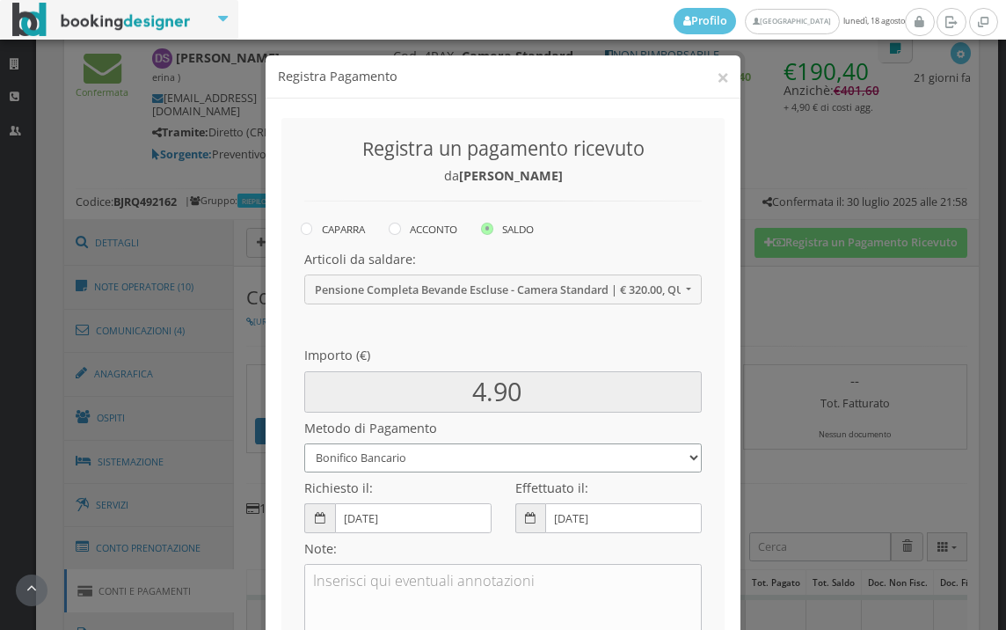
click at [384, 458] on select "Bonifico Bancario BONIFICO SUM UP Contanti Assegno Bancario Assegno Circolare V…" at bounding box center [503, 457] width 398 height 29
select select
click at [304, 443] on select "Bonifico Bancario BONIFICO SUM UP Contanti Assegno Bancario Assegno Circolare V…" at bounding box center [503, 457] width 398 height 29
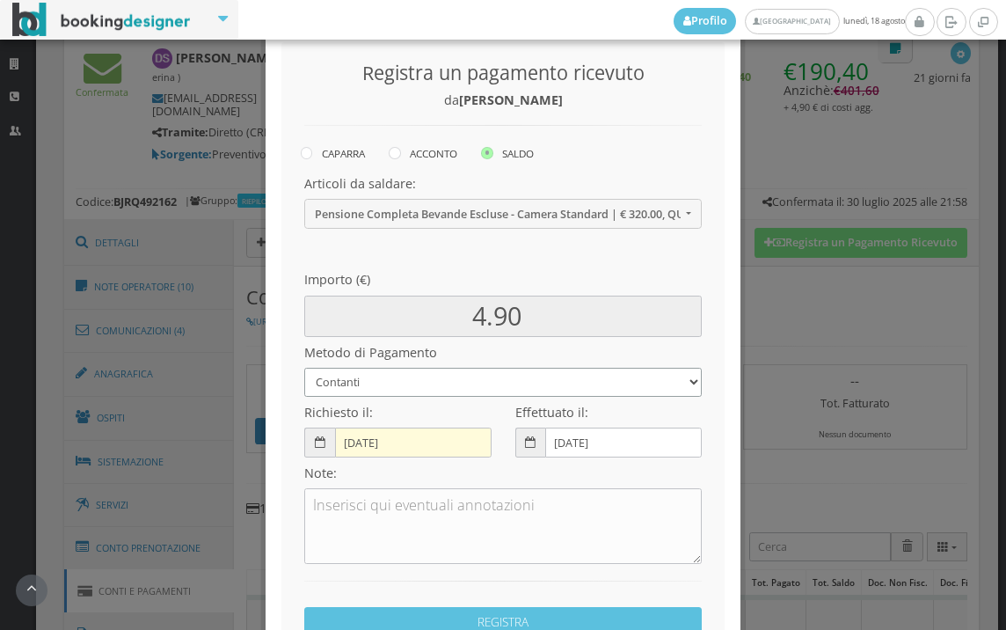
scroll to position [195, 0]
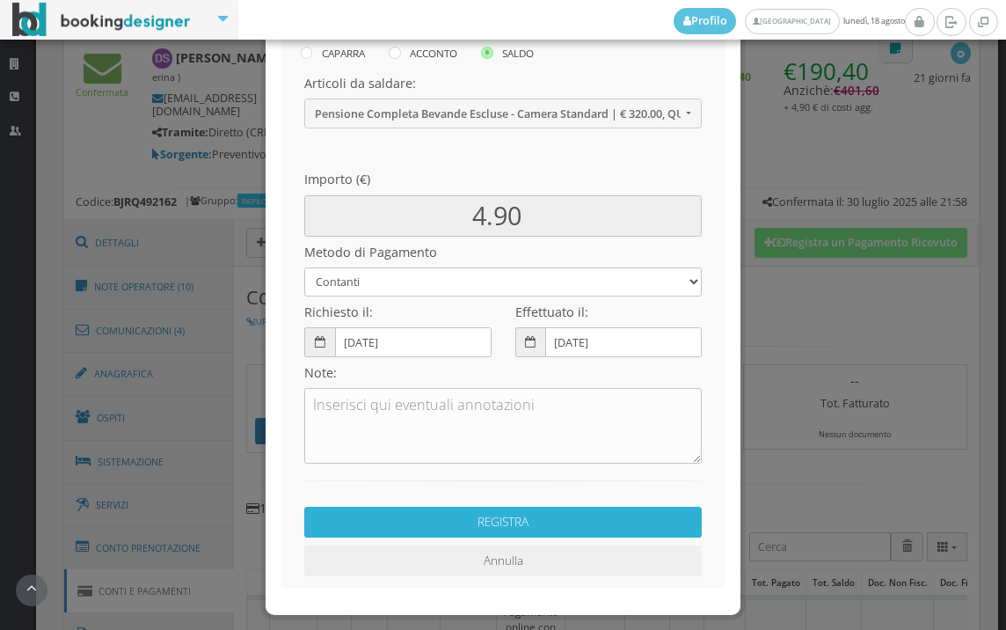
click at [405, 522] on button "REGISTRA" at bounding box center [503, 522] width 398 height 31
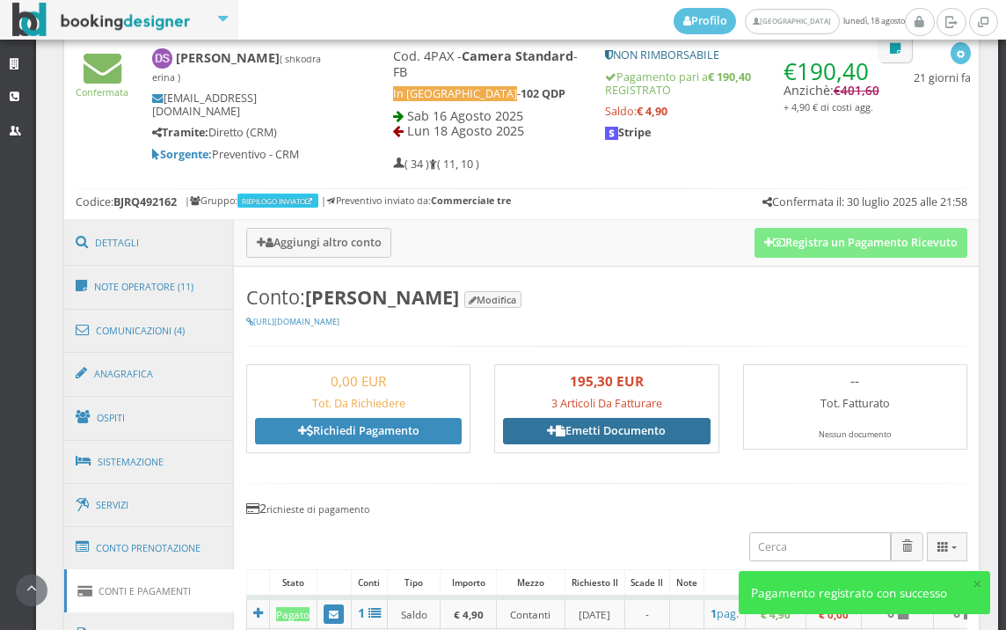
click at [615, 423] on link "Emetti Documento" at bounding box center [606, 431] width 207 height 26
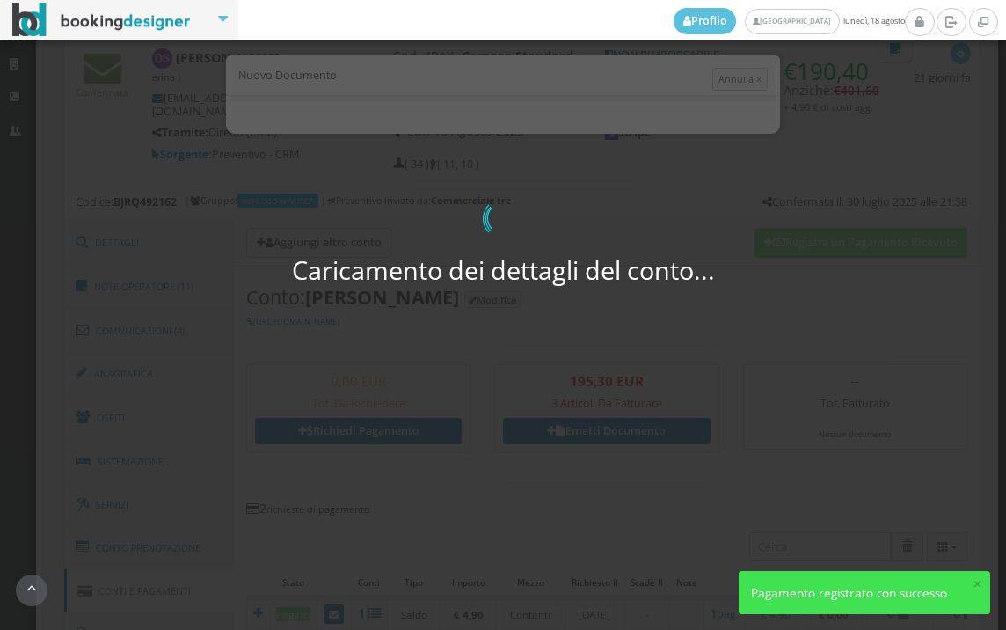
select select "PF"
select select "L'AQUILA"
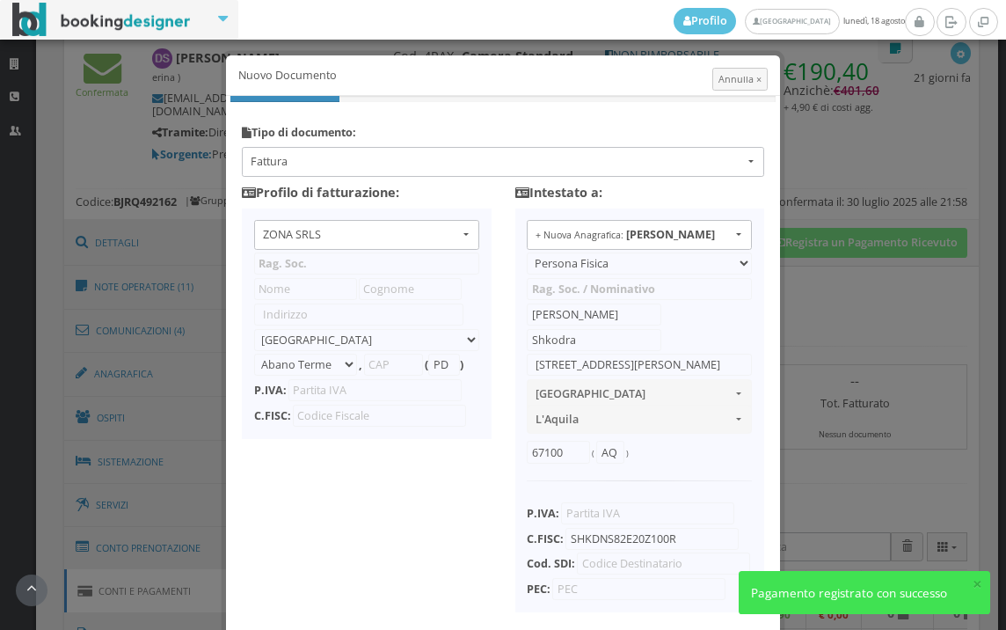
type input "ZONA SRLS"
type input "Vico V Durante, 8"
select select "Frattamaggiore"
type input "80027"
type input "NA"
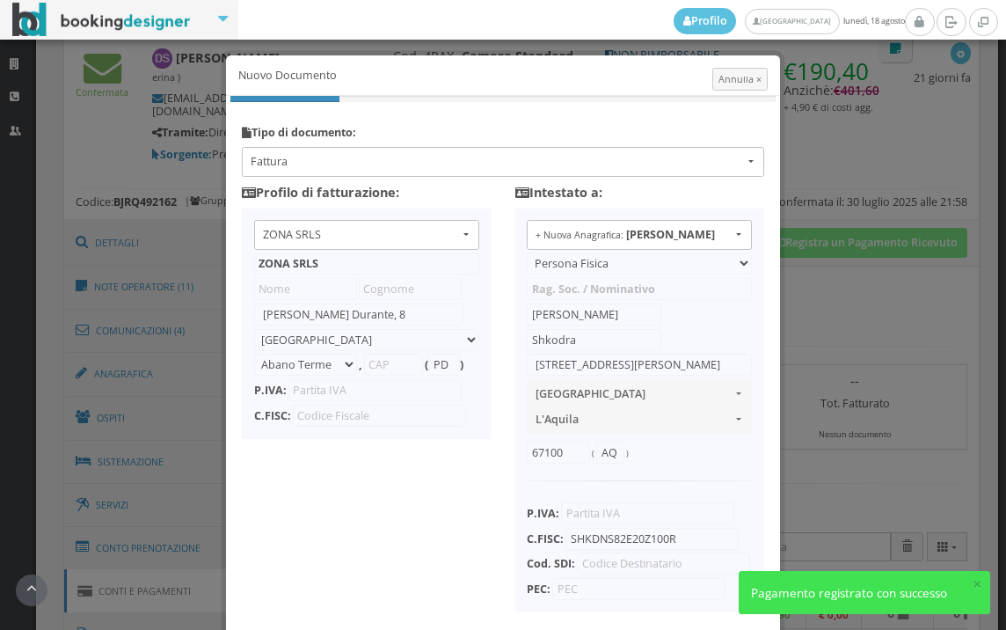
type input "10356321215"
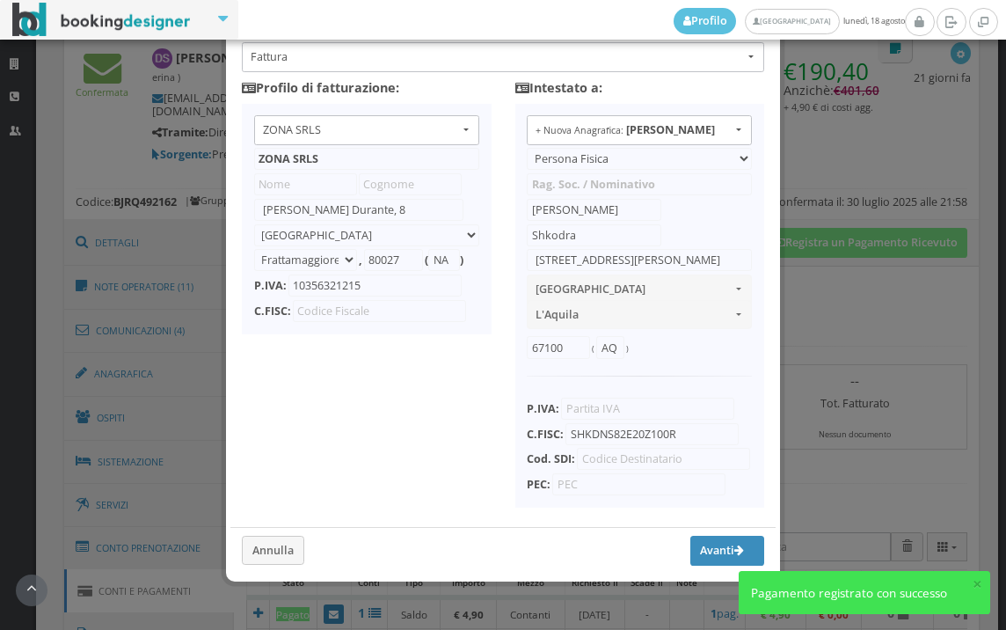
scroll to position [139, 0]
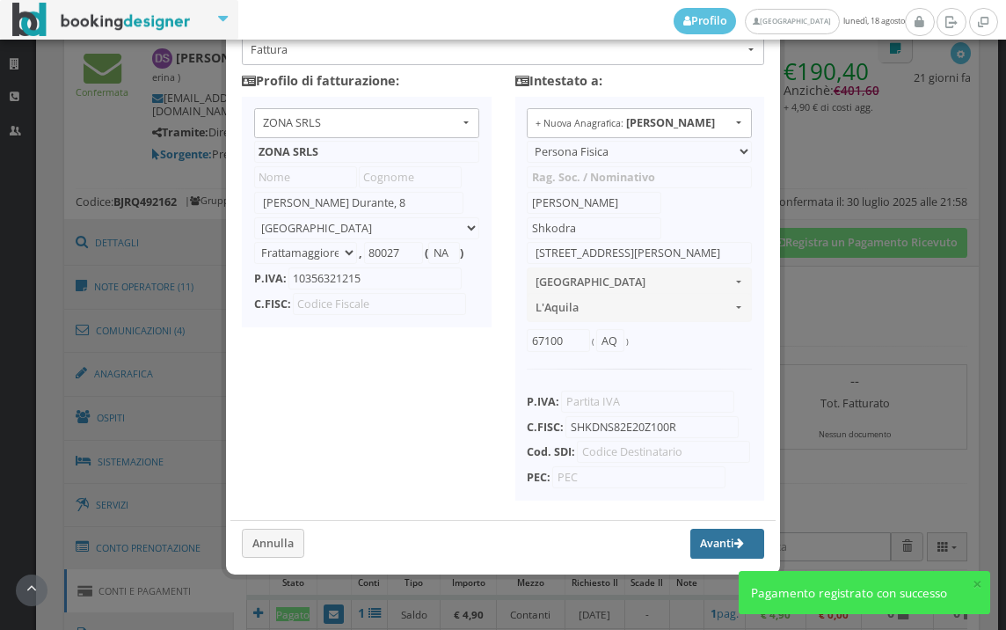
click at [695, 540] on button "Avanti" at bounding box center [727, 544] width 74 height 30
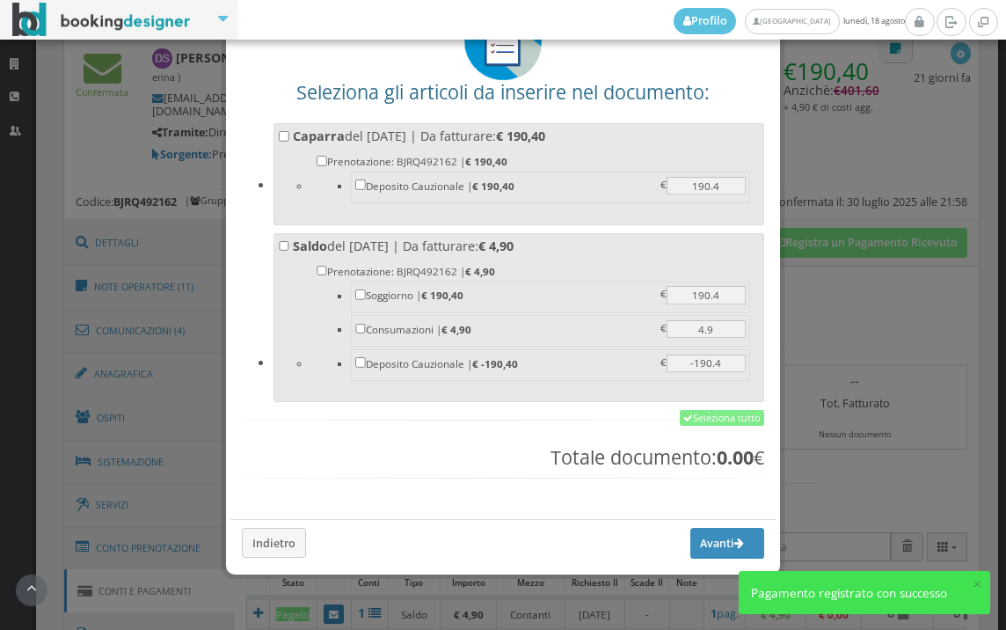
scroll to position [137, 0]
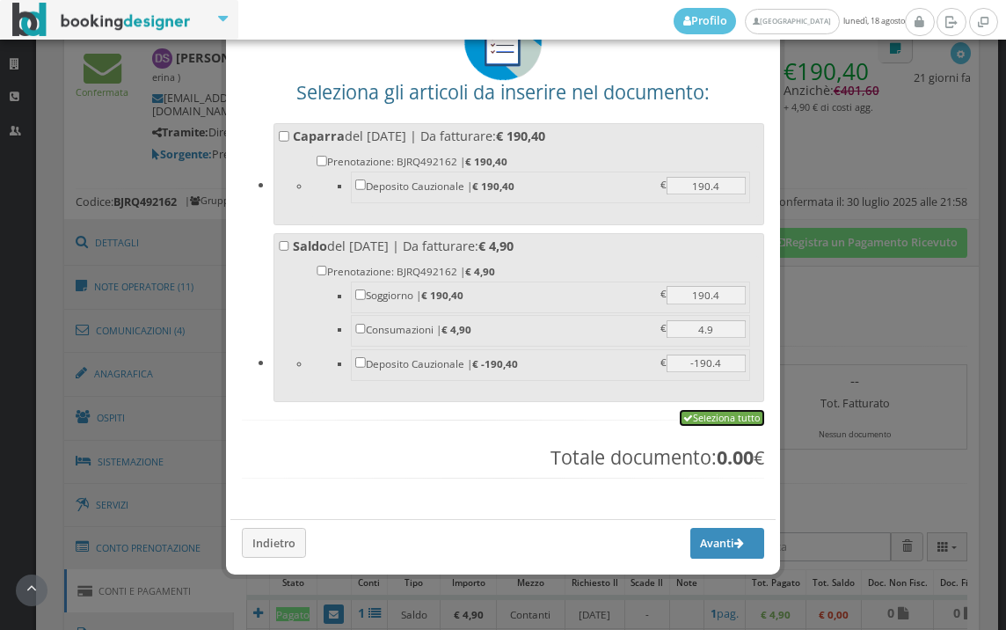
click at [717, 414] on link "Seleziona tutto" at bounding box center [722, 418] width 84 height 16
checkbox input "true"
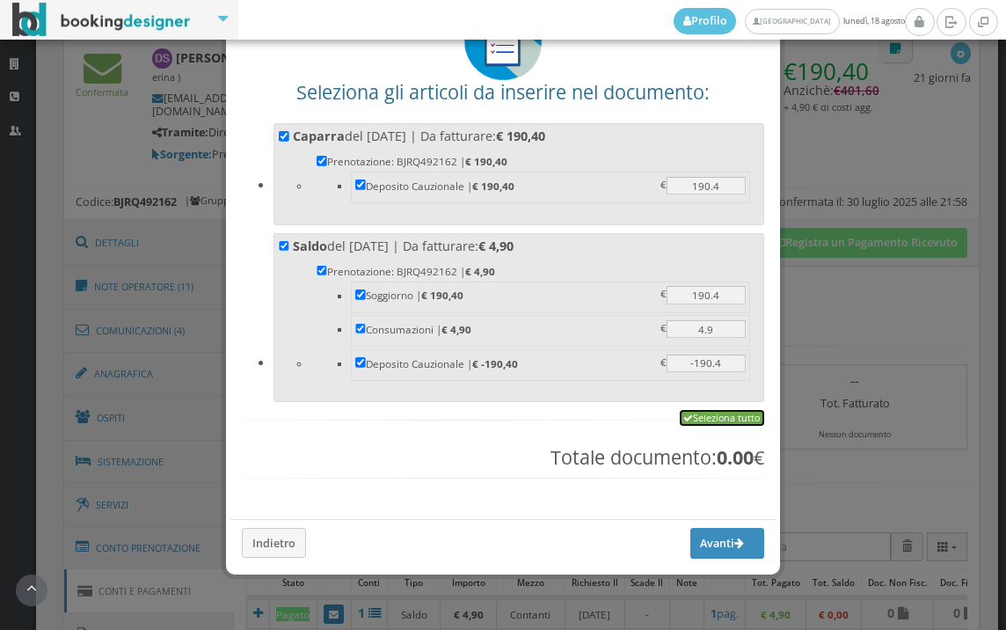
checkbox input "true"
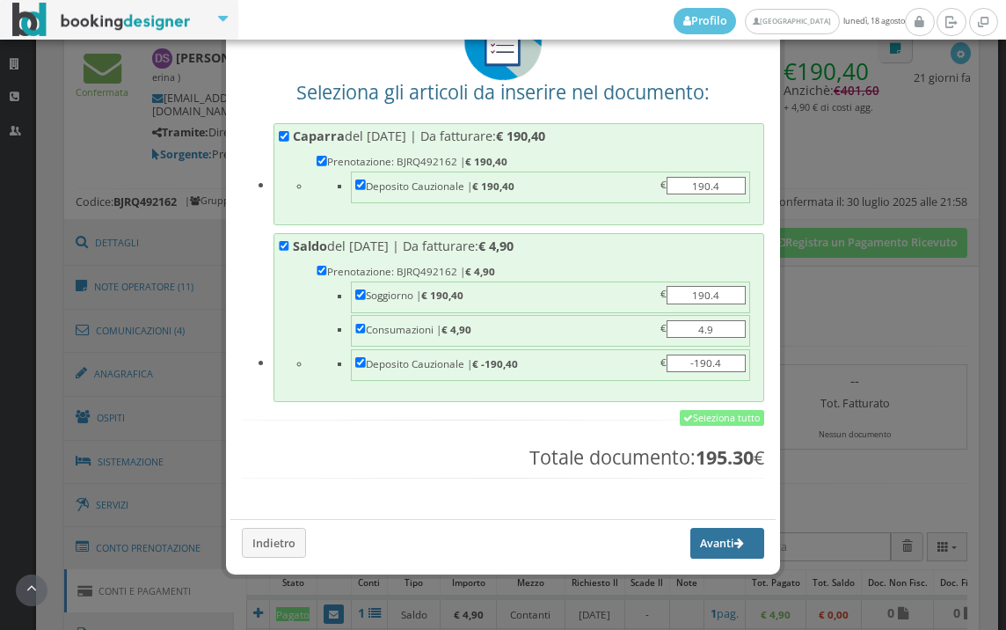
click at [701, 534] on button "Avanti" at bounding box center [727, 543] width 74 height 30
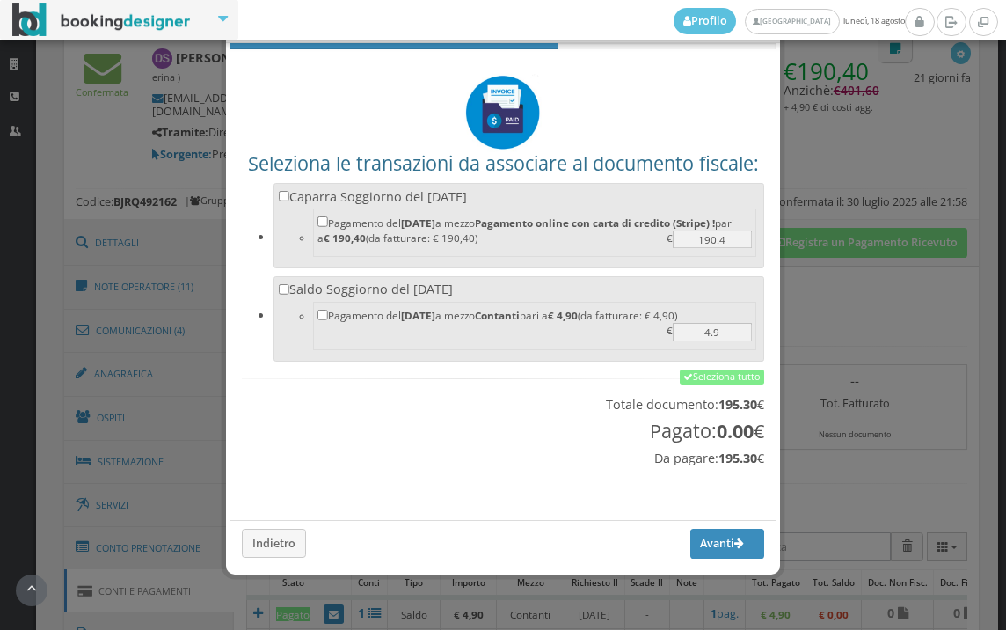
scroll to position [58, 0]
click at [705, 380] on link "Seleziona tutto" at bounding box center [722, 377] width 84 height 16
checkbox input "true"
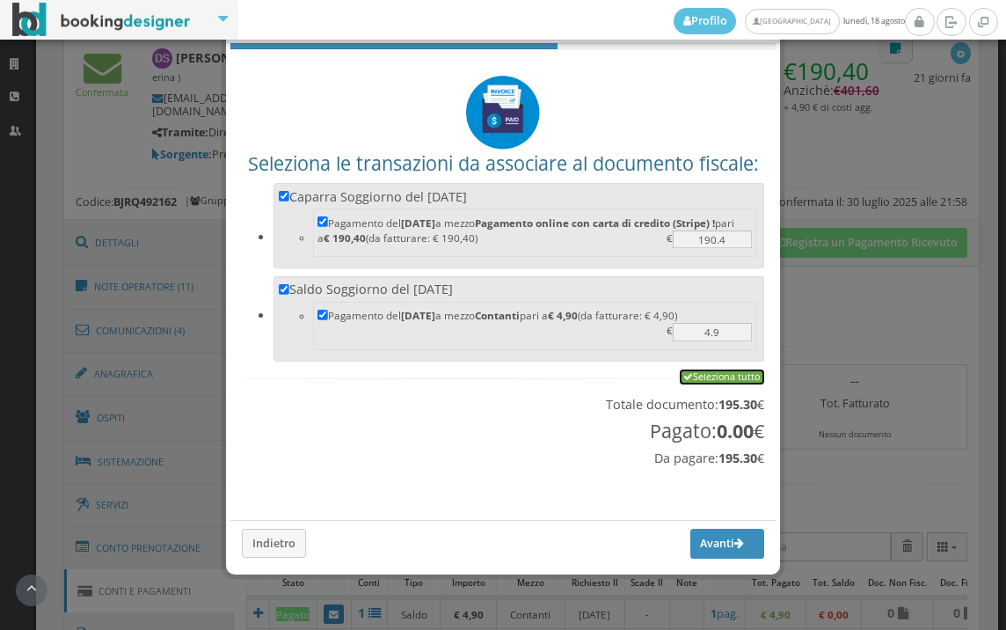
checkbox input "true"
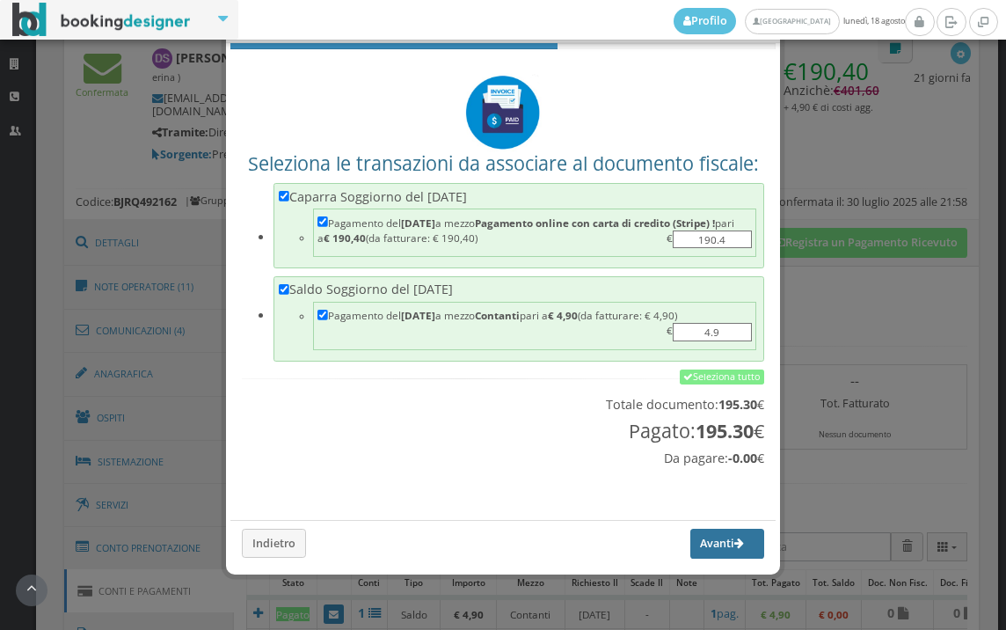
click at [702, 544] on button "Avanti" at bounding box center [727, 544] width 74 height 30
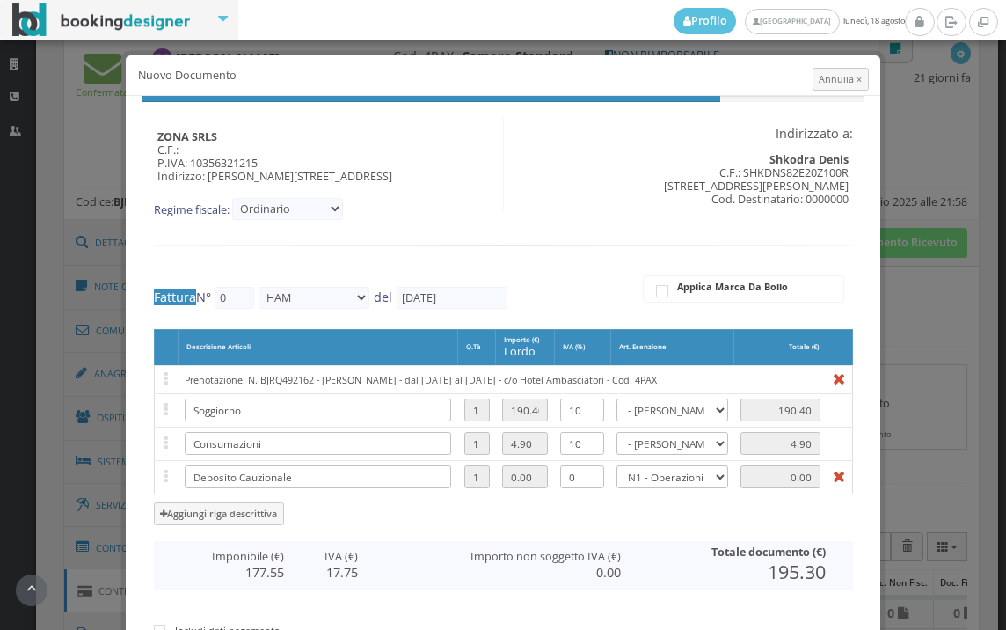
type input "495"
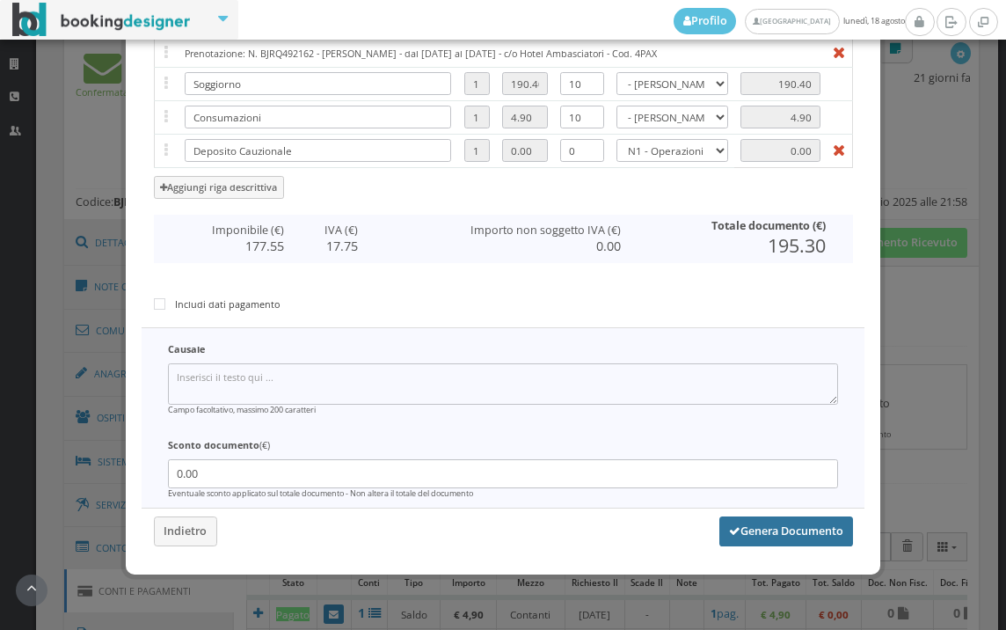
click at [766, 529] on button "Genera Documento" at bounding box center [786, 531] width 134 height 30
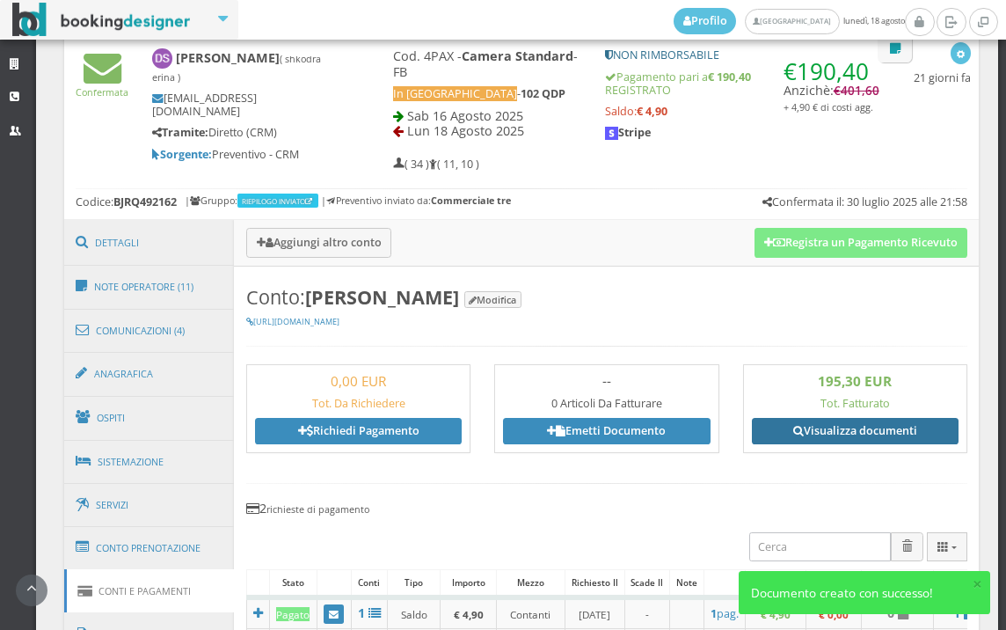
click at [823, 419] on link "Visualizza documenti" at bounding box center [855, 431] width 207 height 26
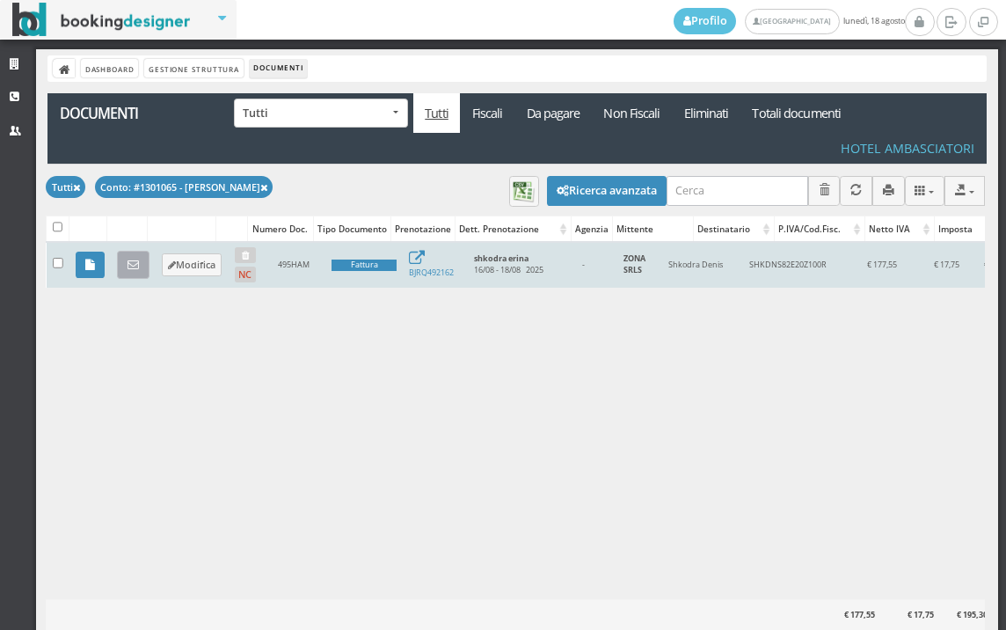
click at [135, 269] on icon at bounding box center [133, 264] width 11 height 11
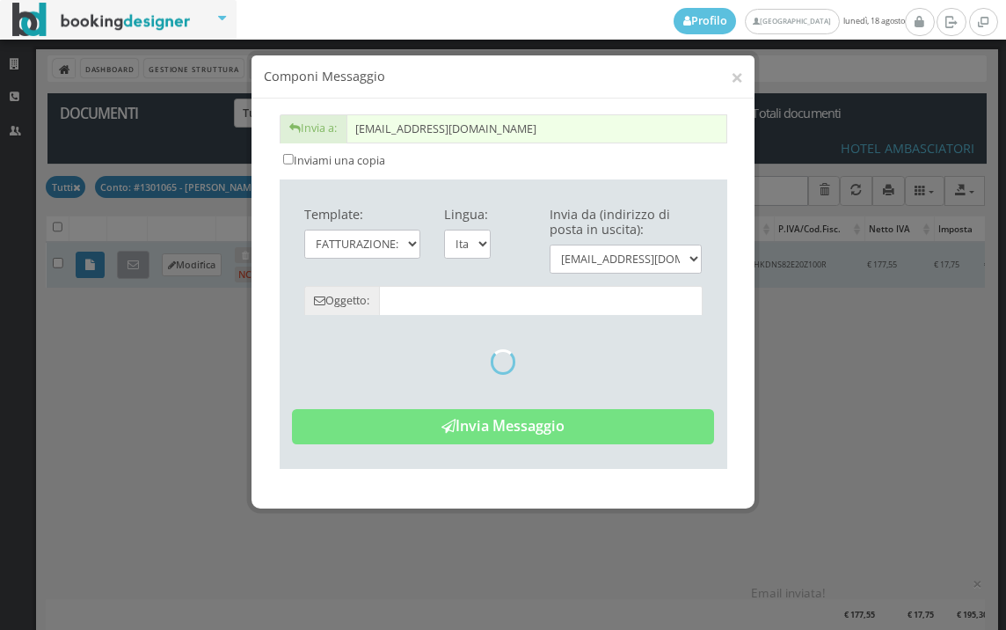
type input "Copia di cortesia: Fattura da ZONA SRLS - n. 495HAM del [DATE]"
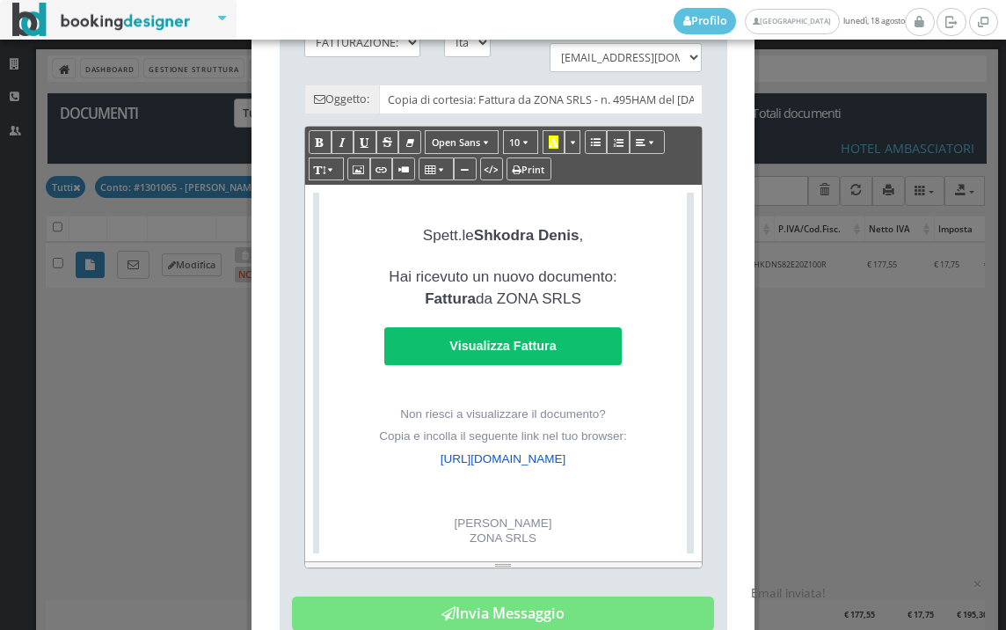
scroll to position [409, 0]
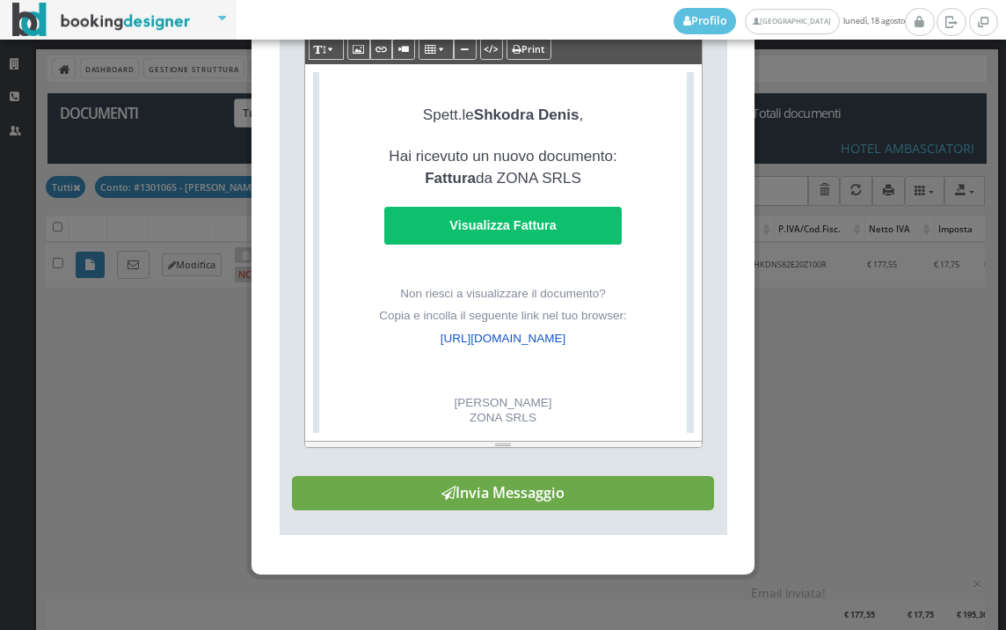
click at [511, 487] on button "Invia Messaggio" at bounding box center [503, 493] width 422 height 35
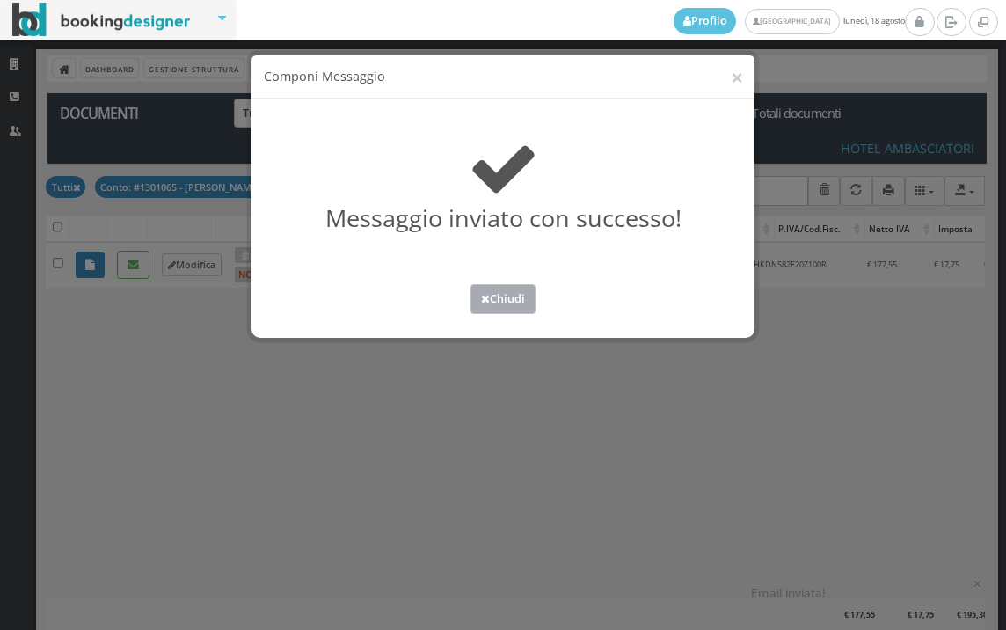
click at [502, 302] on button "Chiudi" at bounding box center [503, 298] width 65 height 29
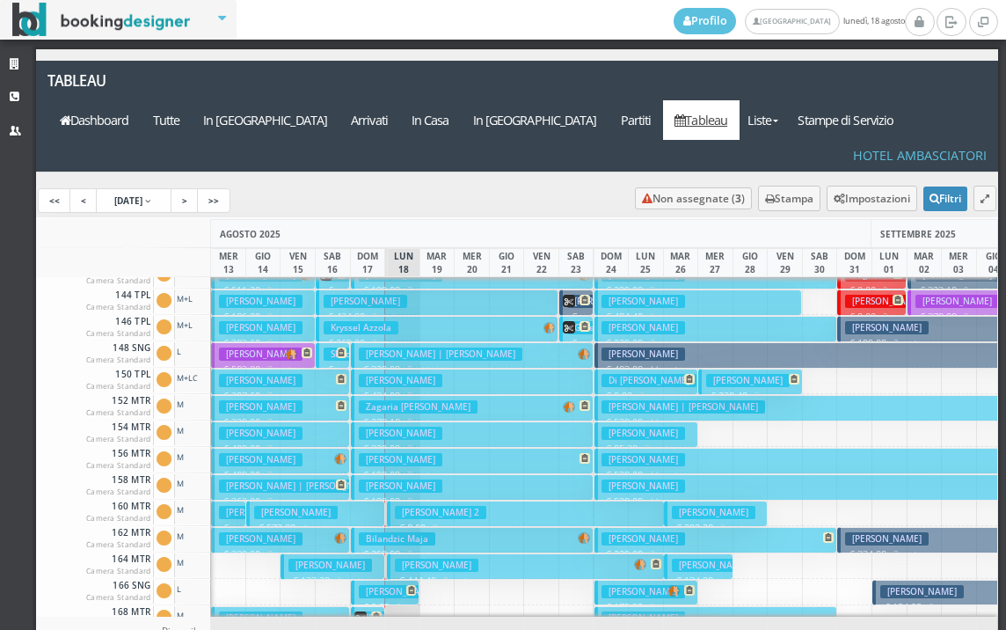
scroll to position [616, 0]
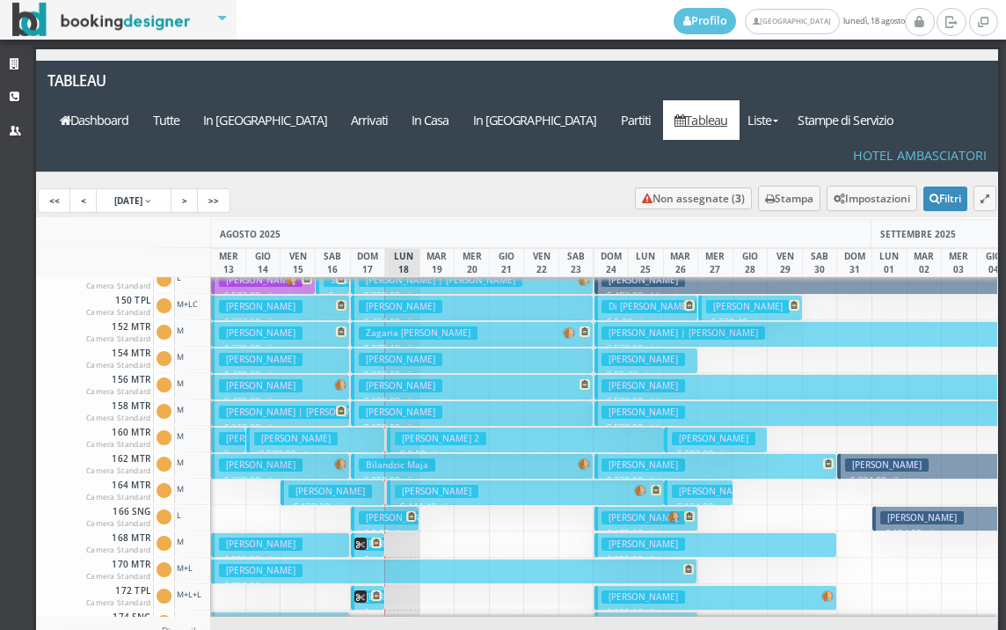
click at [336, 485] on h3 "[PERSON_NAME]" at bounding box center [330, 491] width 84 height 13
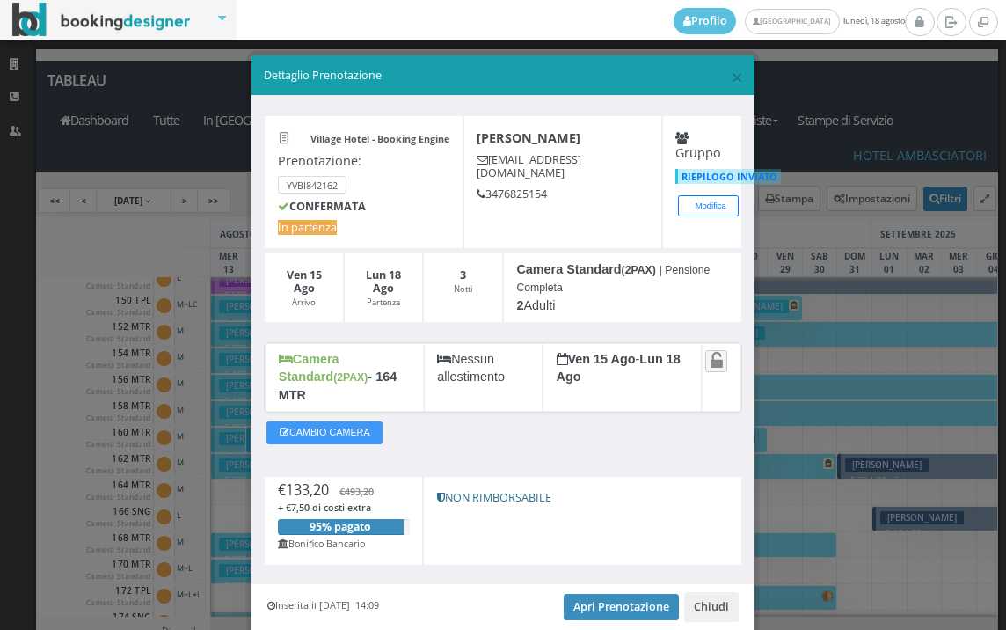
scroll to position [50, 0]
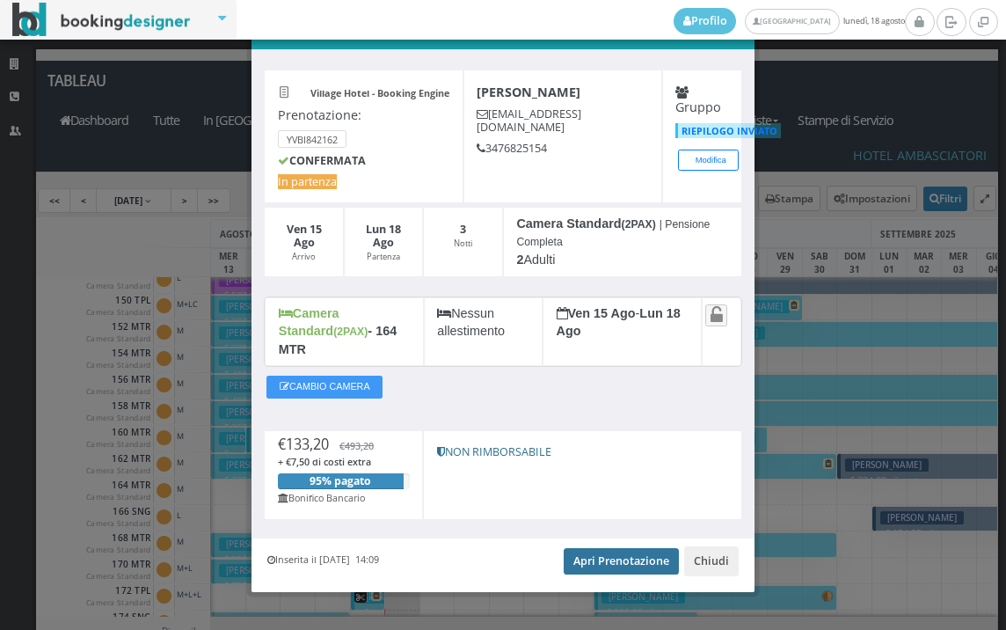
click at [623, 548] on link "Apri Prenotazione" at bounding box center [621, 561] width 115 height 26
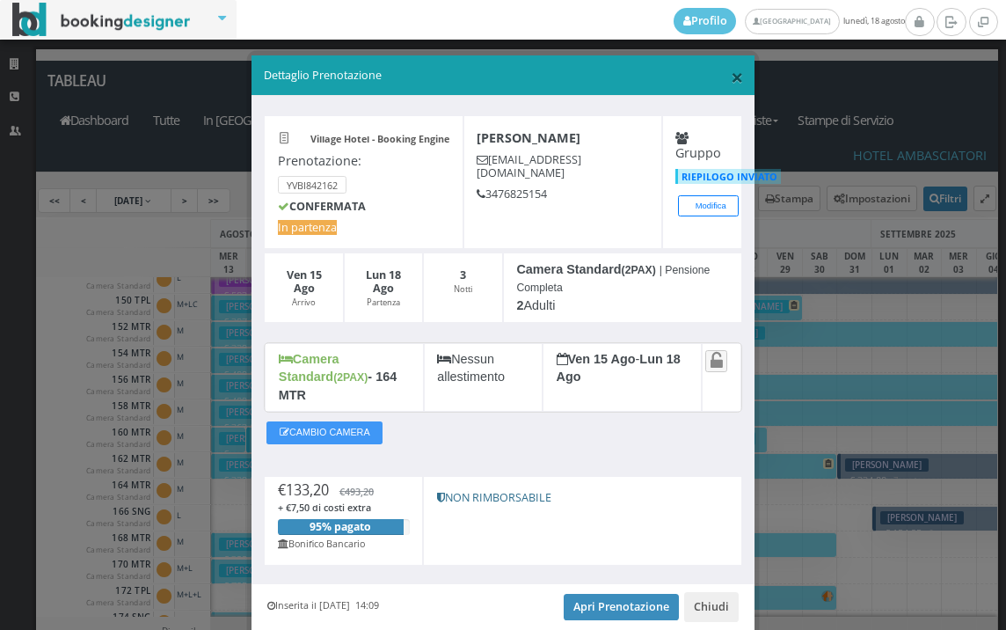
click at [731, 81] on span "×" at bounding box center [737, 77] width 12 height 30
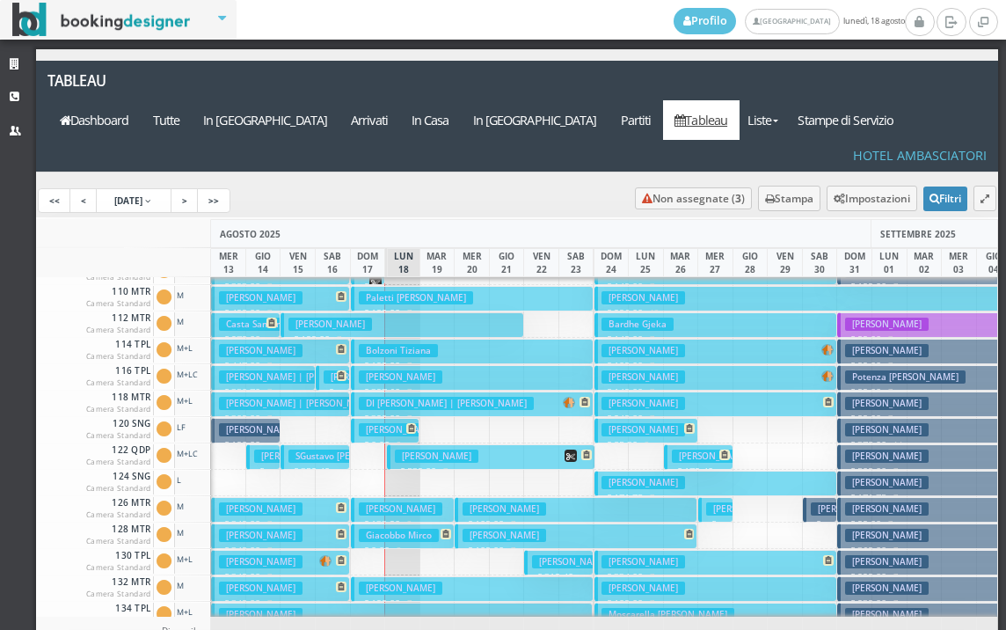
scroll to position [88, 0]
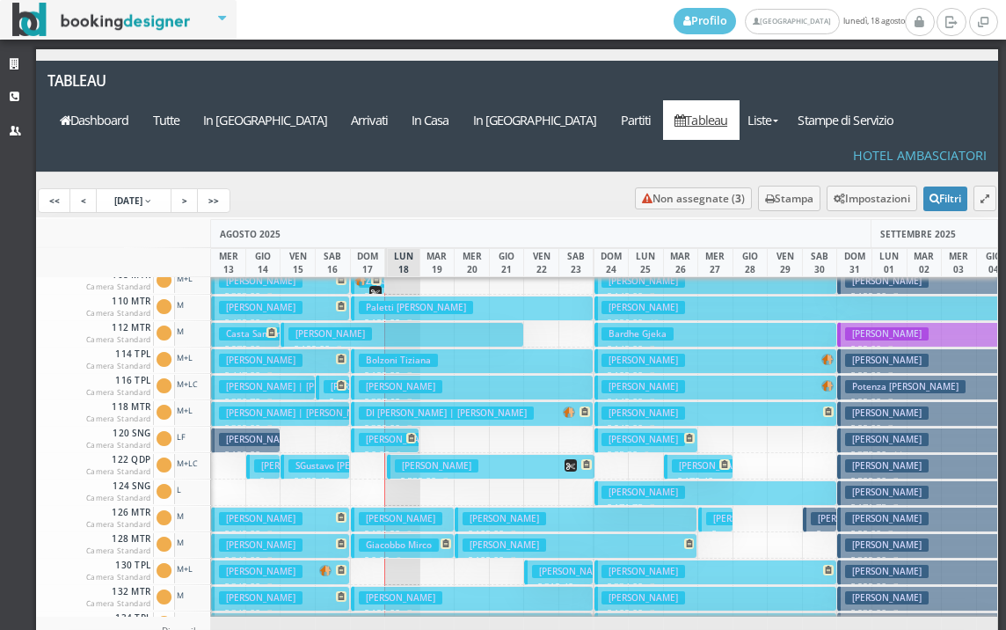
click at [372, 327] on h3 "Zagaria Cosimo Damiano" at bounding box center [330, 333] width 84 height 13
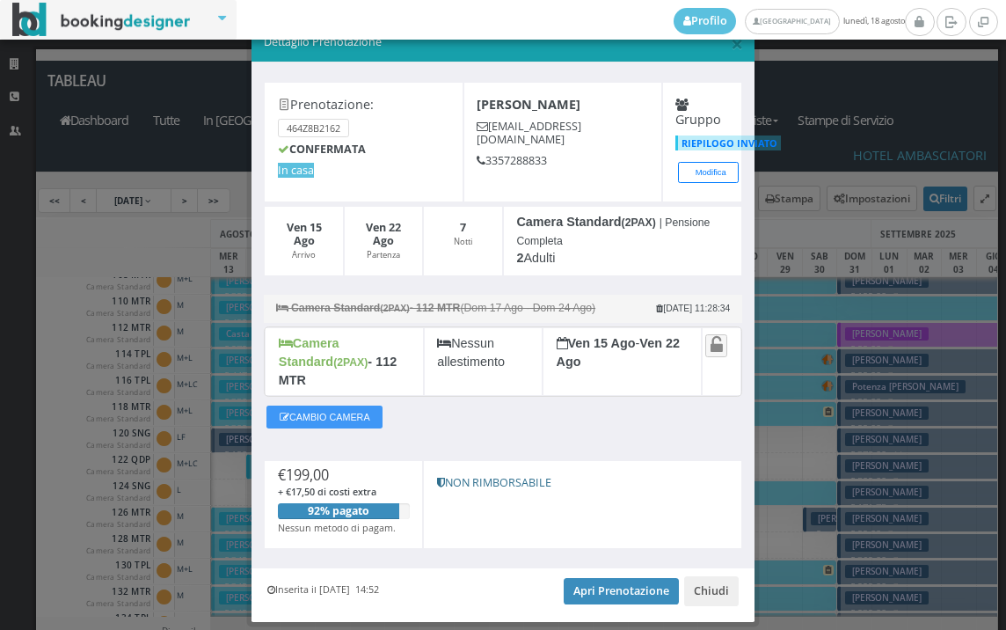
scroll to position [69, 0]
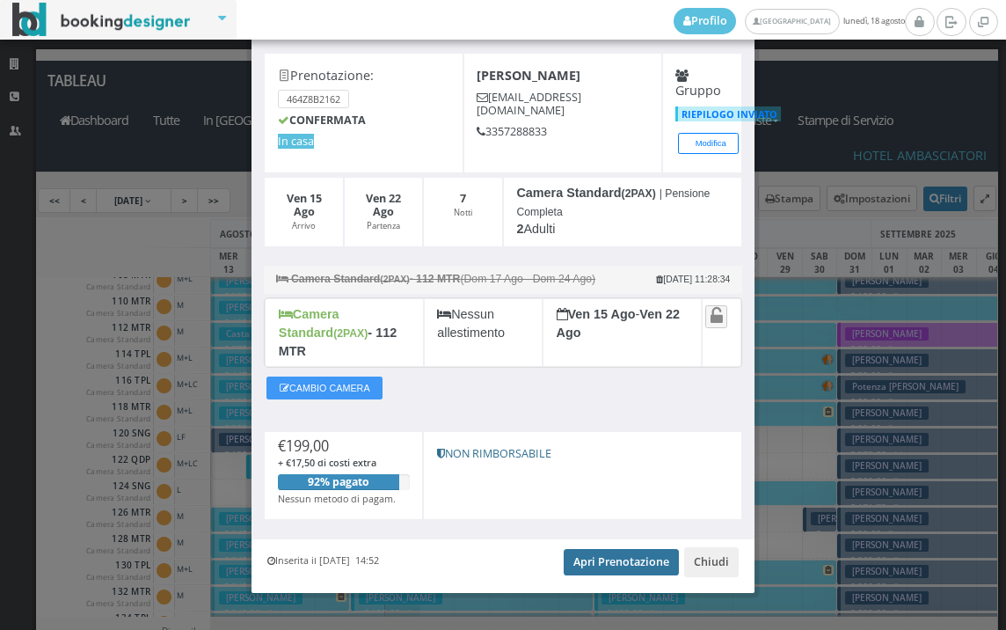
click at [614, 549] on link "Apri Prenotazione" at bounding box center [621, 562] width 115 height 26
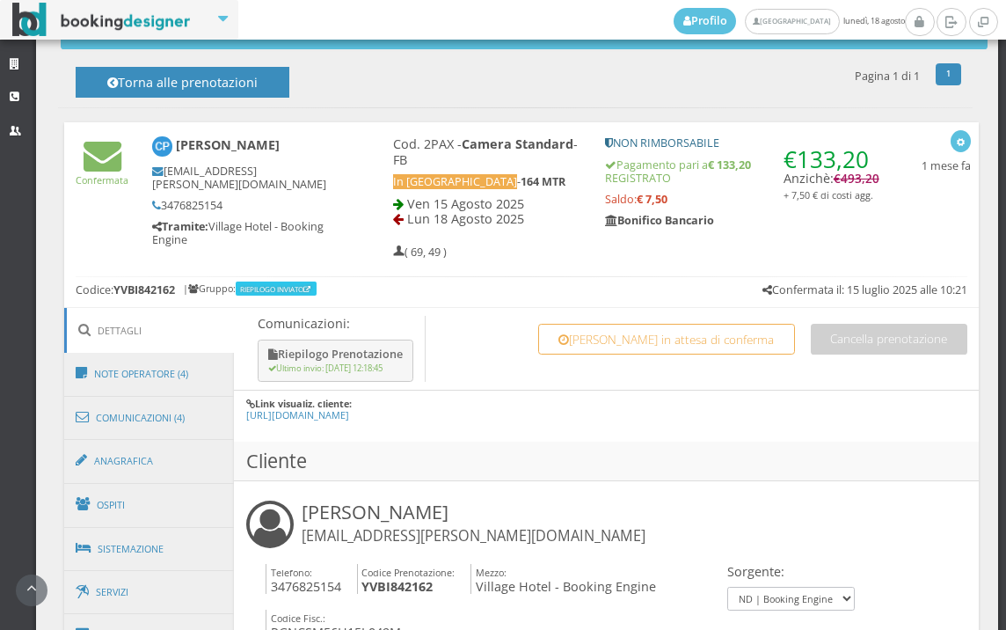
scroll to position [1075, 0]
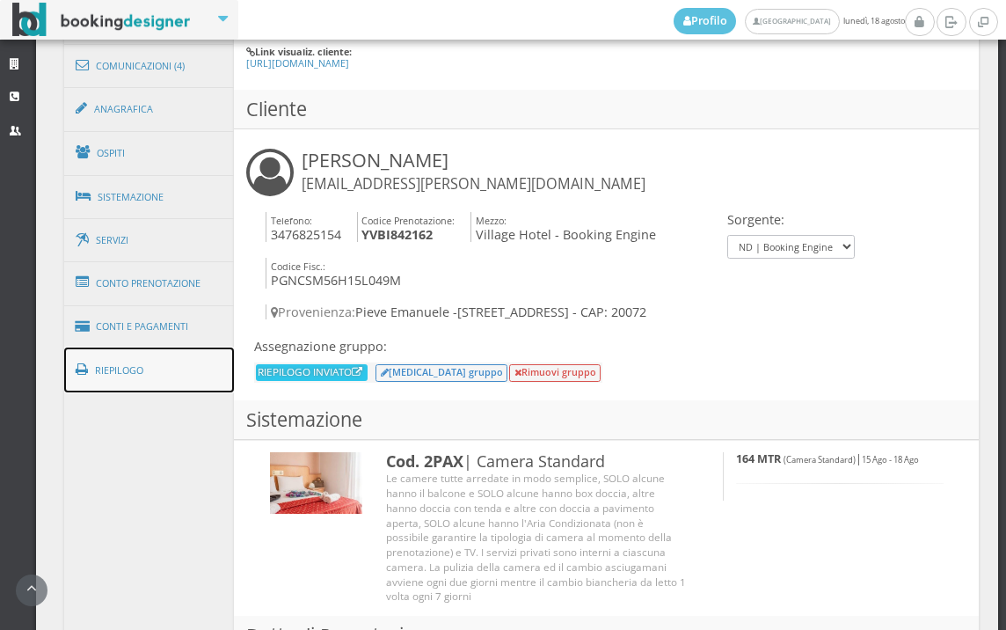
click at [164, 379] on link "Riepilogo" at bounding box center [149, 370] width 171 height 46
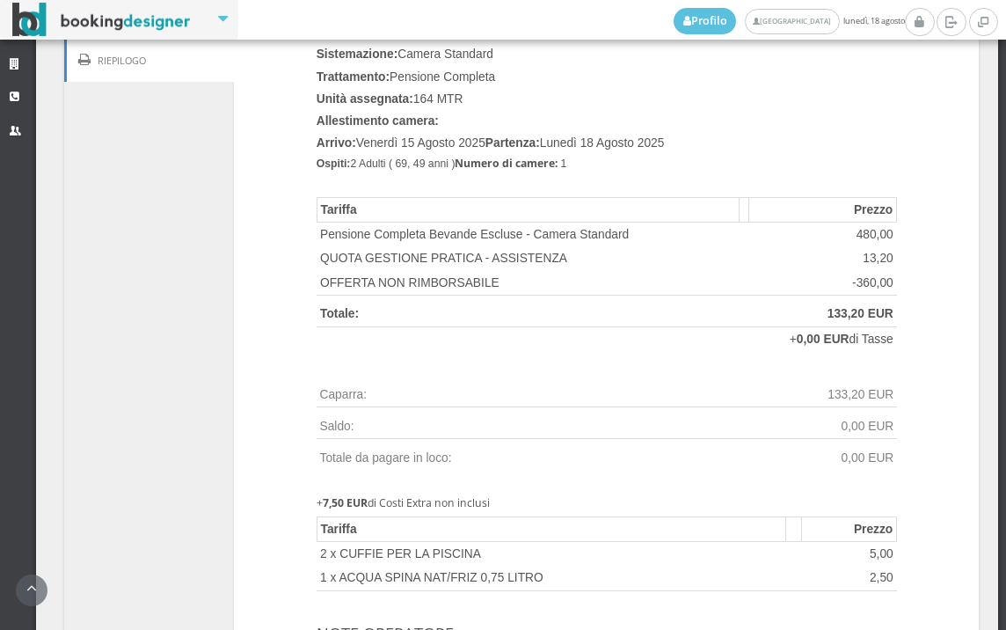
scroll to position [1172, 0]
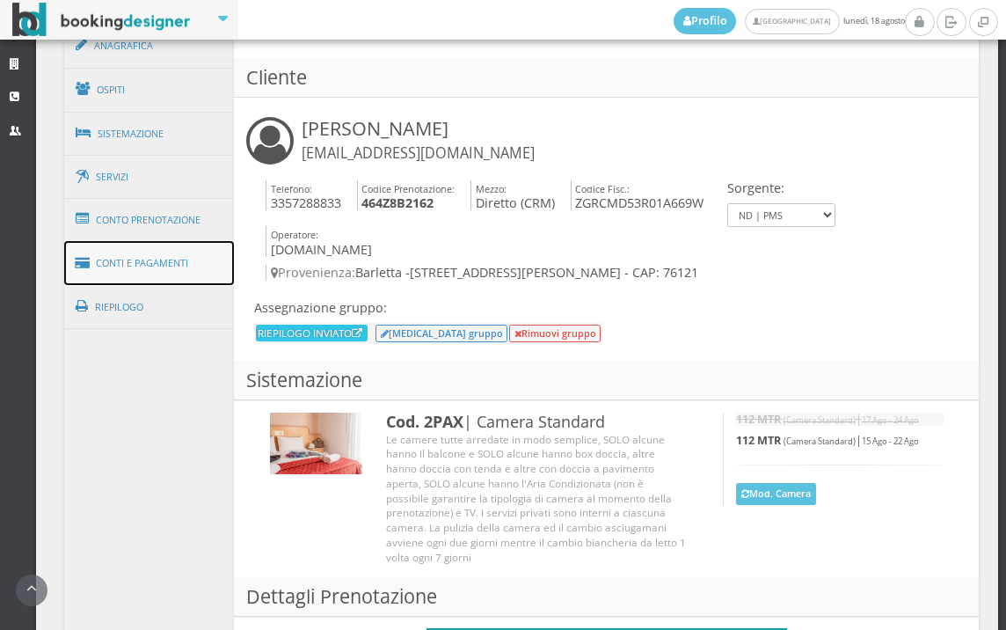
click at [179, 274] on link "Conti e Pagamenti" at bounding box center [149, 263] width 171 height 45
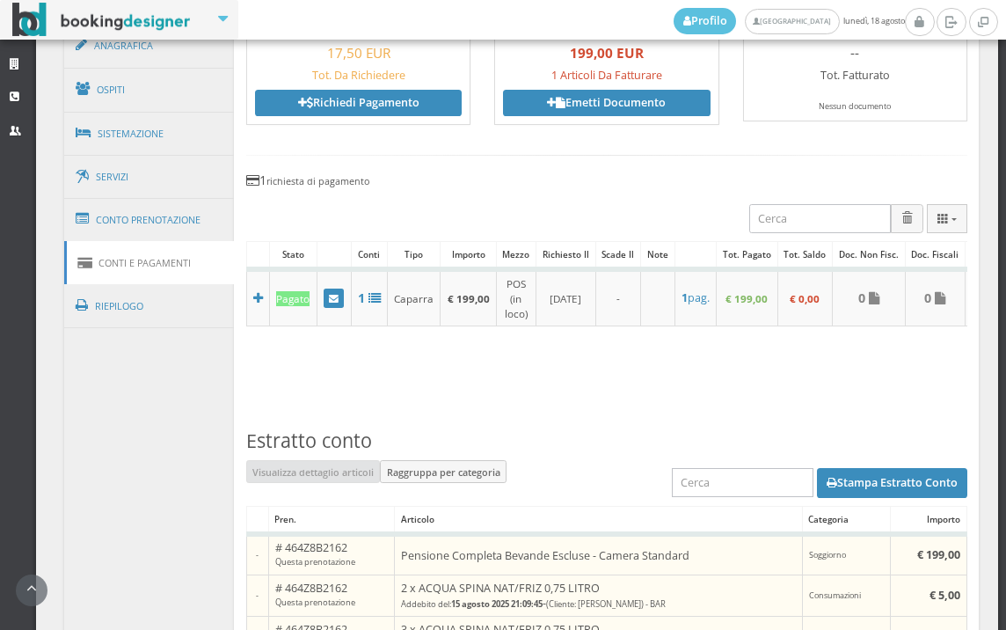
scroll to position [1477, 0]
